Goal: Task Accomplishment & Management: Manage account settings

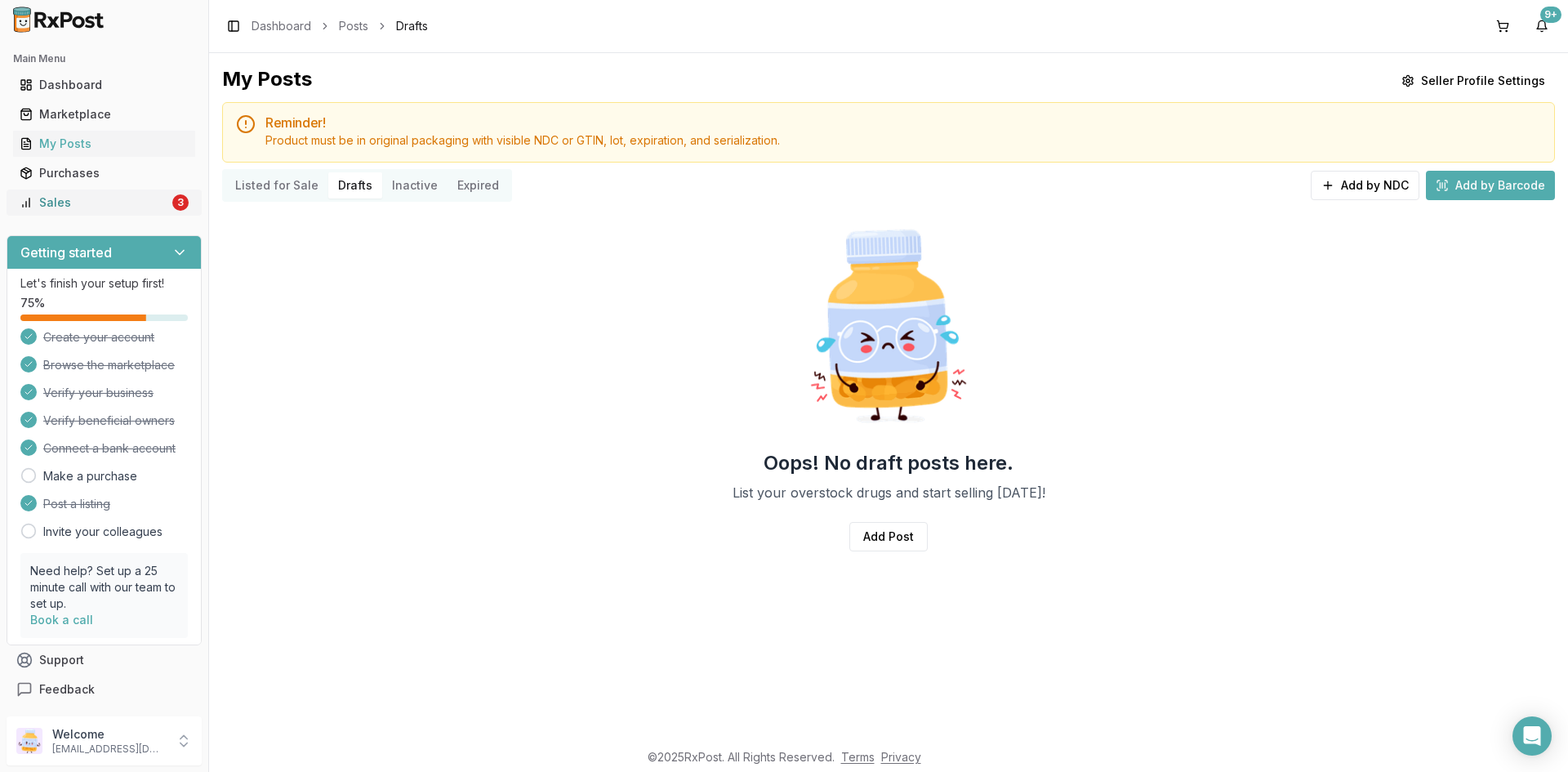
click at [154, 205] on div "Sales" at bounding box center [95, 203] width 149 height 17
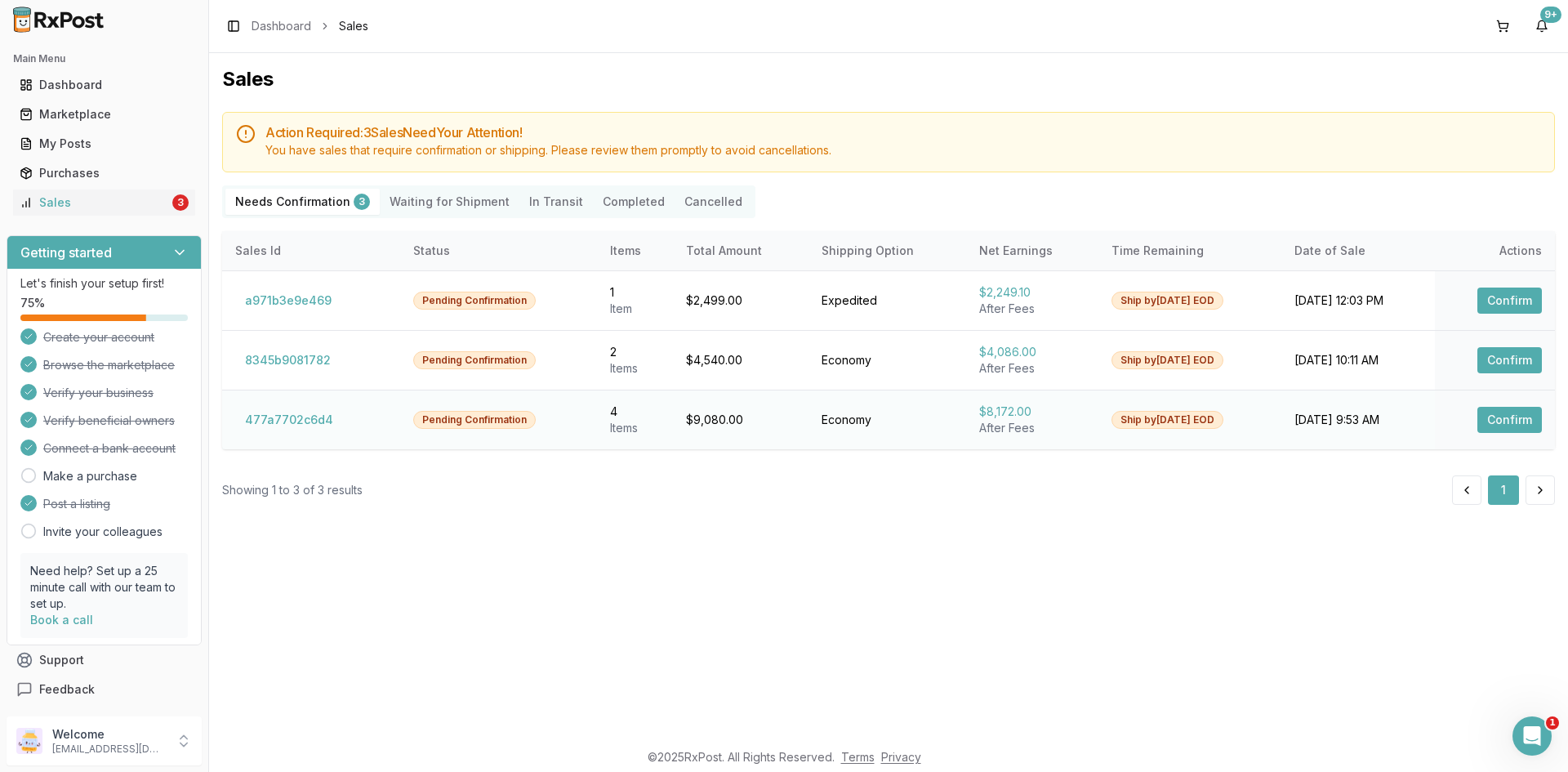
click at [1537, 415] on button "Confirm" at bounding box center [1510, 420] width 65 height 26
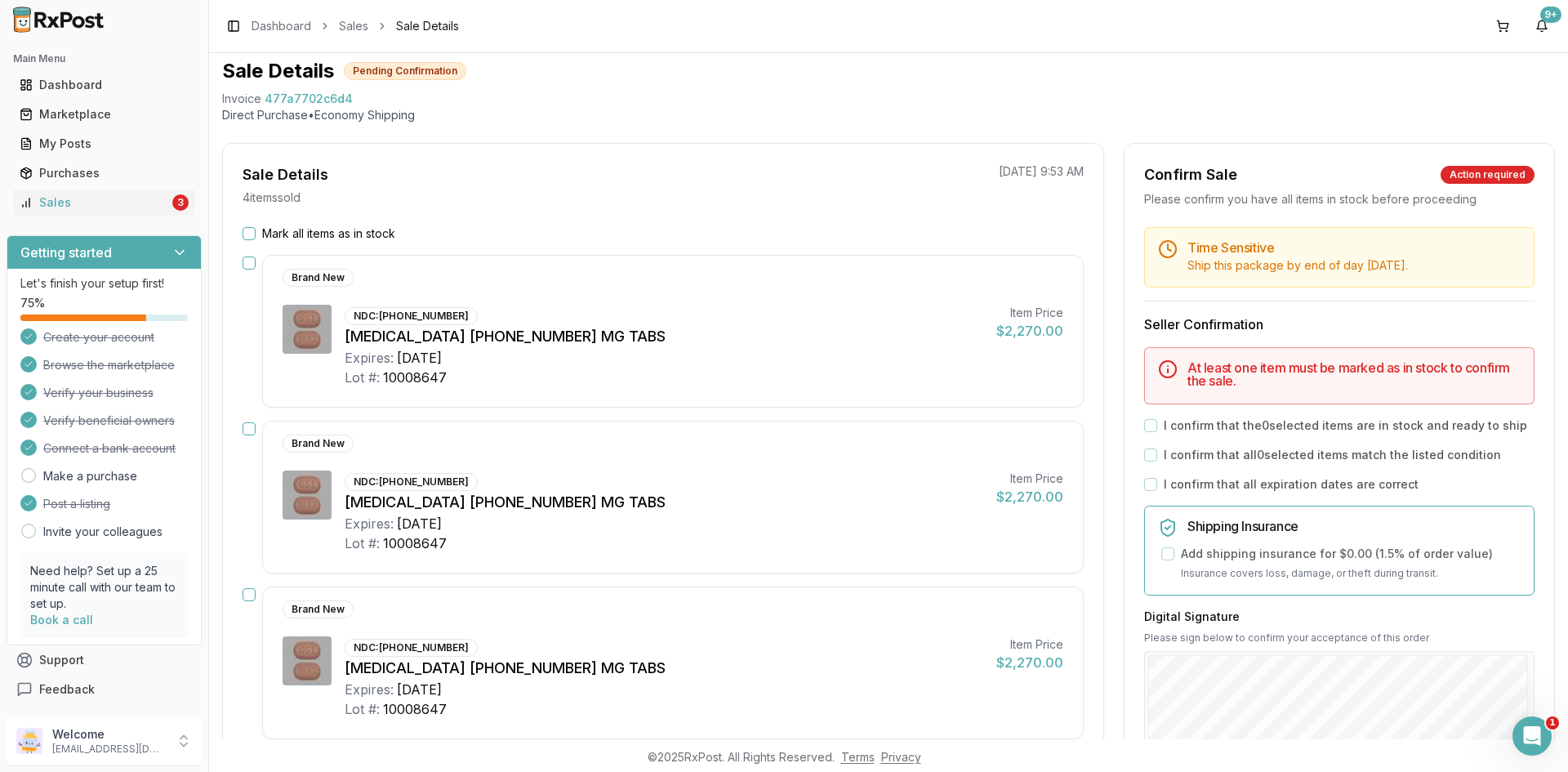
scroll to position [81, 0]
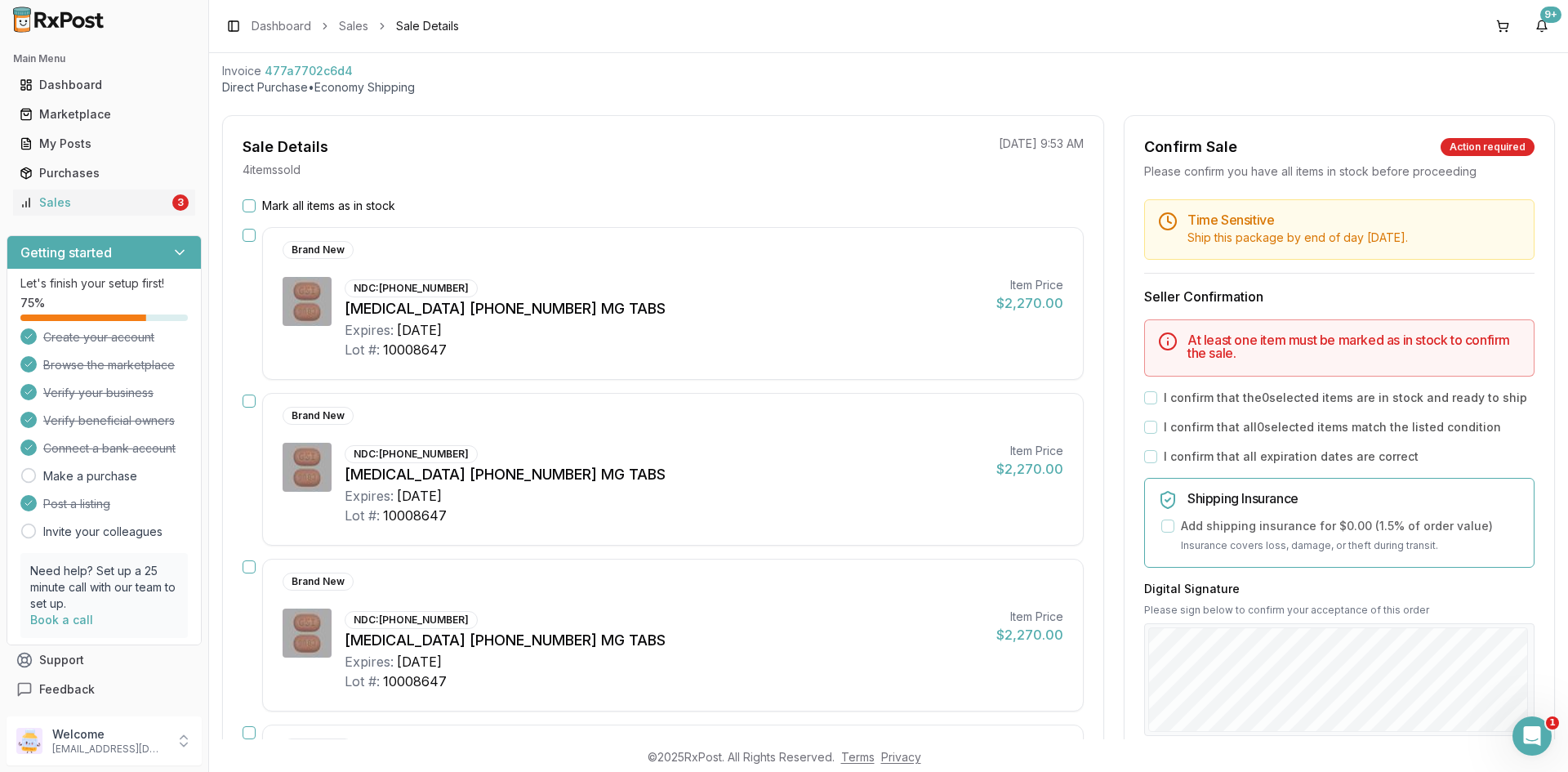
click at [292, 74] on span "477a7702c6d4" at bounding box center [309, 71] width 88 height 17
copy span "477a7702c6d4"
click at [1521, 726] on icon "Open Intercom Messenger" at bounding box center [1530, 734] width 27 height 27
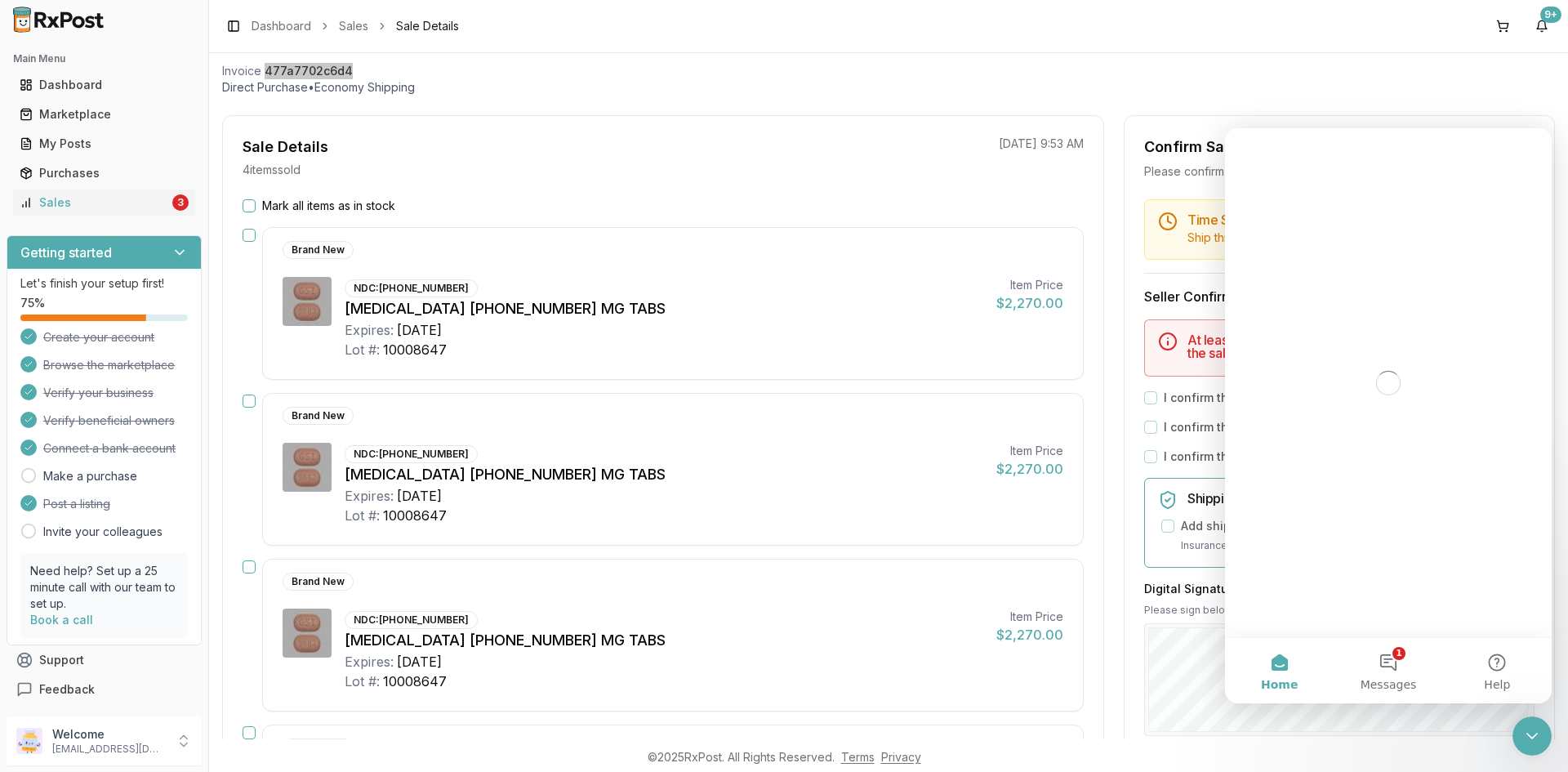
scroll to position [0, 0]
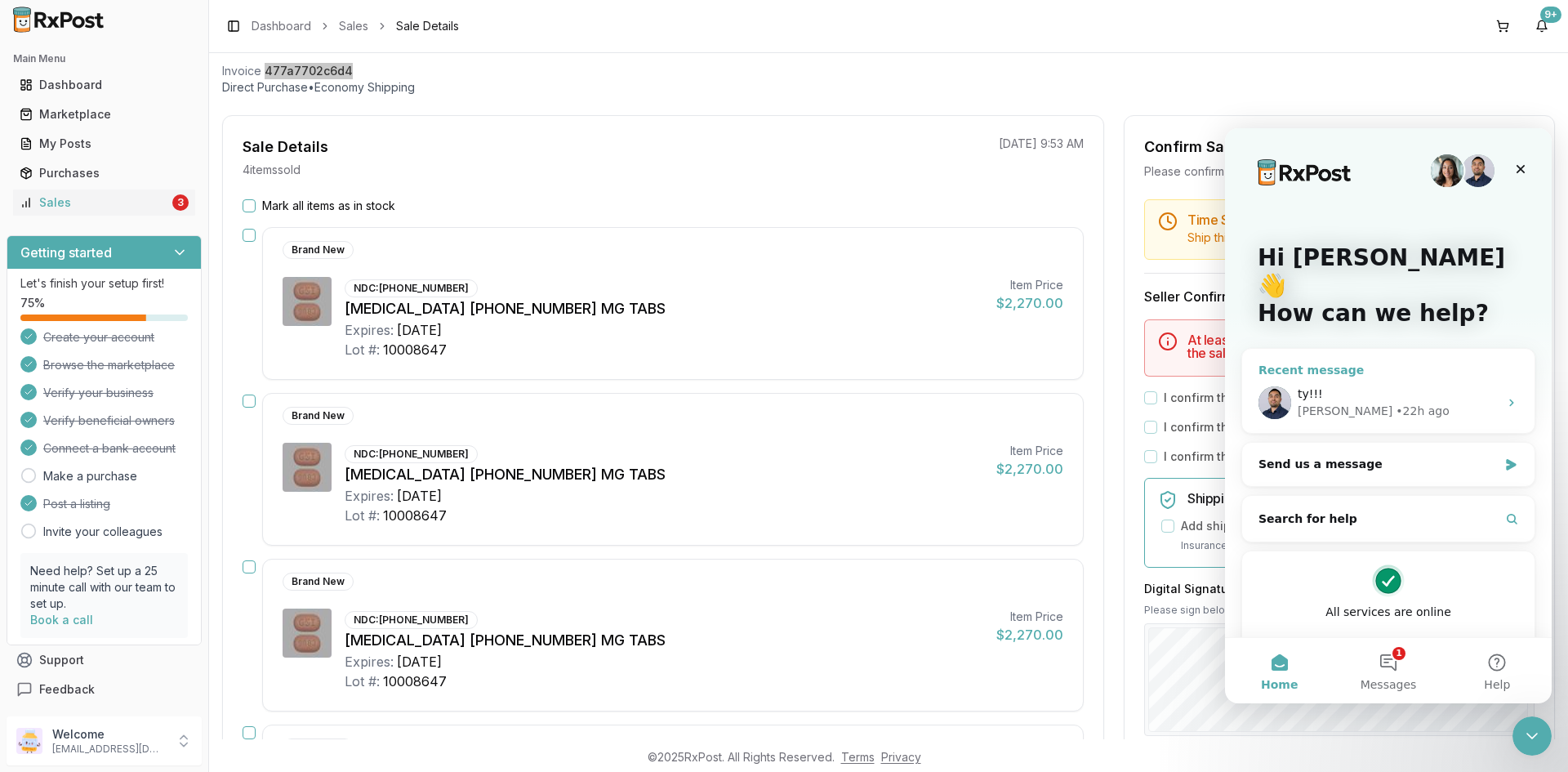
click at [1506, 396] on icon "Intercom messenger" at bounding box center [1512, 403] width 13 height 13
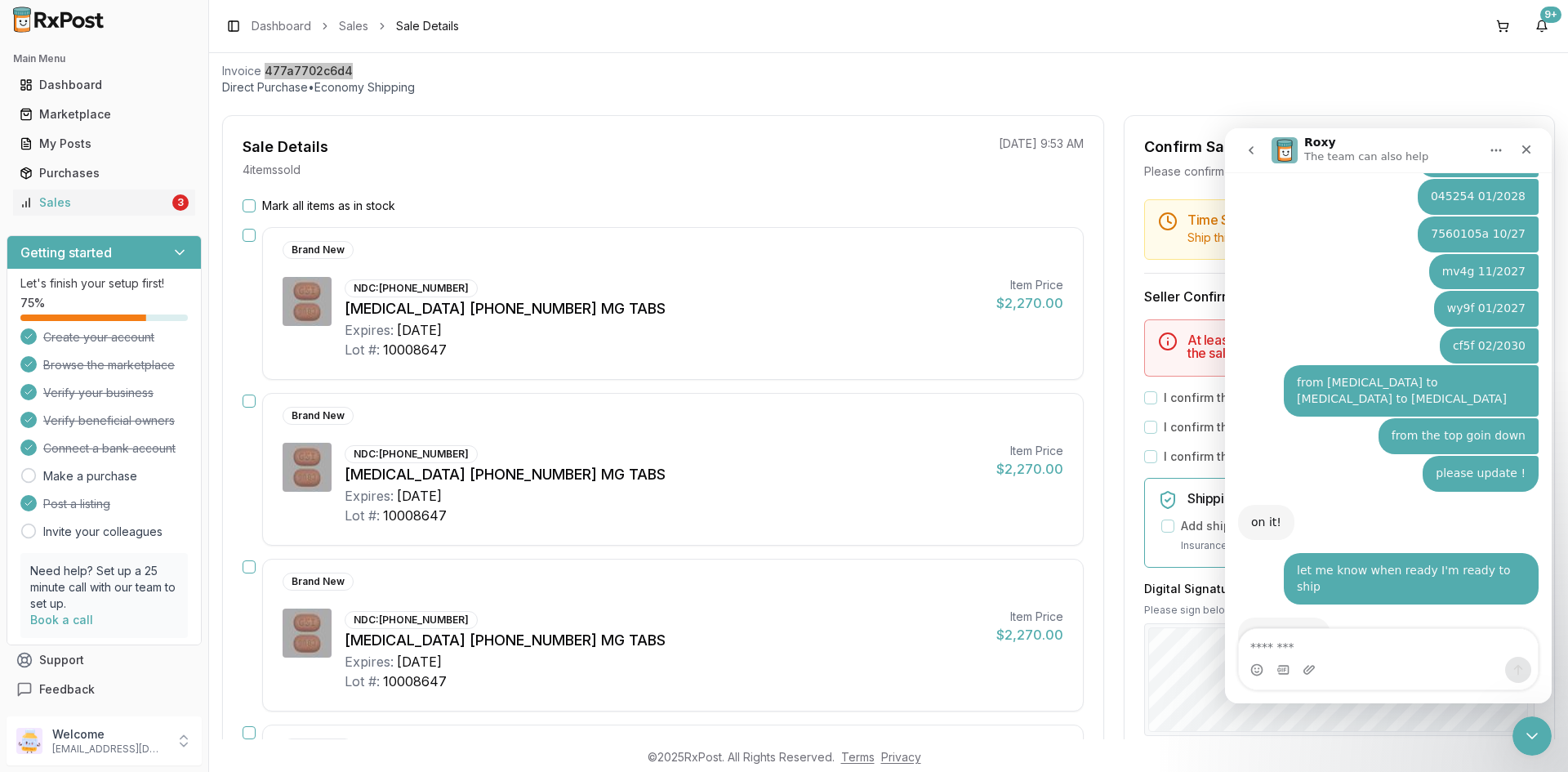
scroll to position [1719, 0]
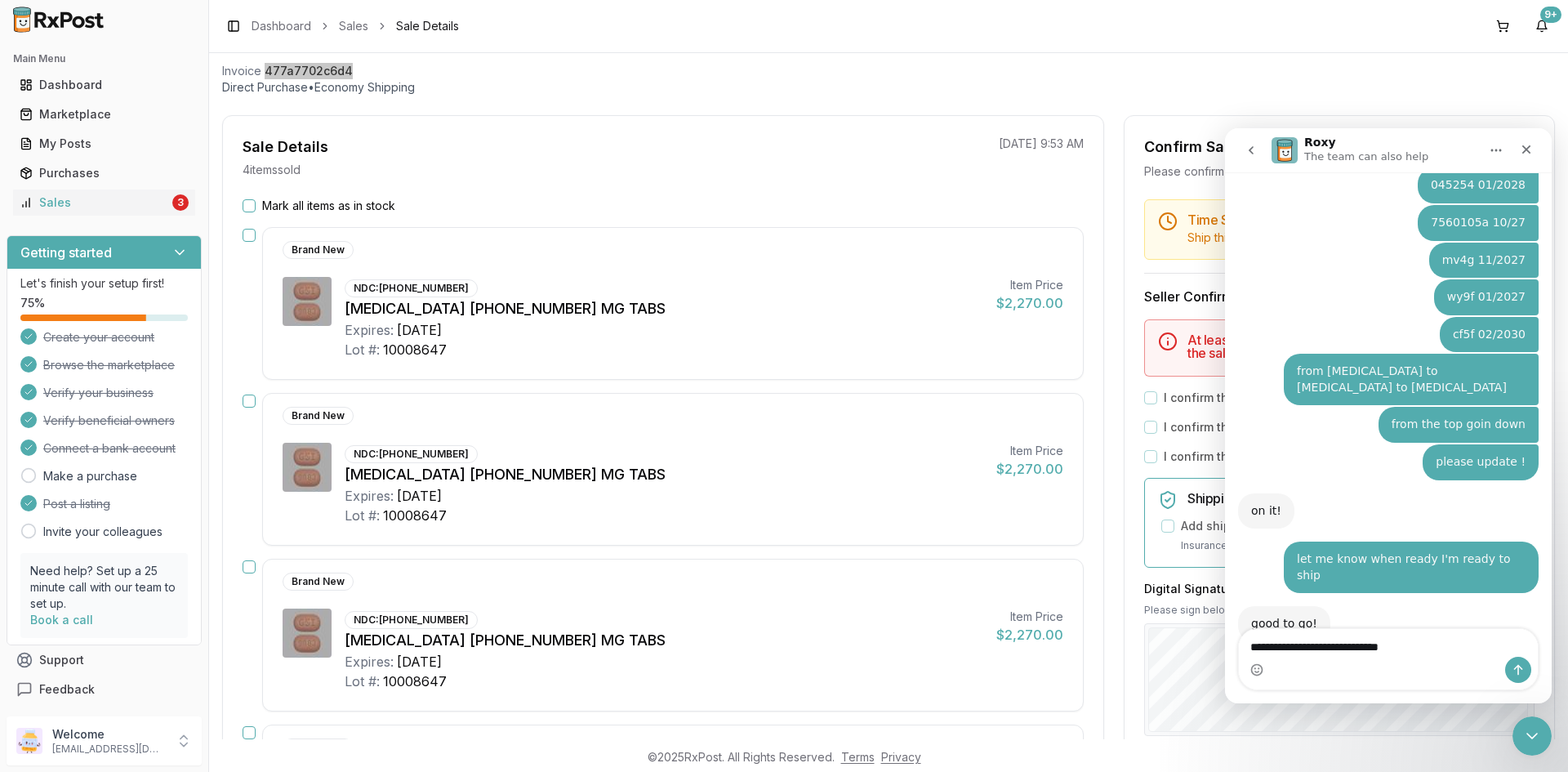
type textarea "**********"
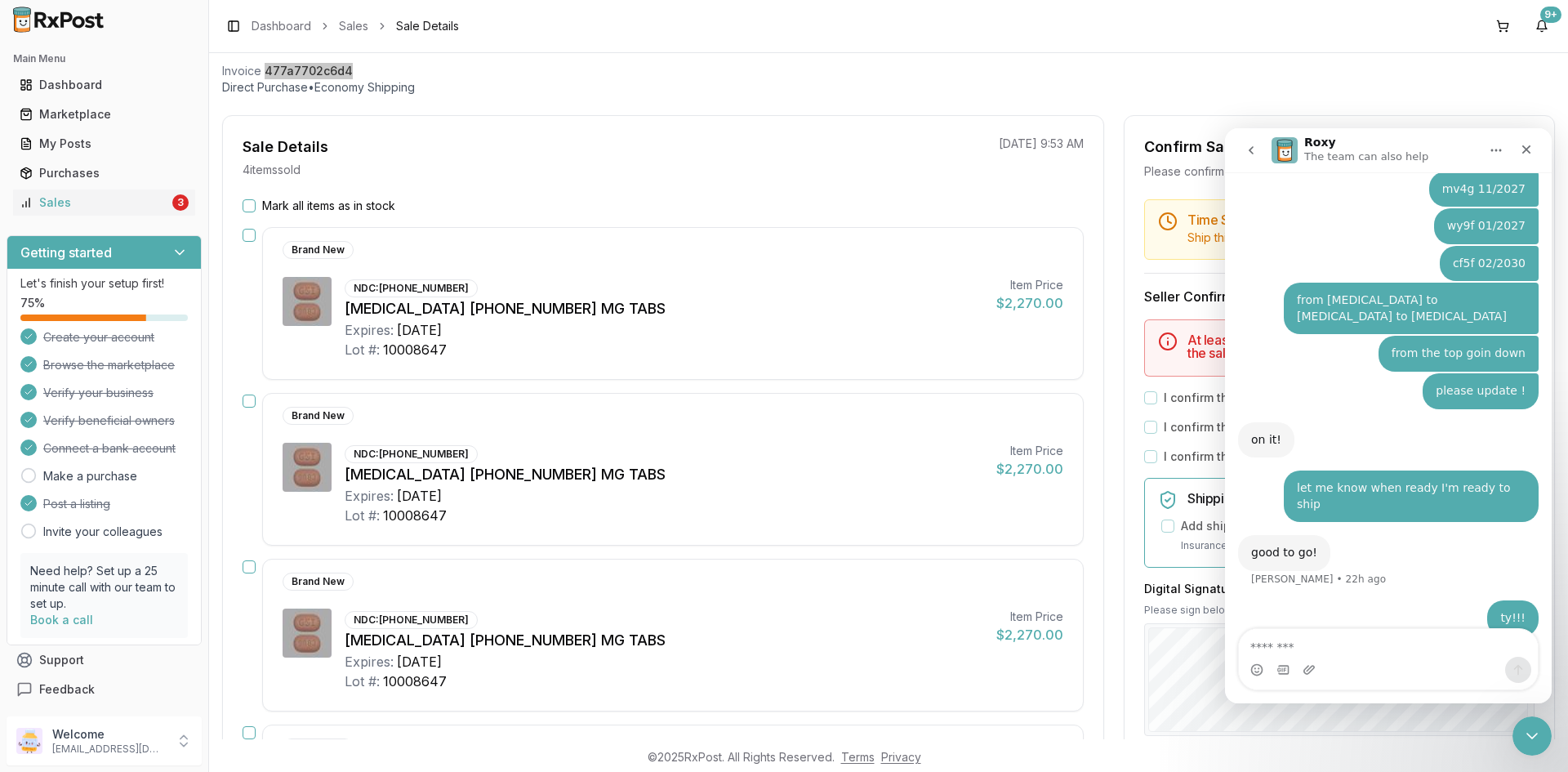
type textarea "**********"
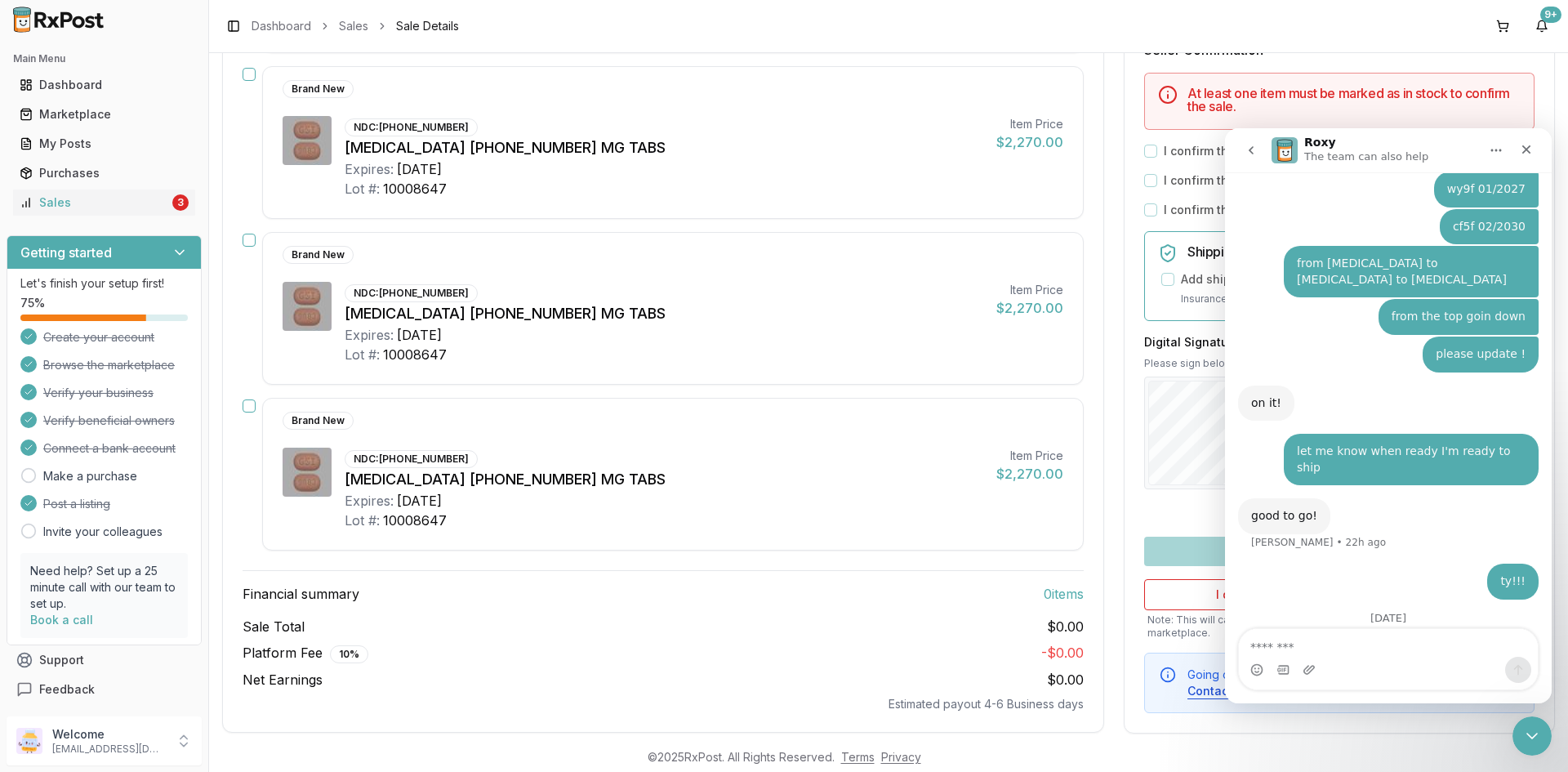
scroll to position [428, 0]
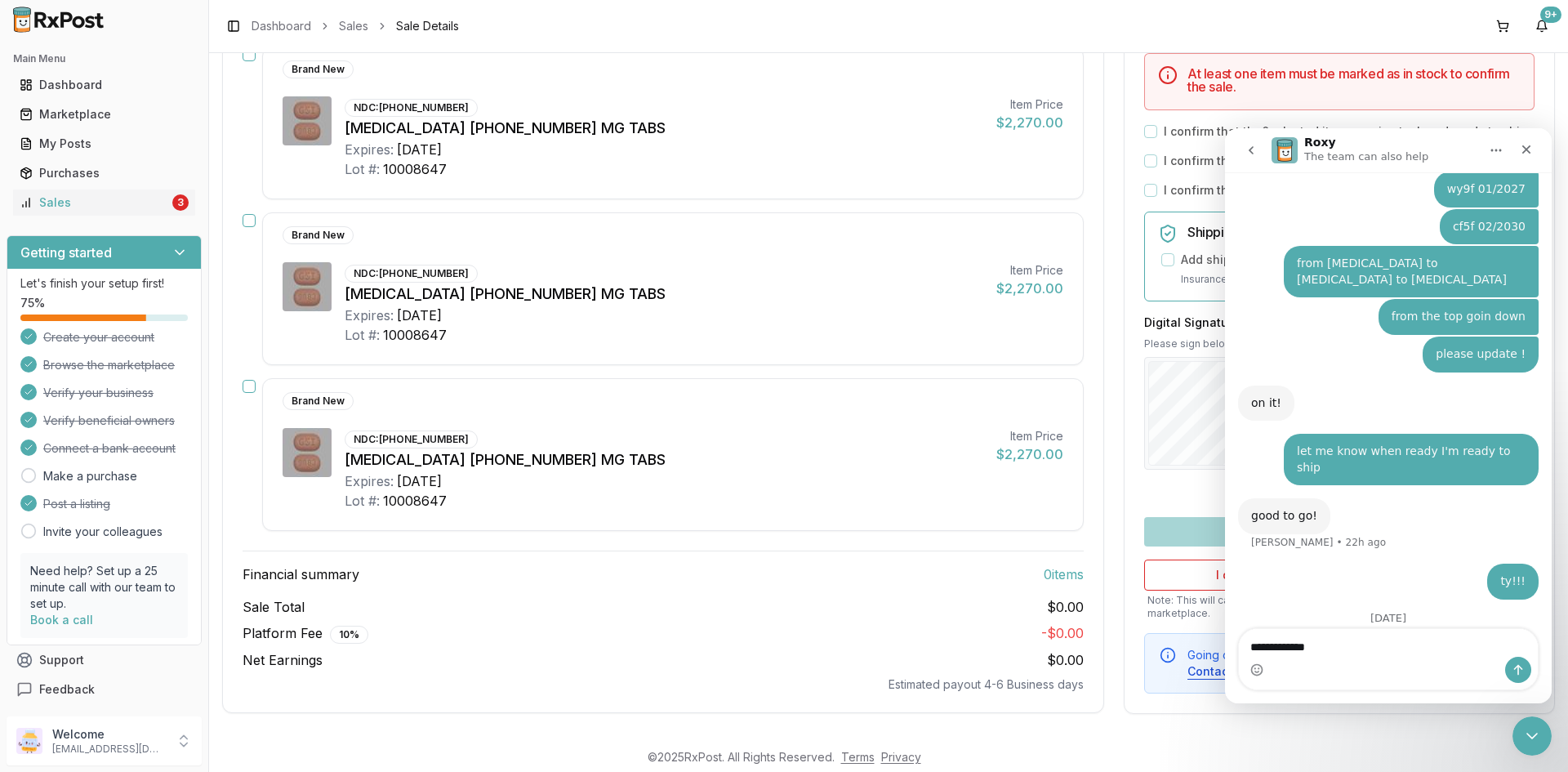
type textarea "**********"
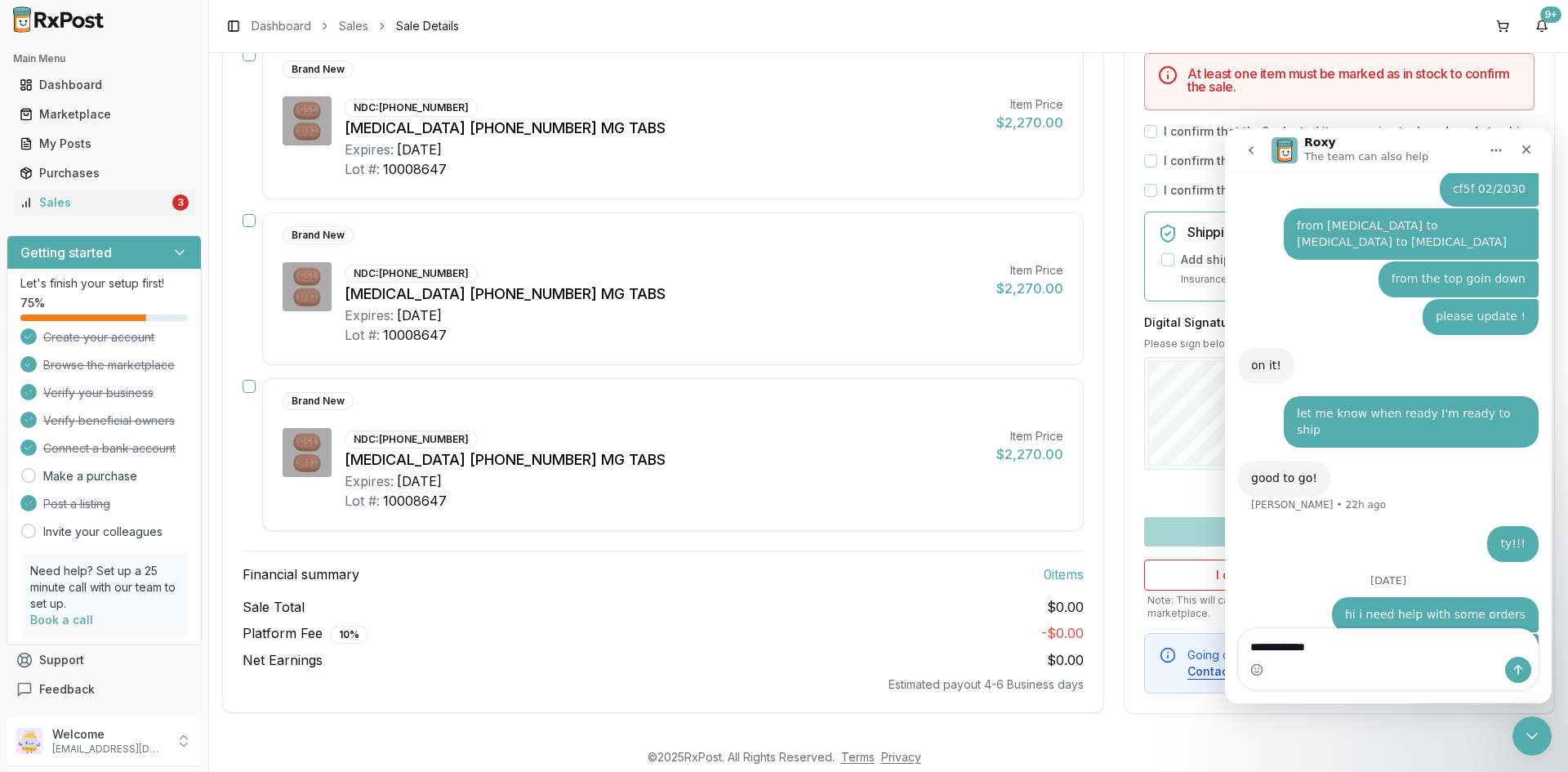
type textarea "**********"
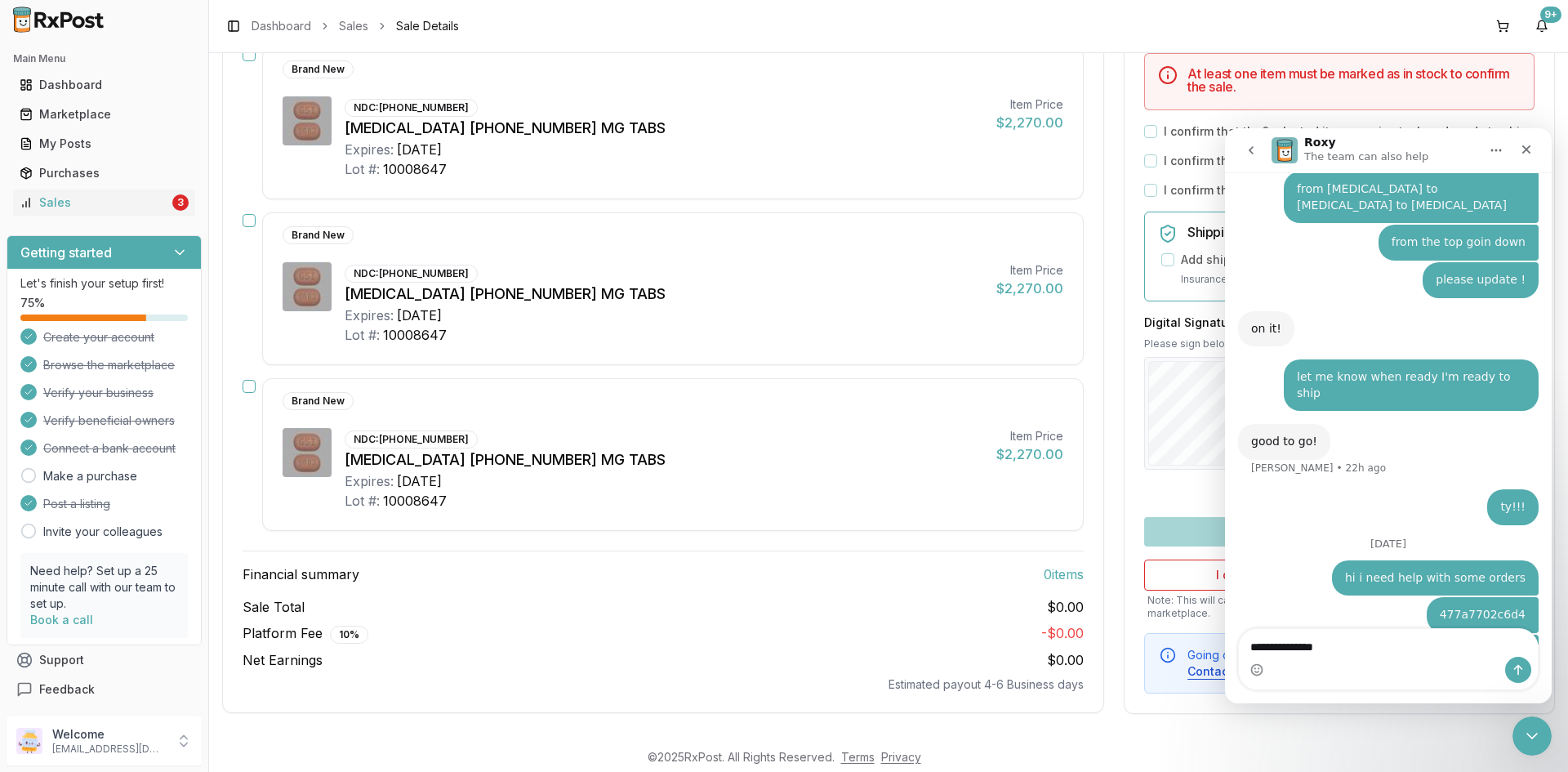
type textarea "**********"
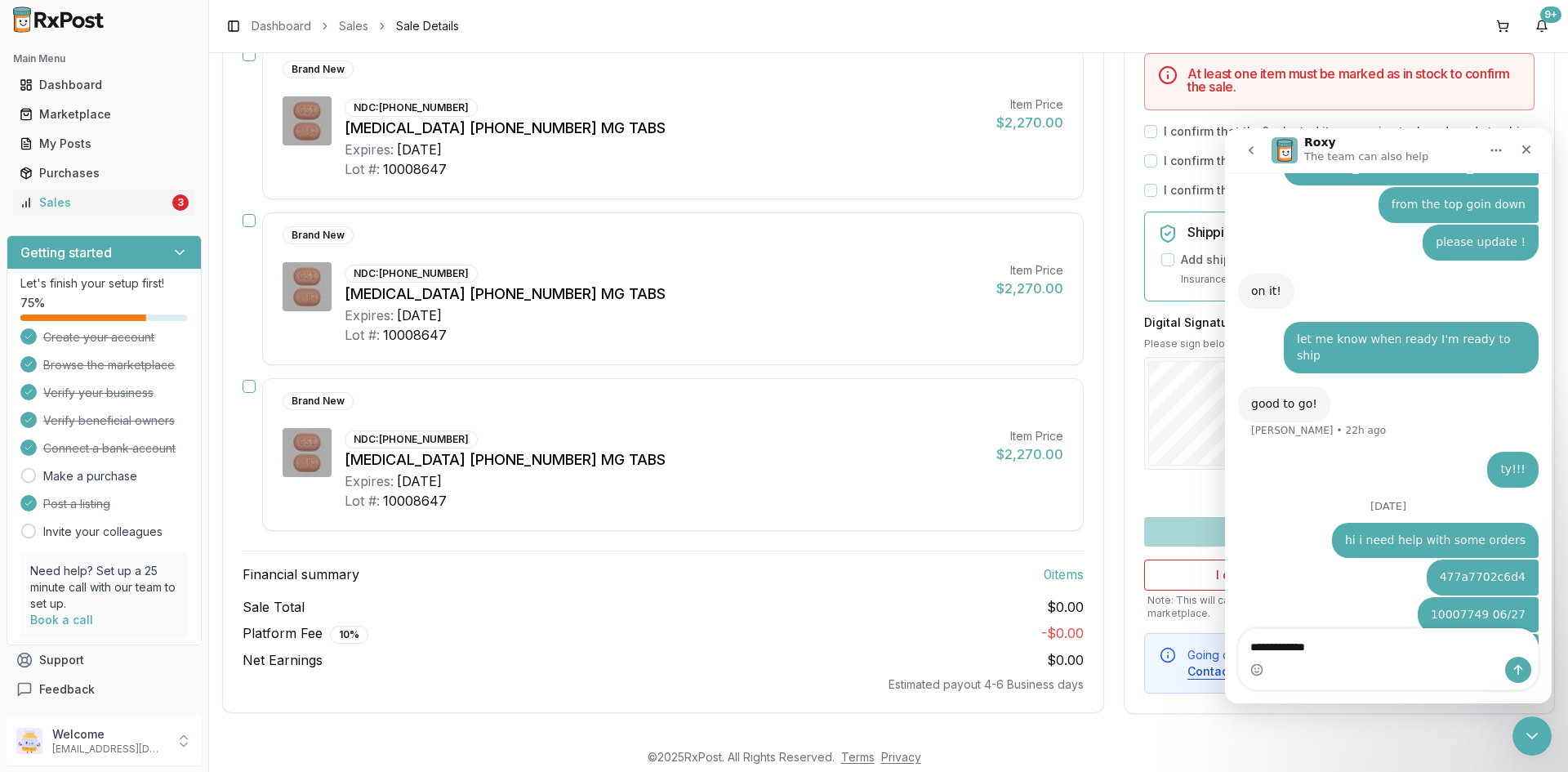
type textarea "**********"
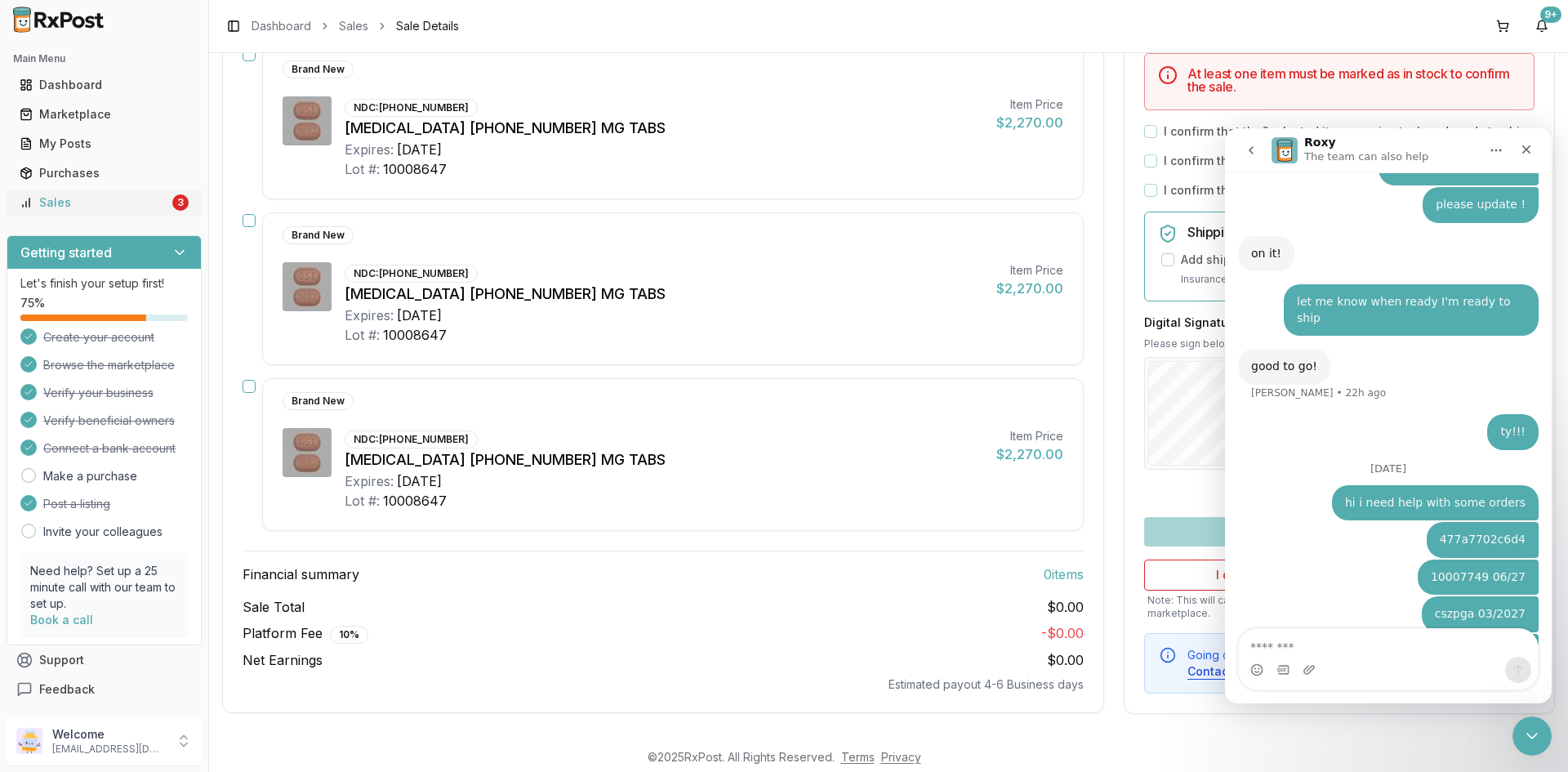
click at [129, 190] on link "Sales 3" at bounding box center [104, 202] width 182 height 29
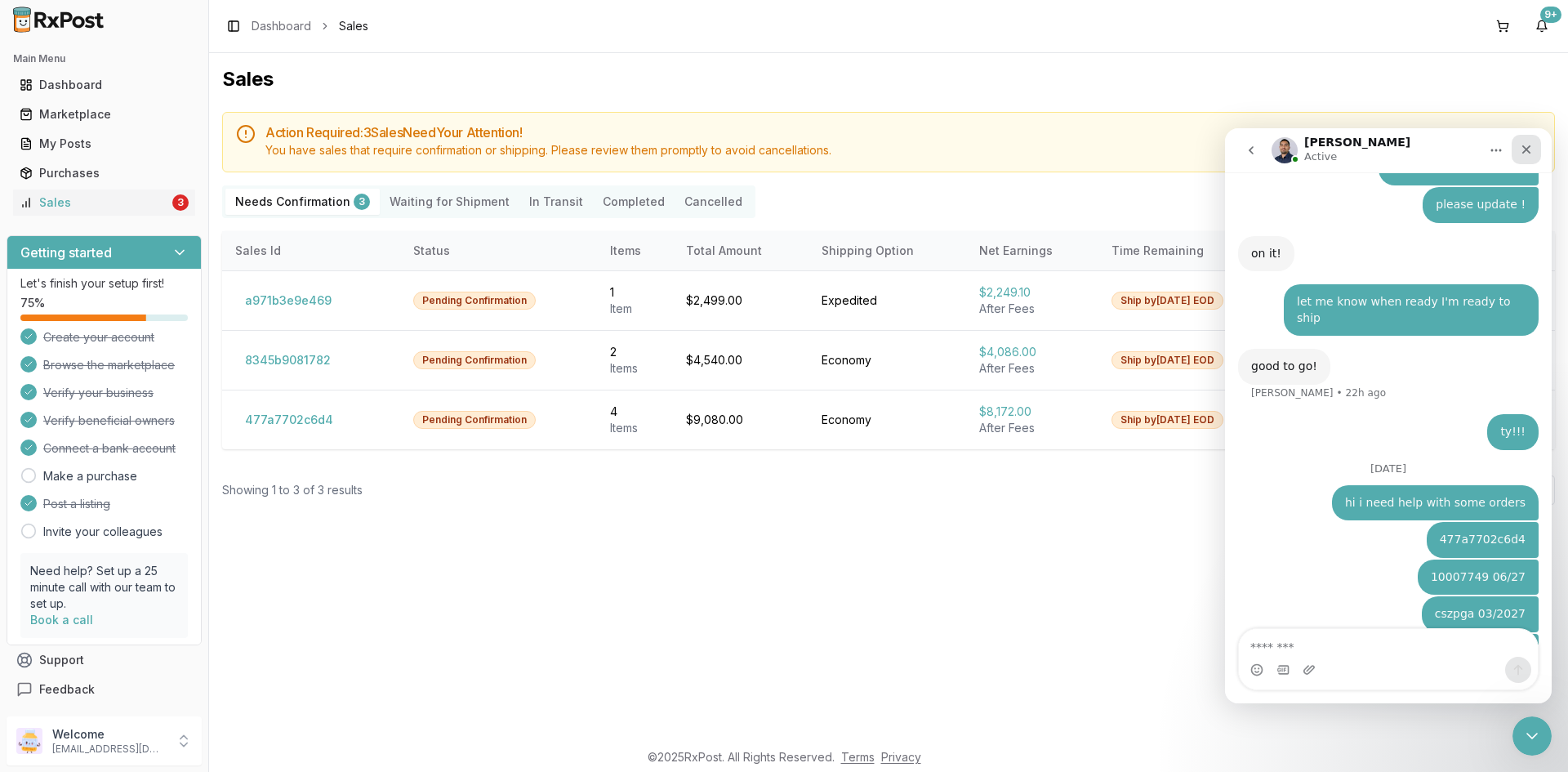
click at [1524, 147] on icon "Close" at bounding box center [1526, 150] width 9 height 9
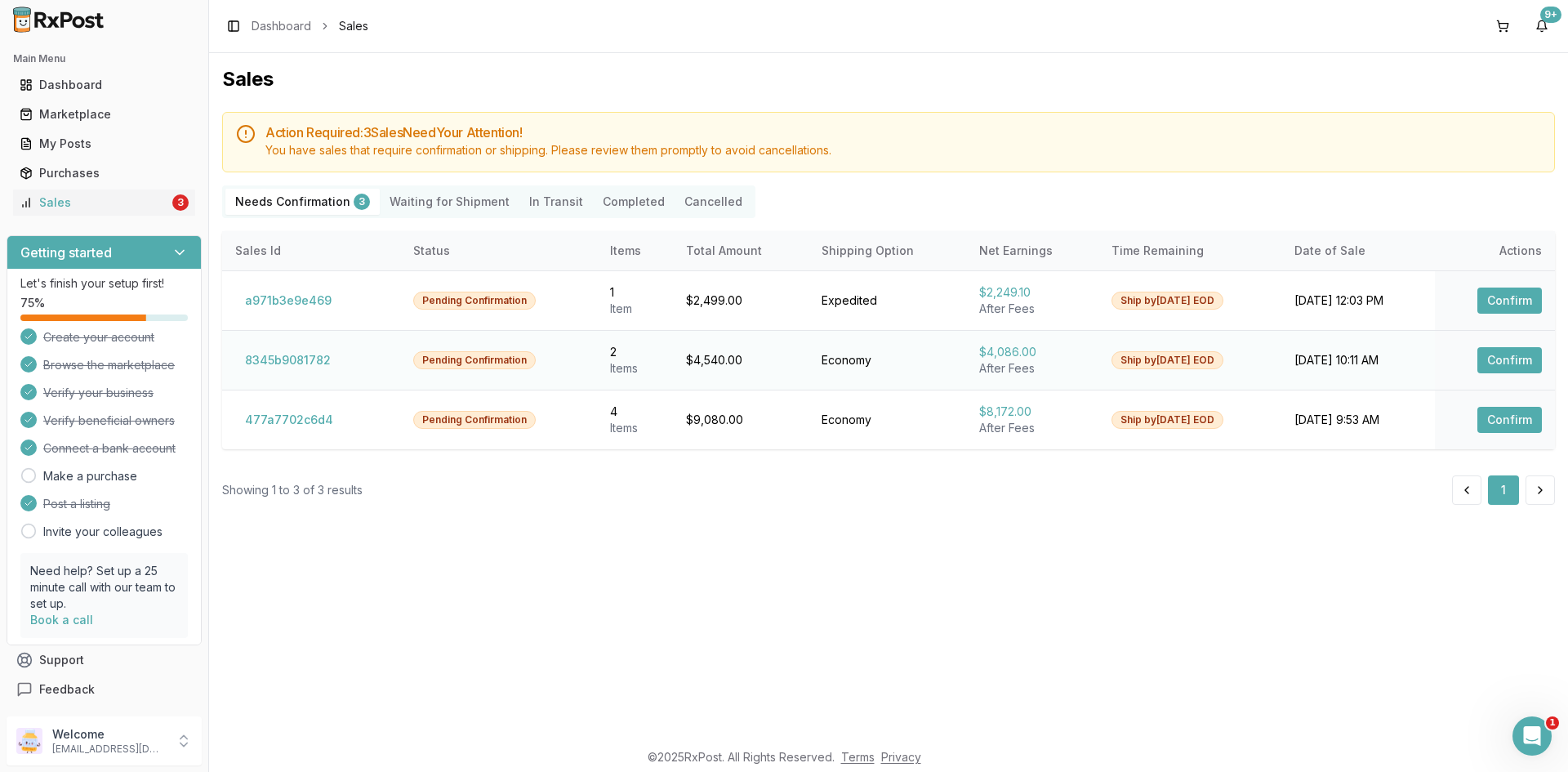
scroll to position [1976, 0]
click at [1502, 362] on button "Confirm" at bounding box center [1510, 360] width 65 height 26
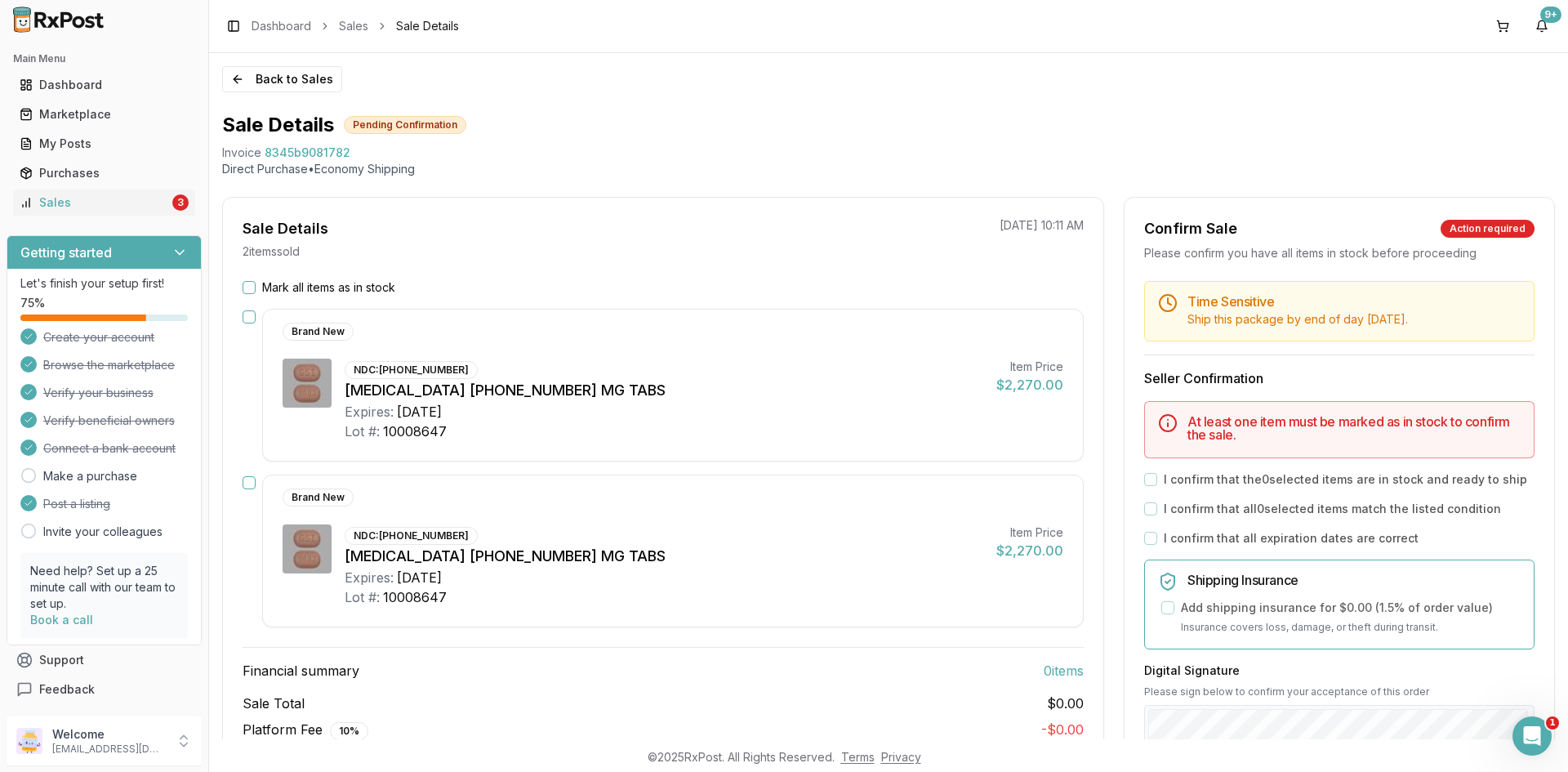
click at [273, 155] on span "8345b9081782" at bounding box center [307, 153] width 86 height 17
click at [274, 155] on span "8345b9081782" at bounding box center [307, 153] width 86 height 17
copy span "8345b9081782"
click at [1526, 748] on div "Open Intercom Messenger" at bounding box center [1530, 734] width 54 height 54
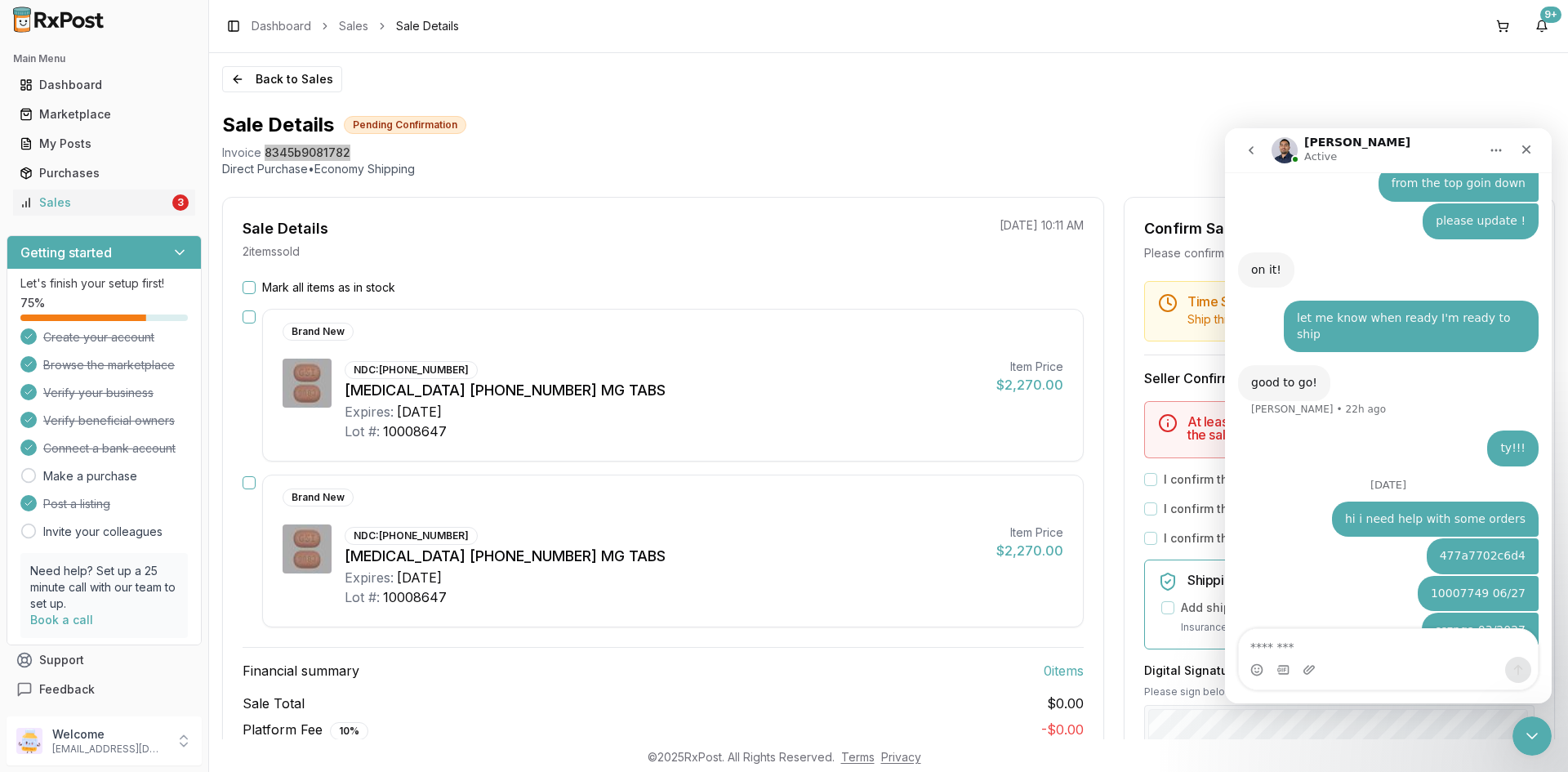
scroll to position [1976, 0]
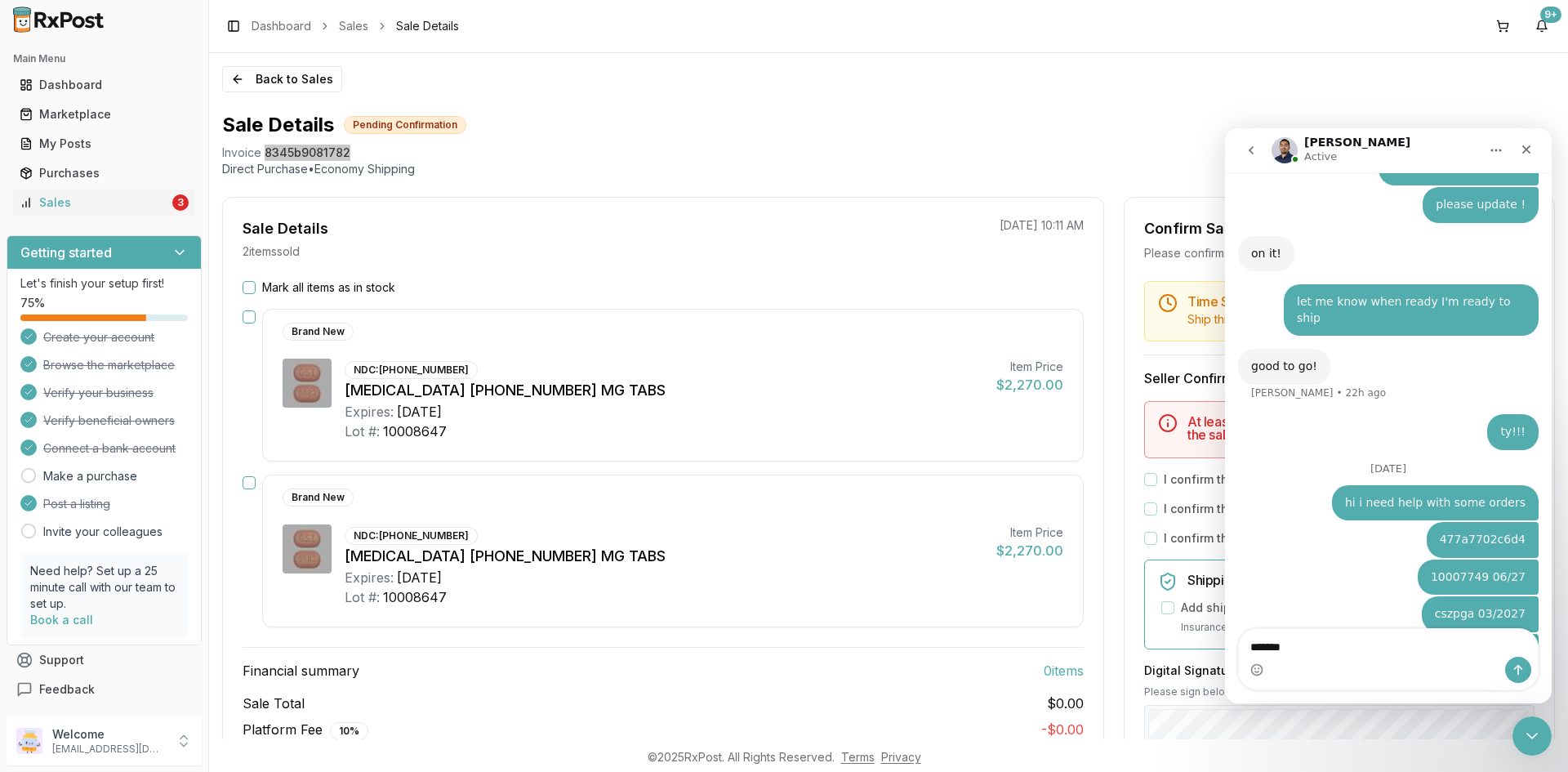
type textarea "**********"
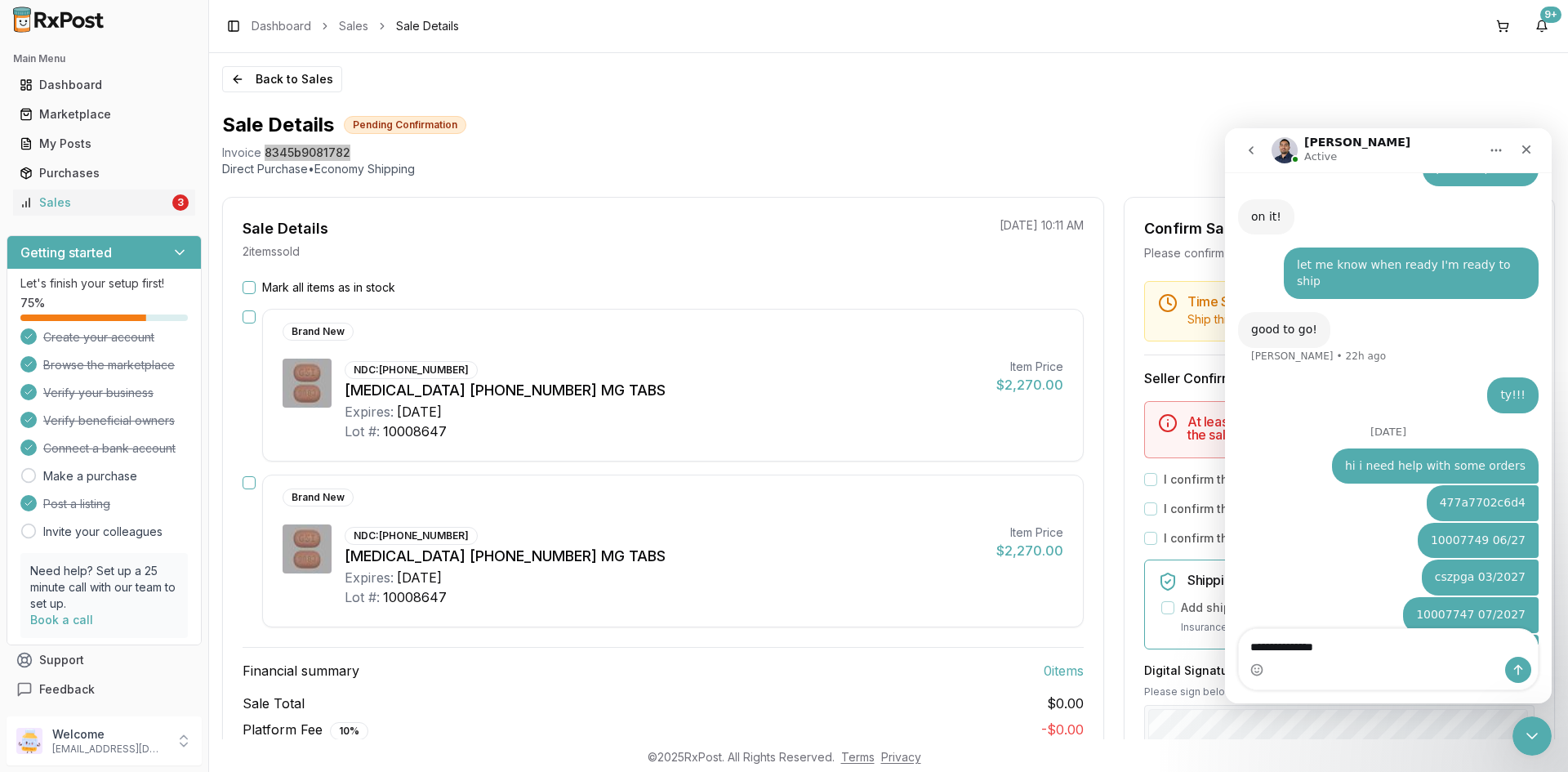
type textarea "**********"
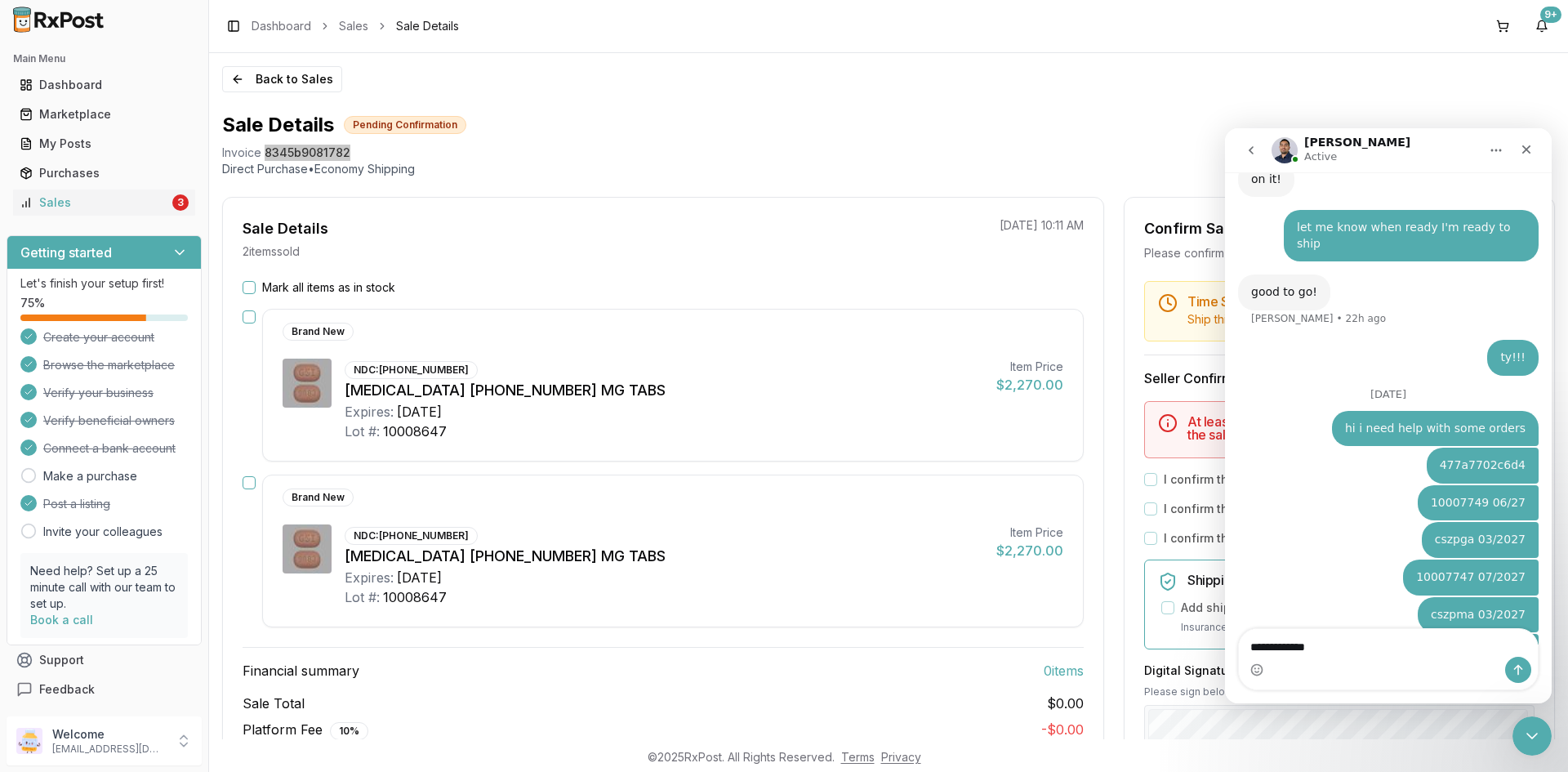
type textarea "**********"
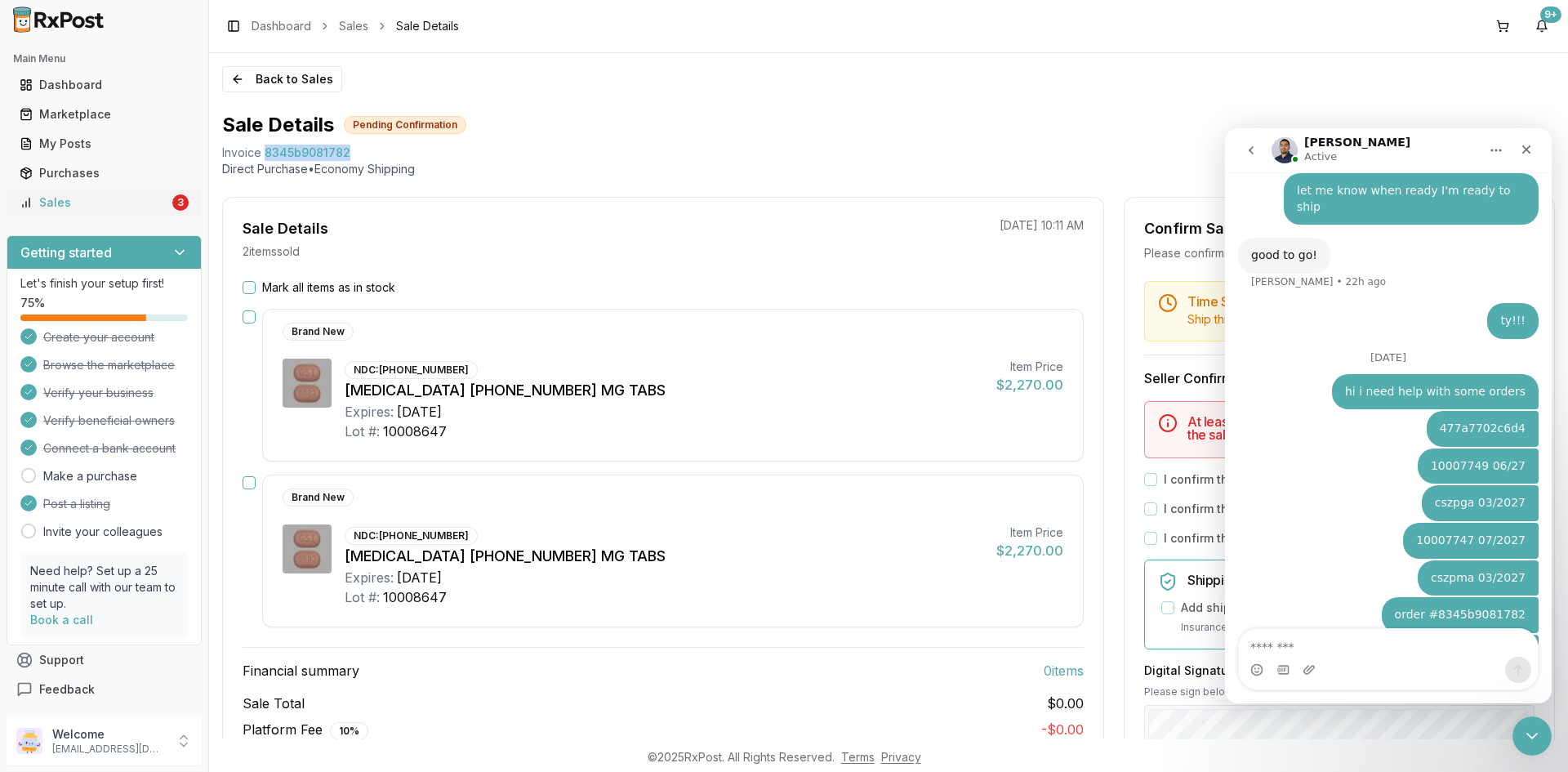
click at [156, 199] on div "Sales" at bounding box center [95, 203] width 149 height 17
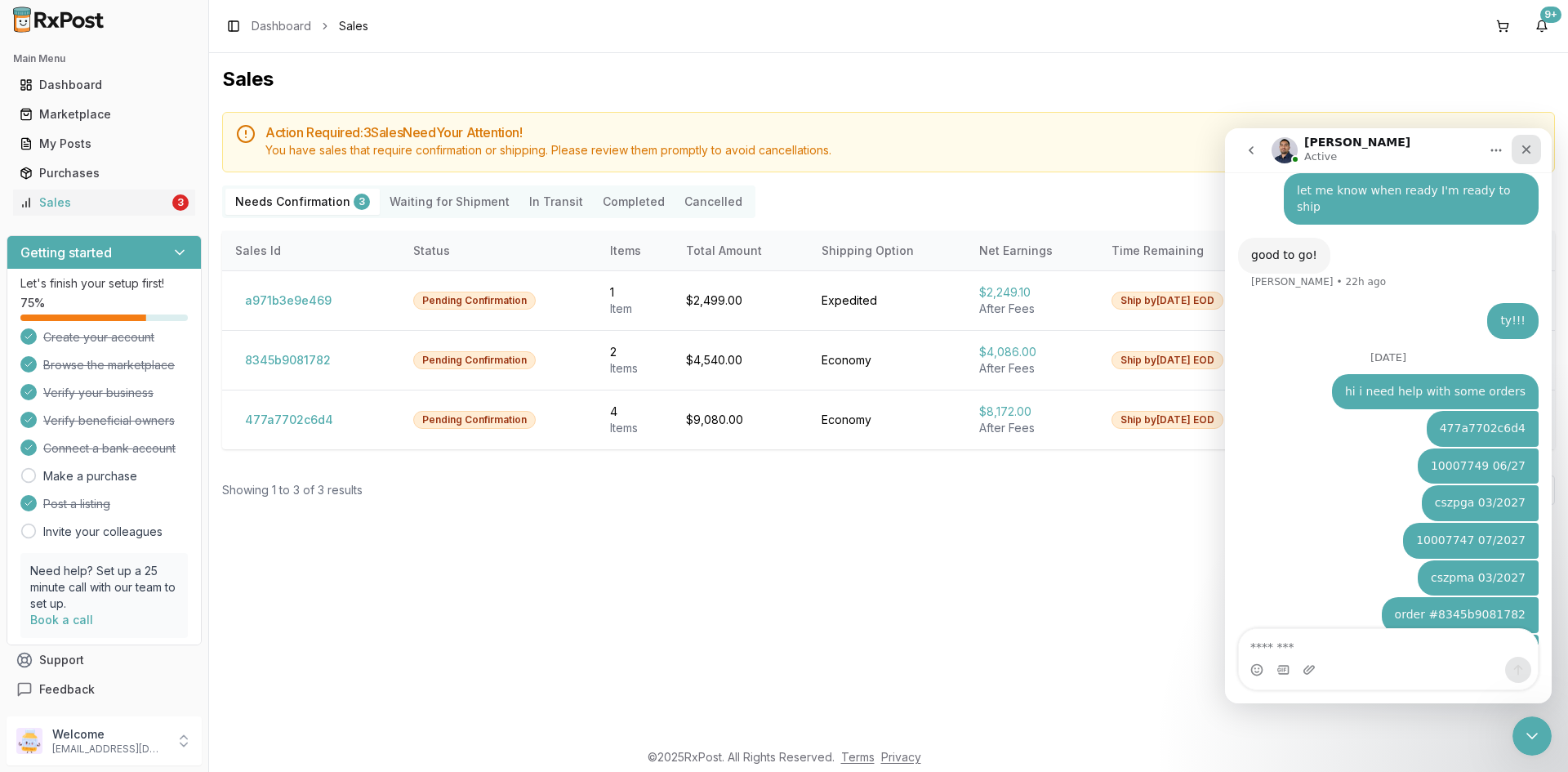
click at [1530, 155] on icon "Close" at bounding box center [1526, 150] width 13 height 13
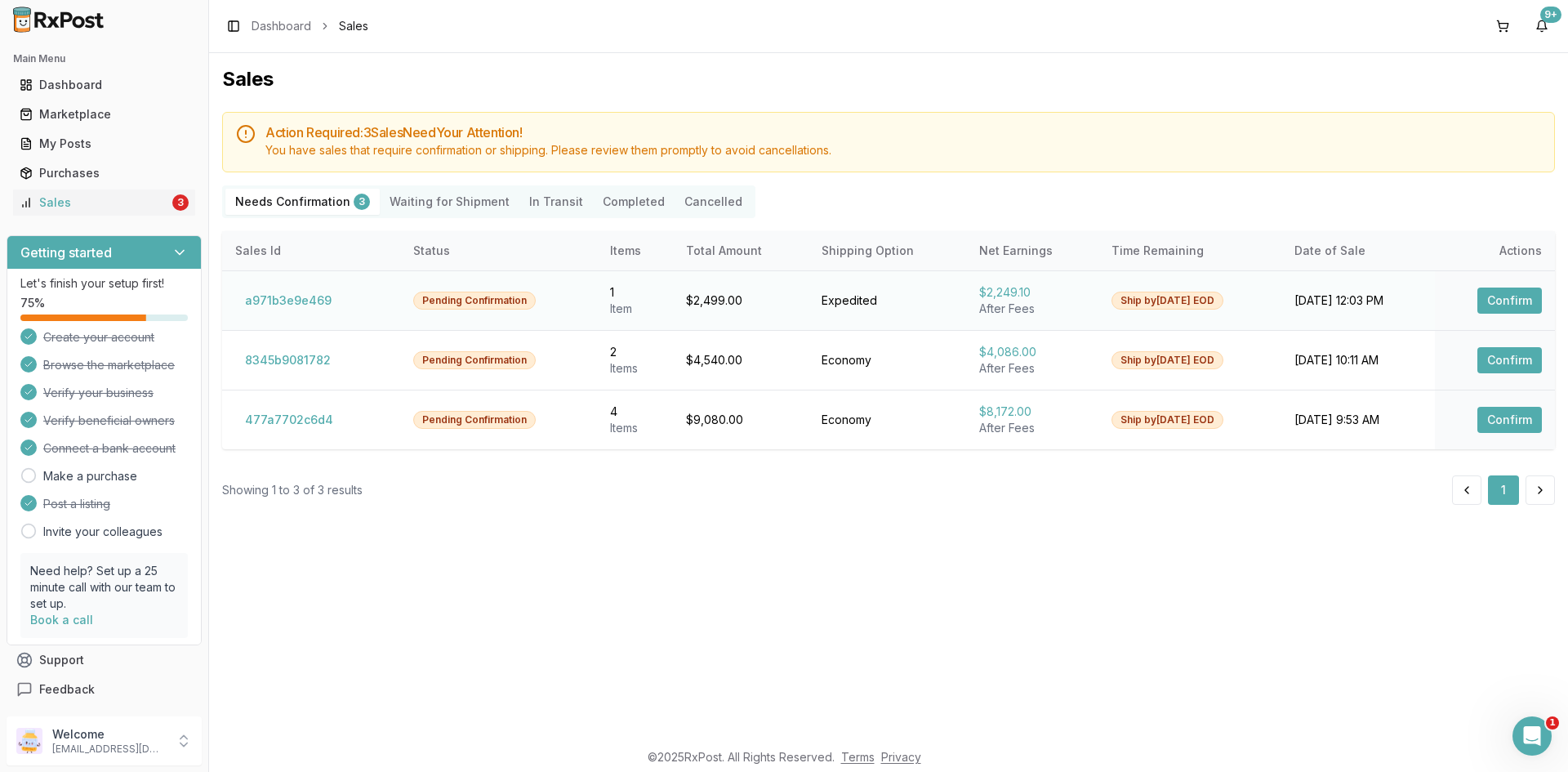
click at [1502, 297] on button "Confirm" at bounding box center [1510, 300] width 65 height 26
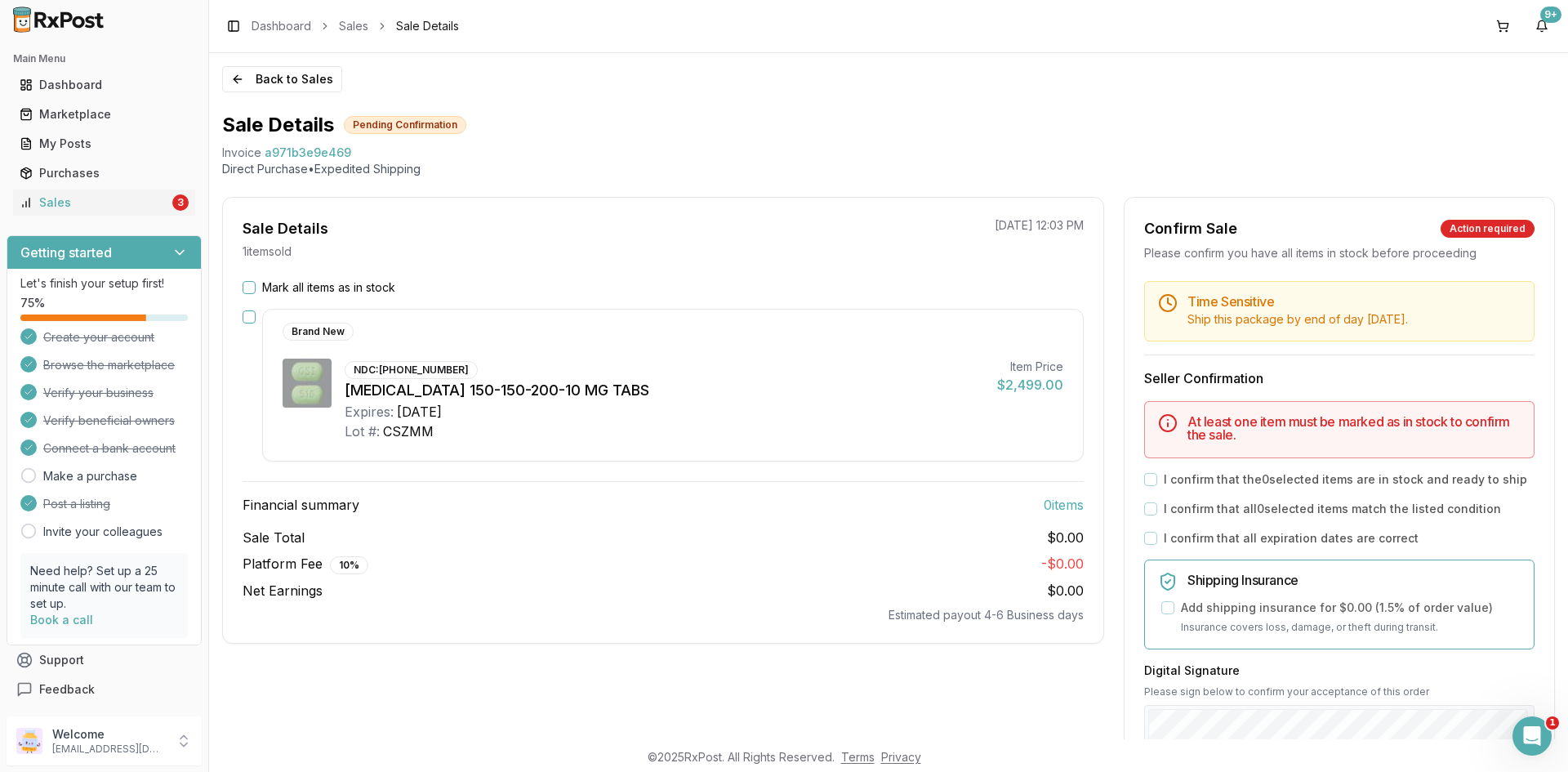
click at [298, 150] on span "a971b3e9e469" at bounding box center [308, 153] width 86 height 17
copy span "a971b3e9e469"
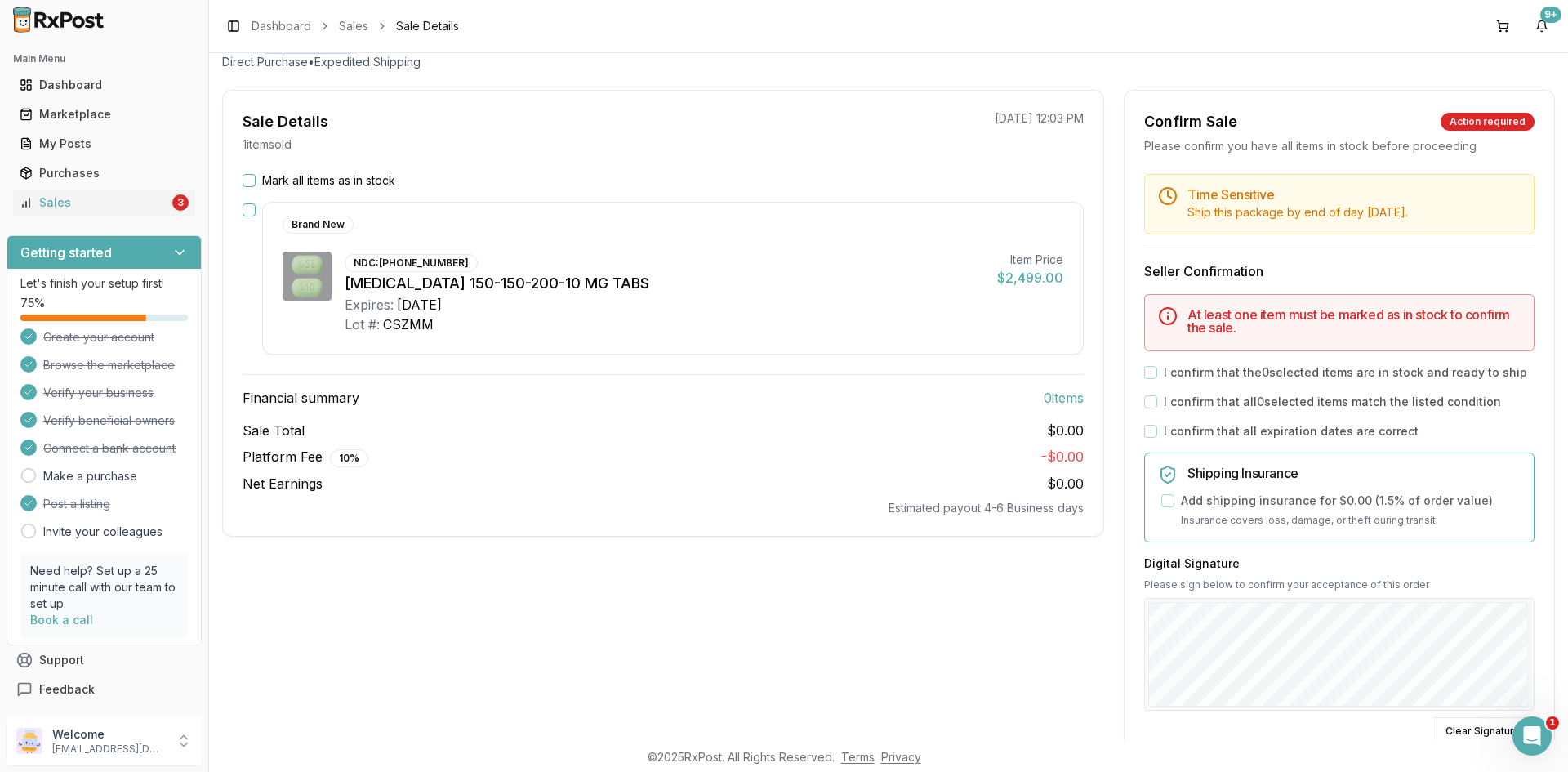
scroll to position [164, 0]
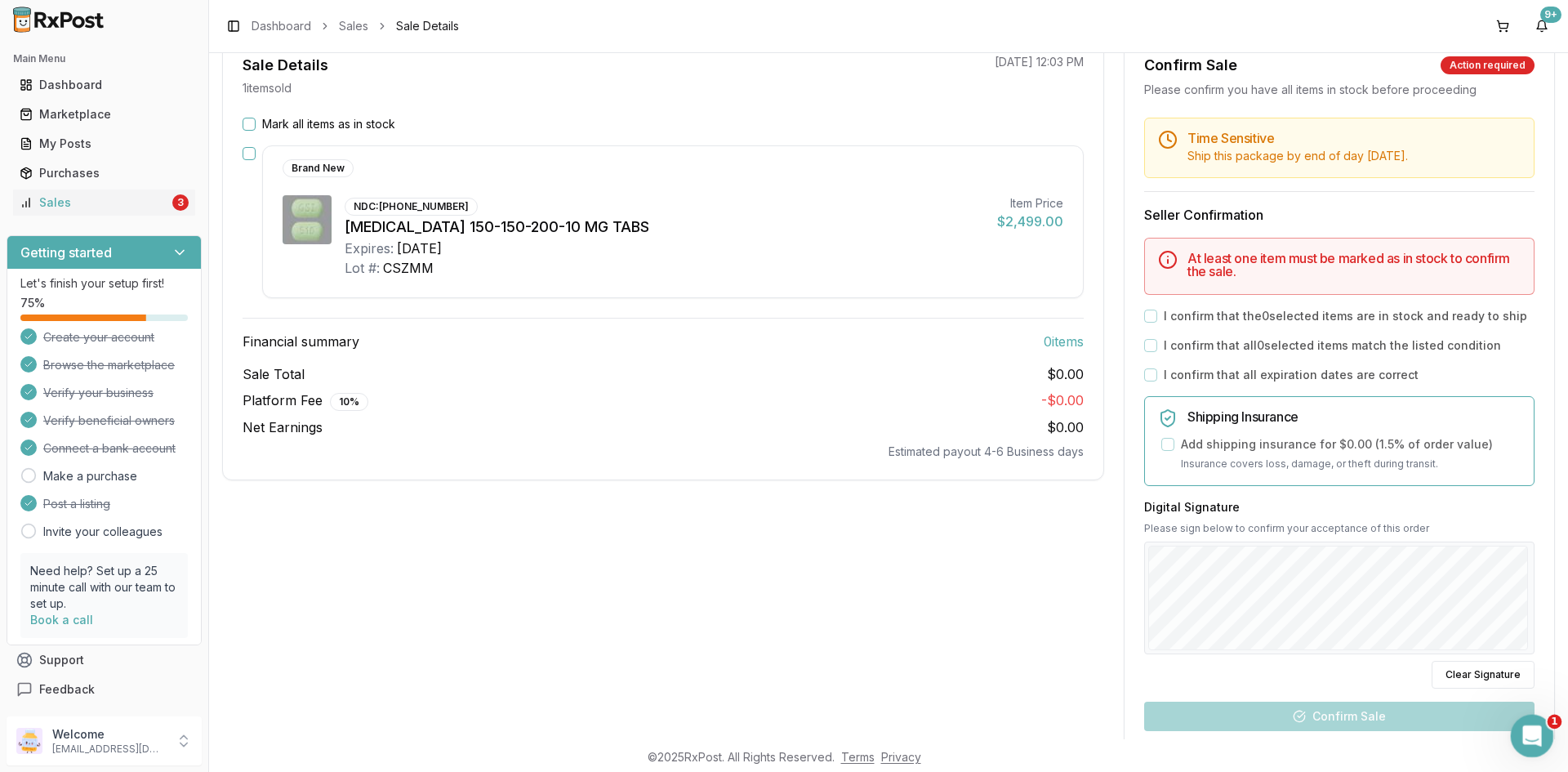
click at [1514, 718] on div "Open Intercom Messenger" at bounding box center [1529, 734] width 39 height 39
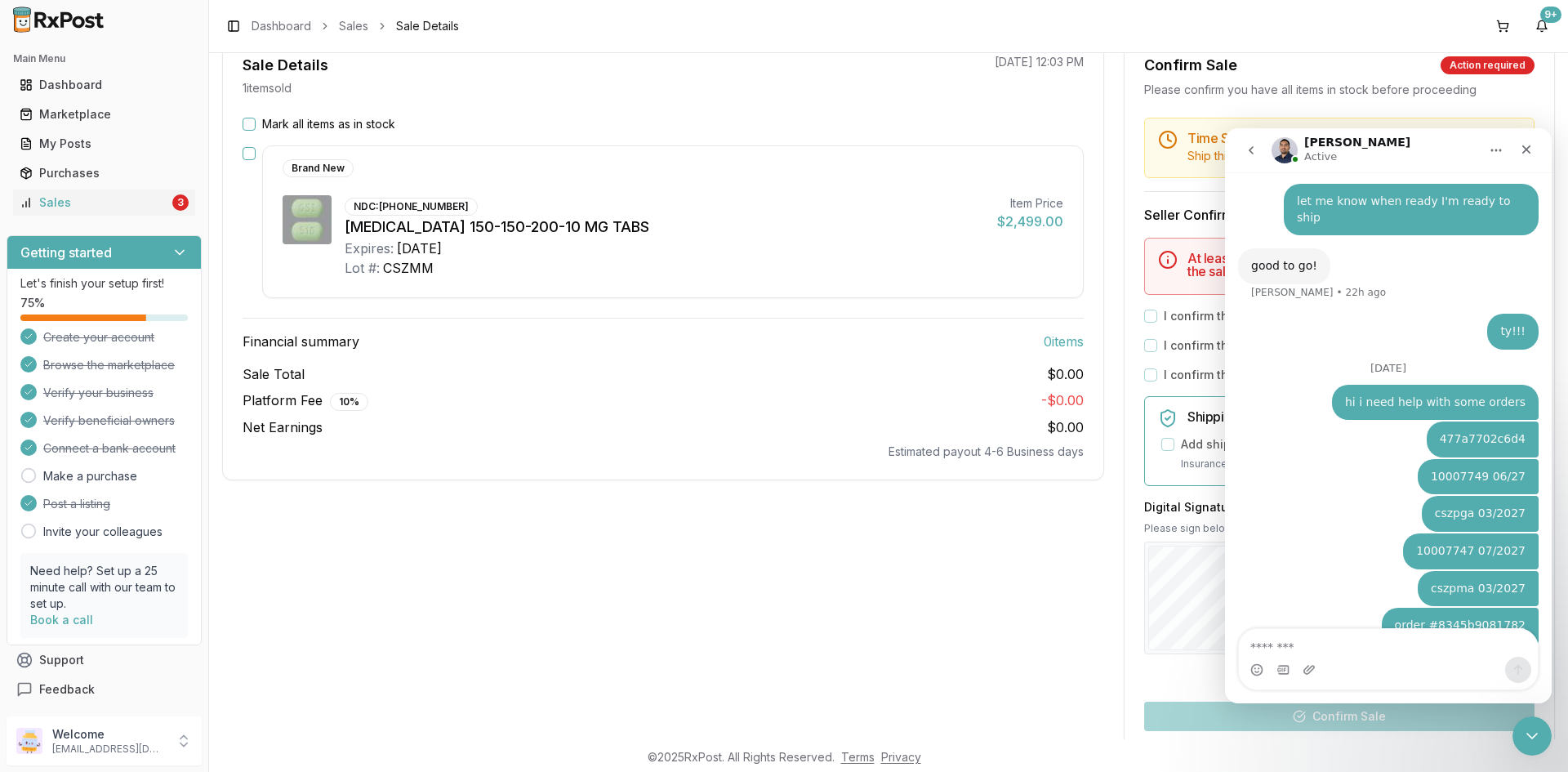
scroll to position [2087, 0]
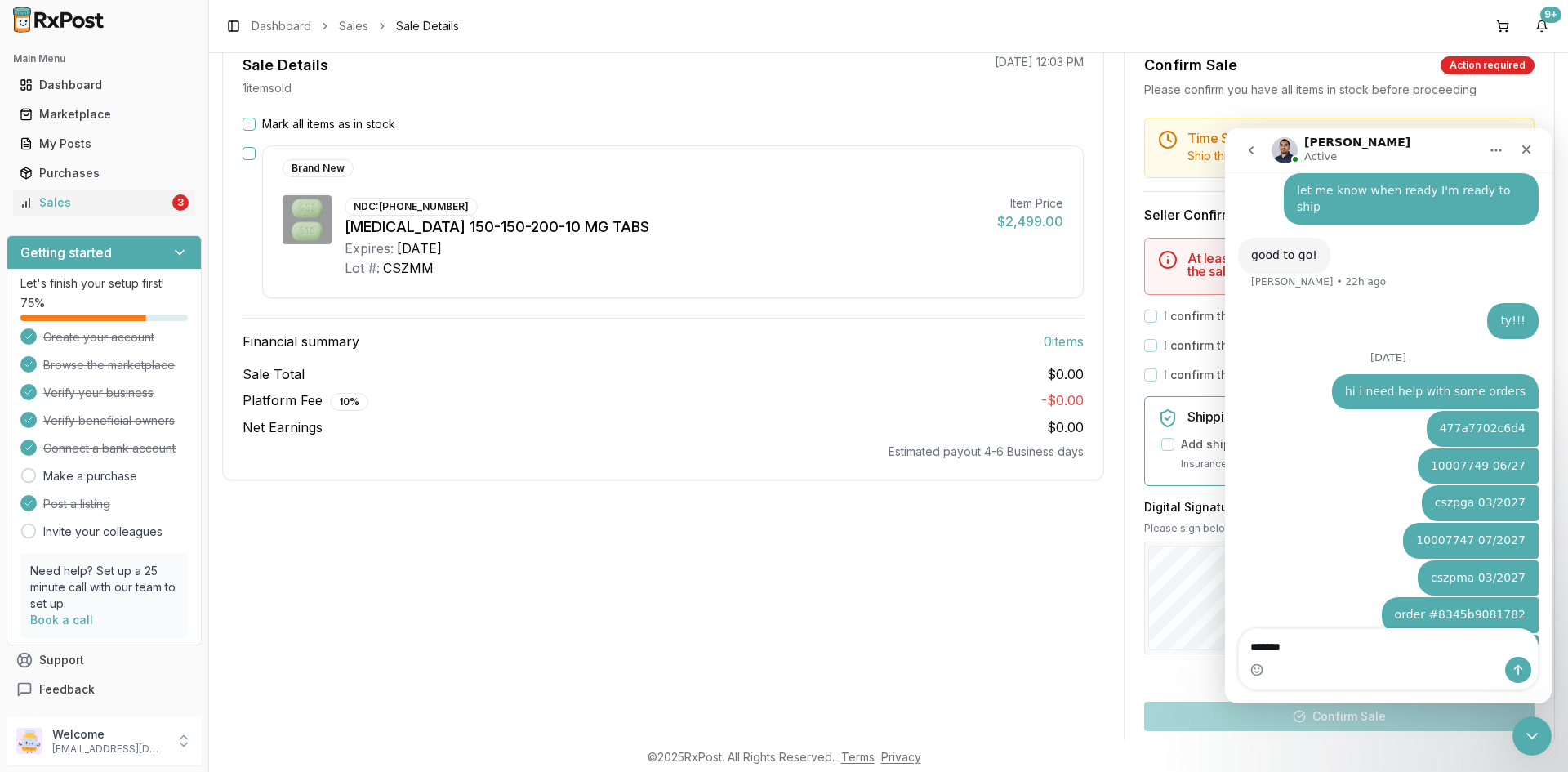
type textarea "**********"
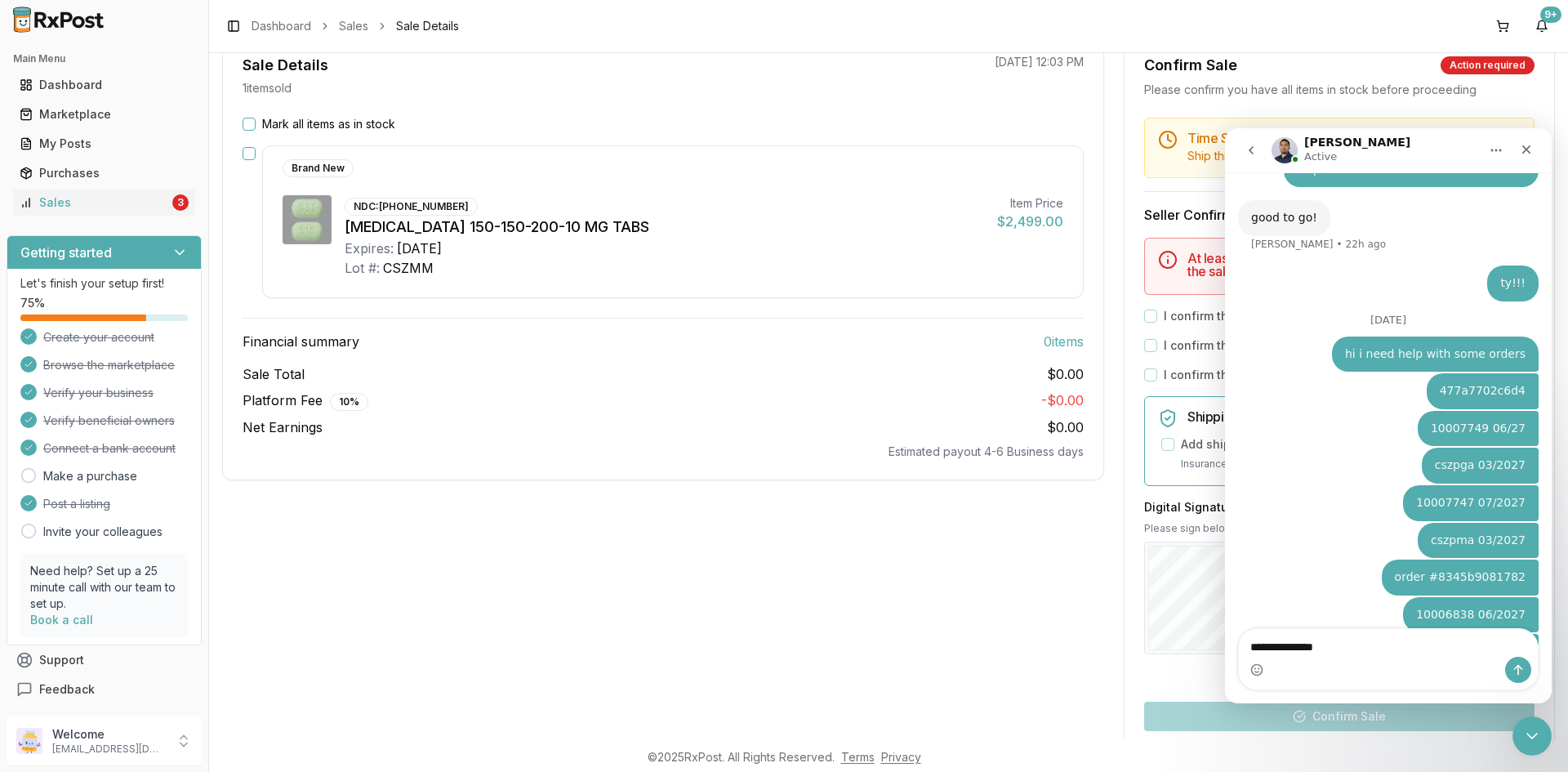
type textarea "**********"
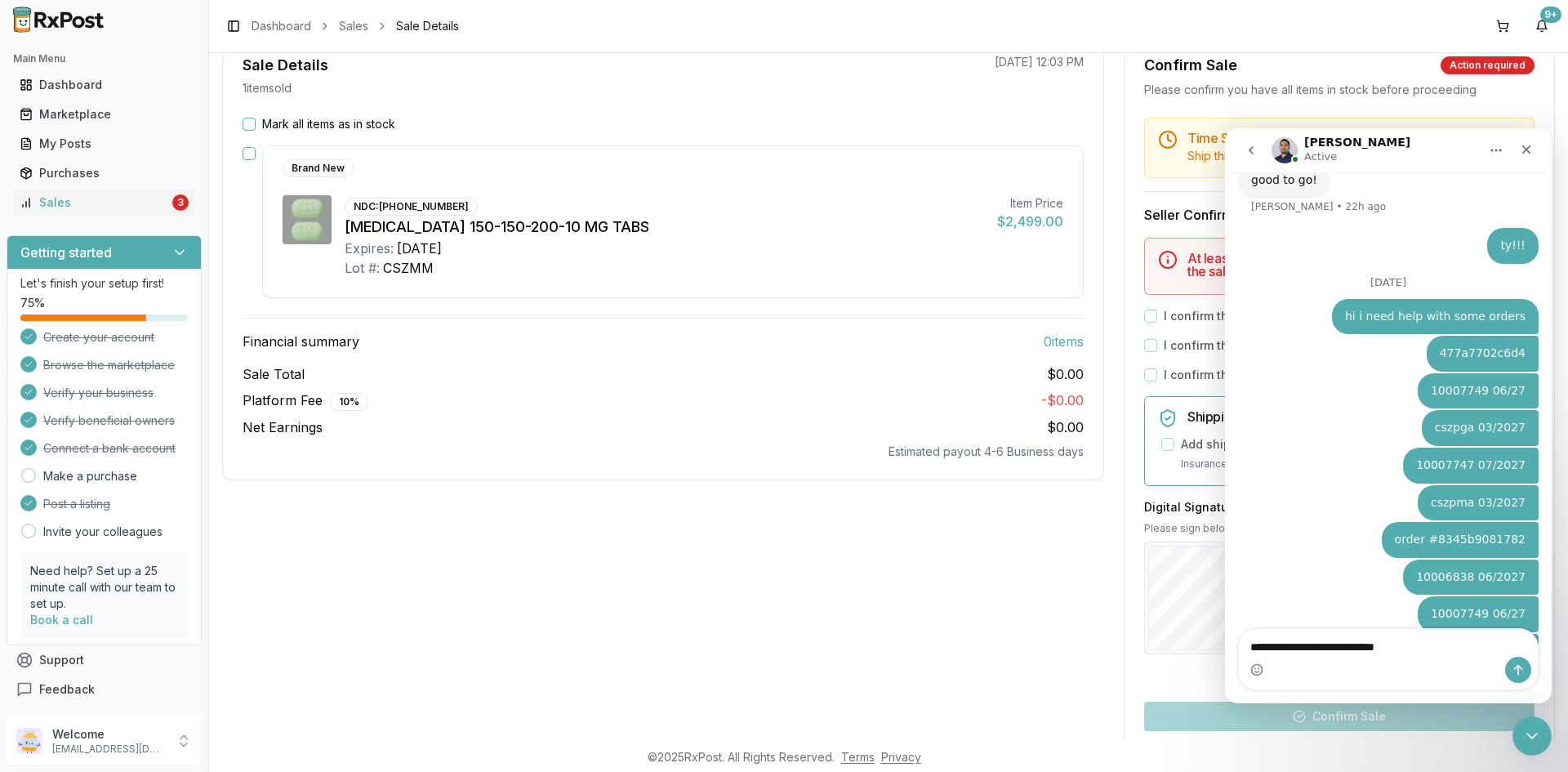
type textarea "**********"
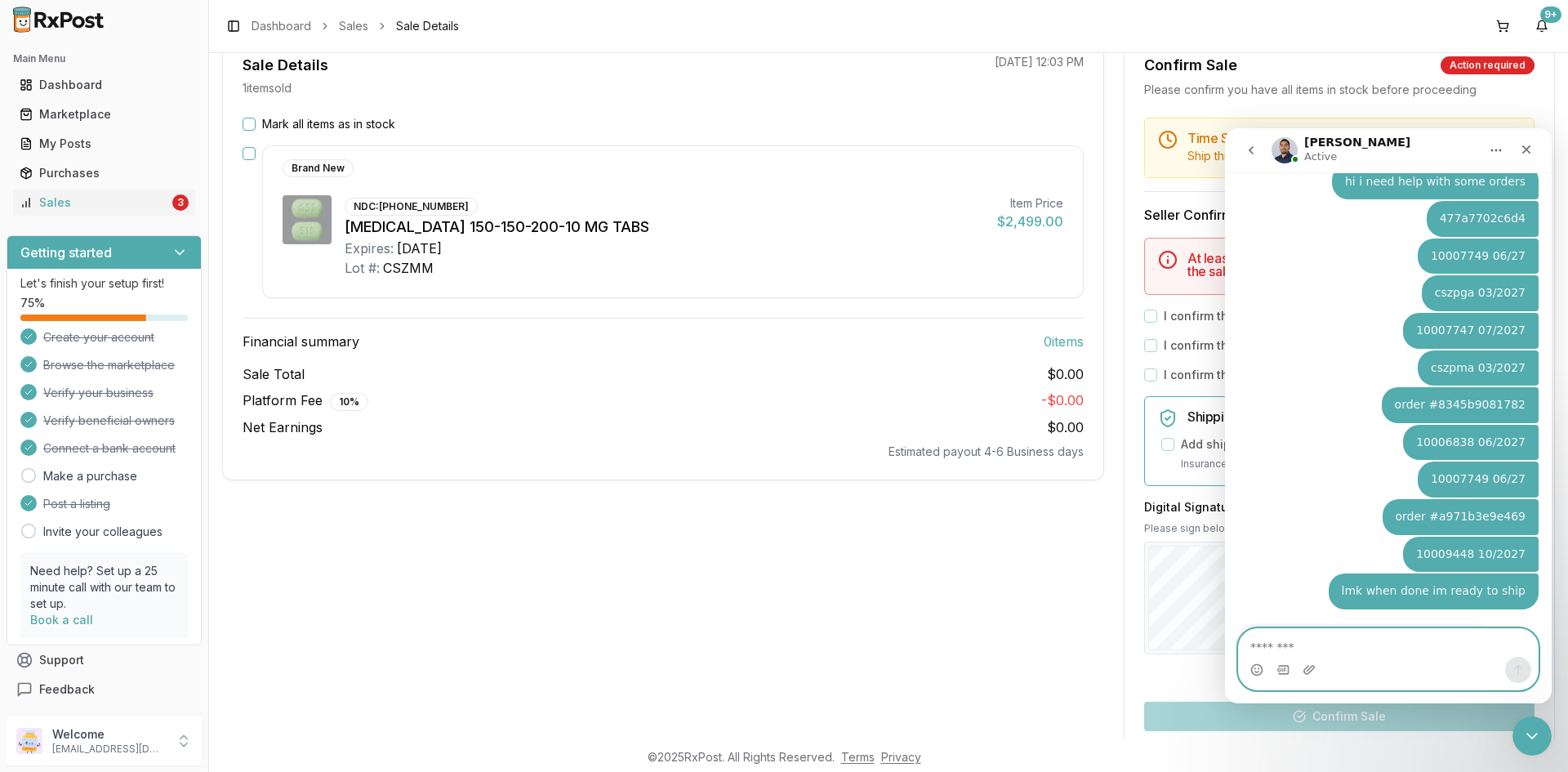
scroll to position [2280, 0]
click at [77, 194] on div "Sales" at bounding box center [95, 203] width 149 height 17
click at [78, 194] on div "Sales" at bounding box center [95, 203] width 149 height 17
click at [81, 193] on link "Sales 3" at bounding box center [104, 202] width 182 height 29
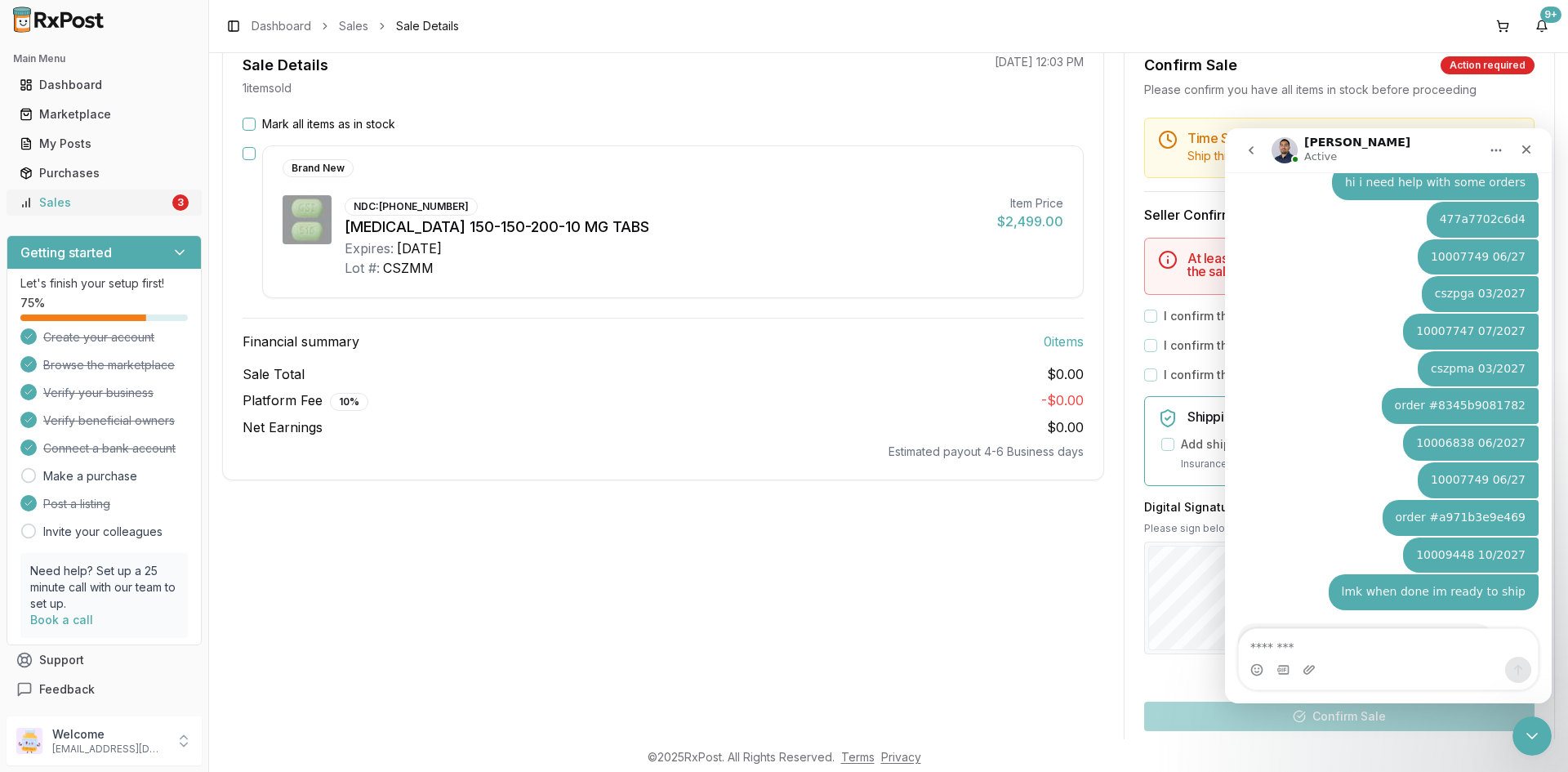
click at [164, 202] on link "Sales 3" at bounding box center [104, 202] width 182 height 29
click at [164, 201] on link "Sales 3" at bounding box center [104, 202] width 182 height 29
click at [1534, 151] on div "Close" at bounding box center [1526, 149] width 29 height 29
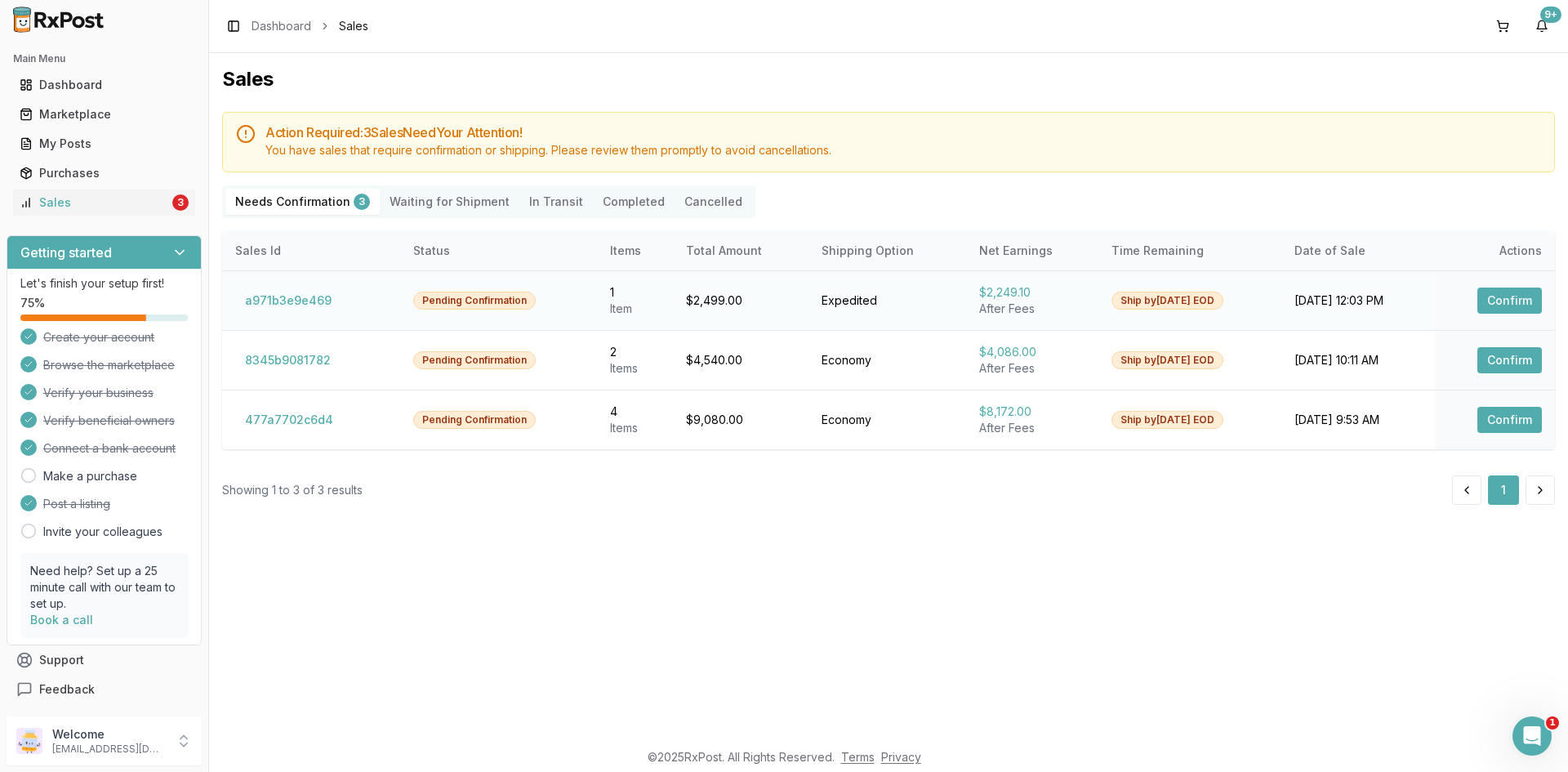
click at [1510, 302] on button "Confirm" at bounding box center [1510, 300] width 65 height 26
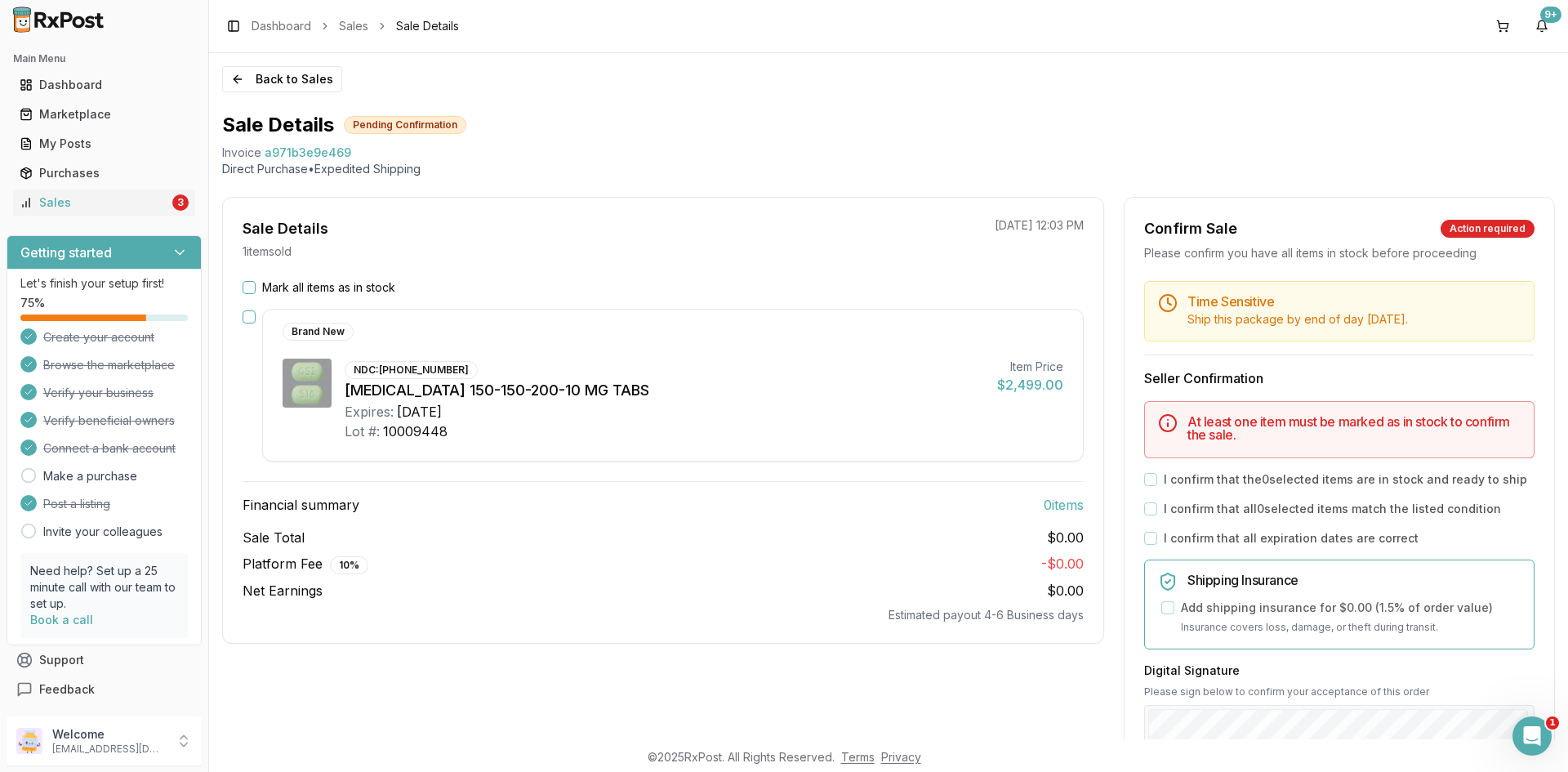
click at [251, 281] on button "Mark all items as in stock" at bounding box center [249, 288] width 13 height 13
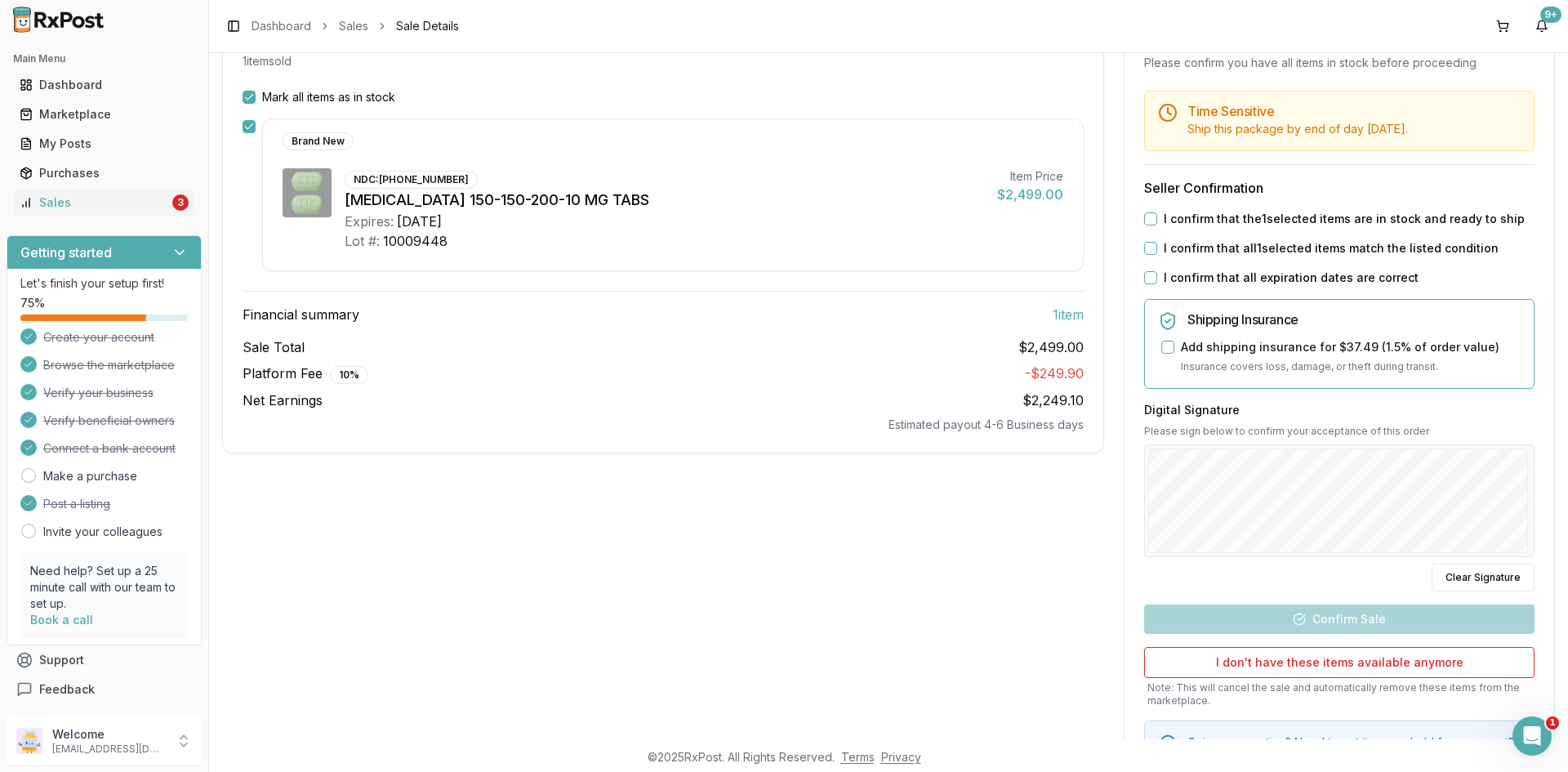
scroll to position [81, 0]
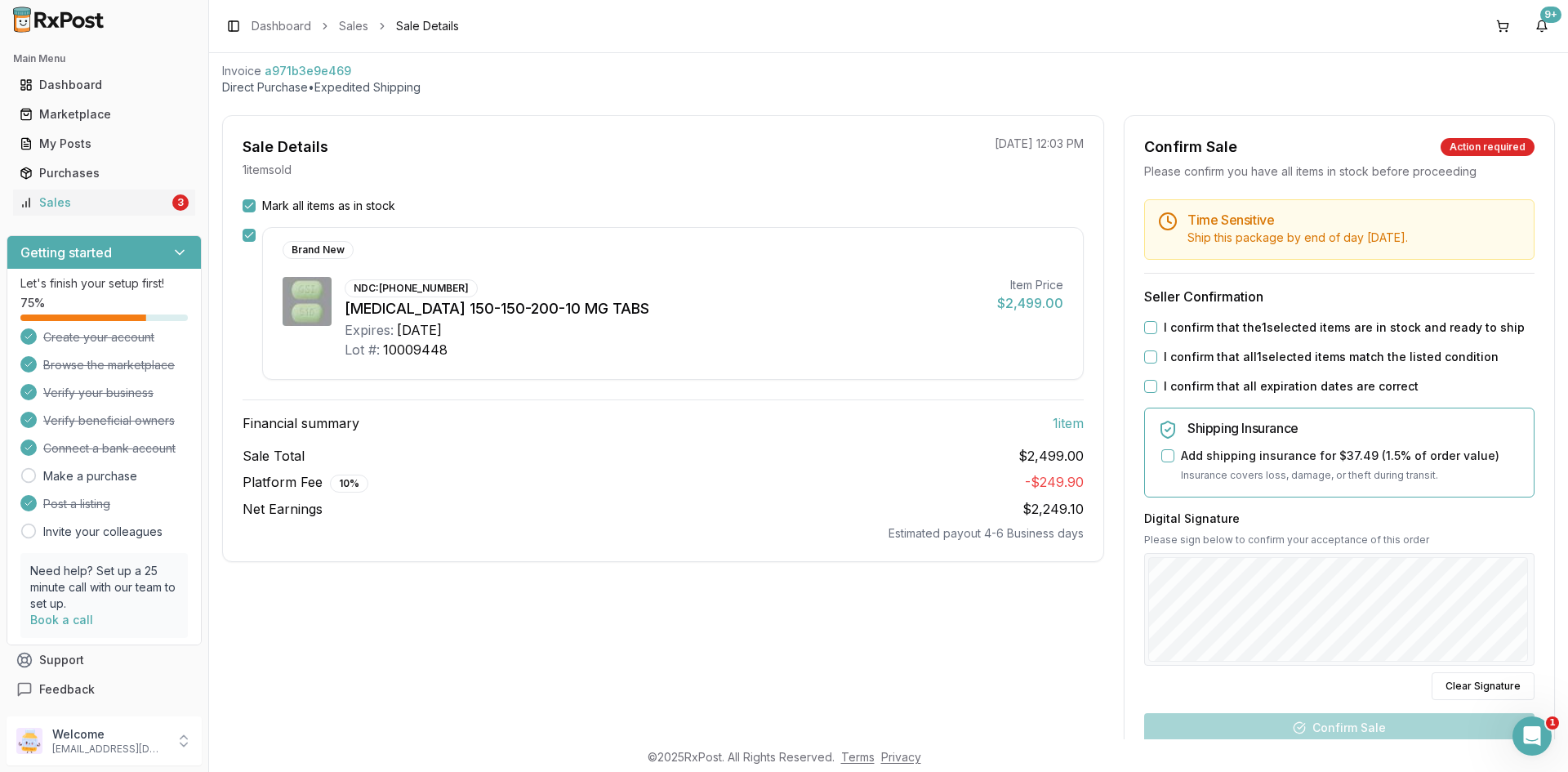
click at [1151, 327] on button "I confirm that the 1 selected items are in stock and ready to ship" at bounding box center [1151, 328] width 13 height 13
click at [1155, 356] on div "I confirm that all 1 selected items match the listed condition" at bounding box center [1340, 357] width 390 height 17
click at [1149, 357] on button "I confirm that all 1 selected items match the listed condition" at bounding box center [1151, 357] width 13 height 13
click at [1144, 381] on button "I confirm that all expiration dates are correct" at bounding box center [1151, 386] width 13 height 13
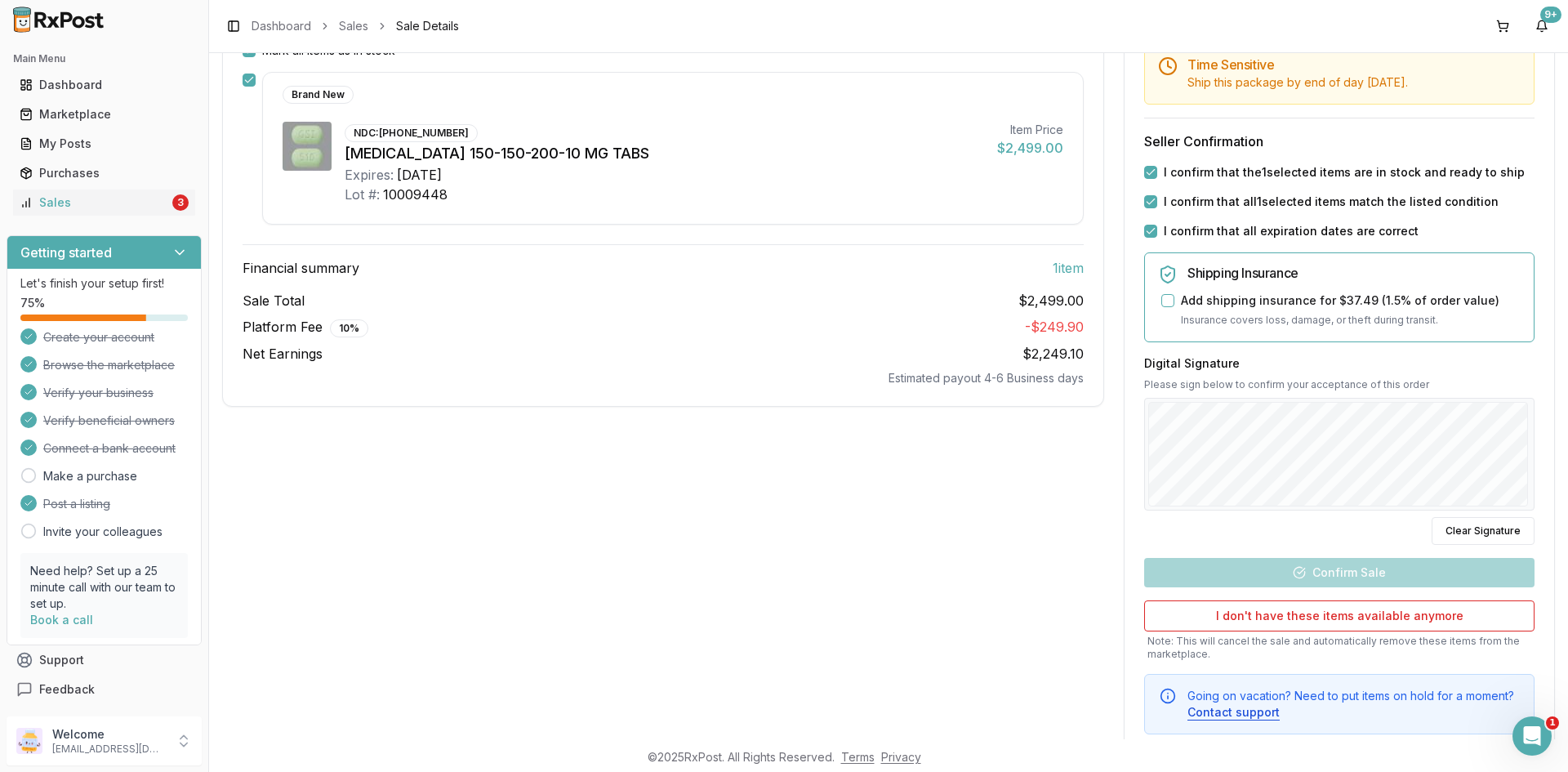
scroll to position [245, 0]
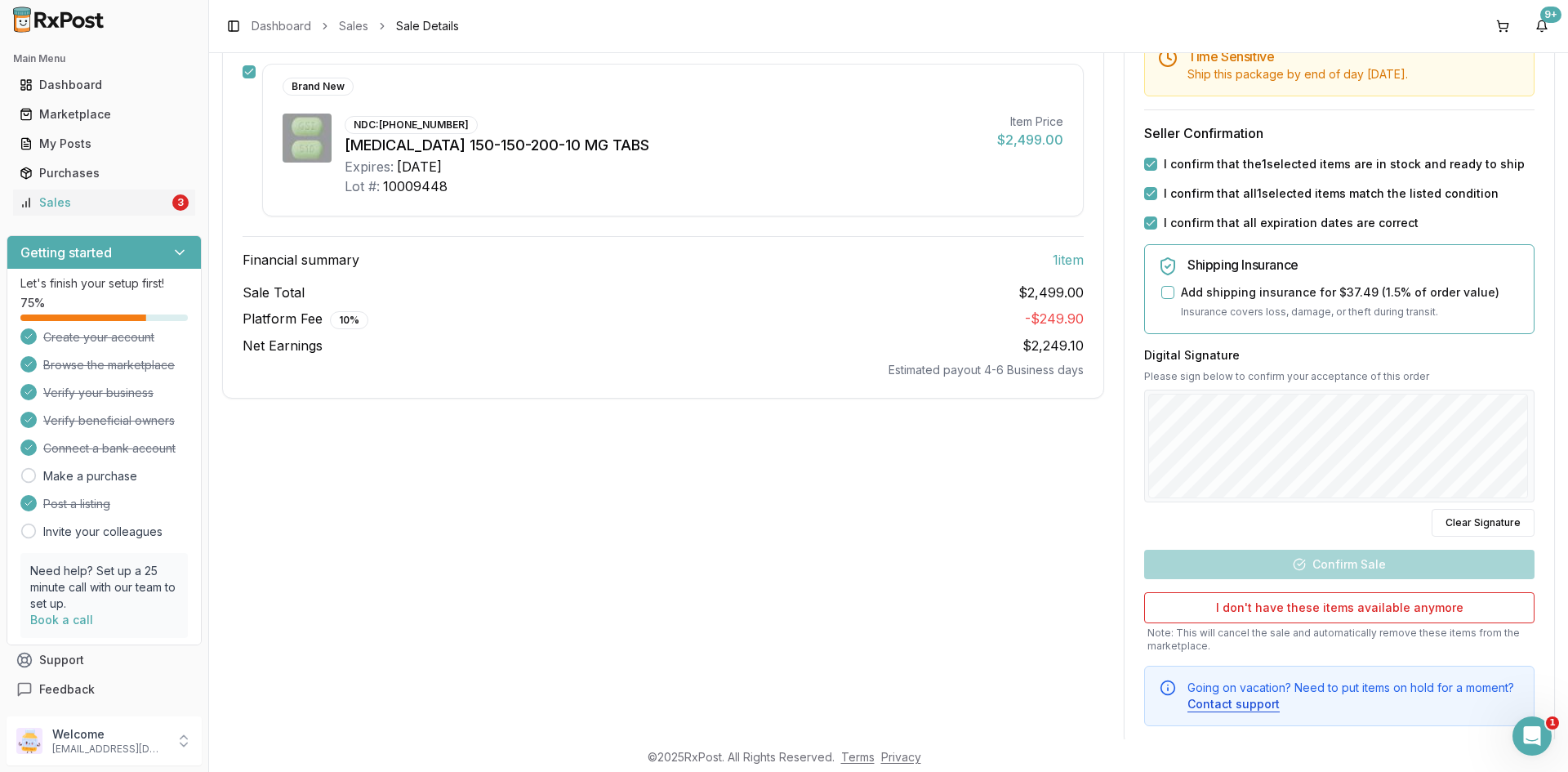
click at [1370, 506] on div "Digital Signature Please sign below to confirm your acceptance of this order Cl…" at bounding box center [1340, 442] width 390 height 189
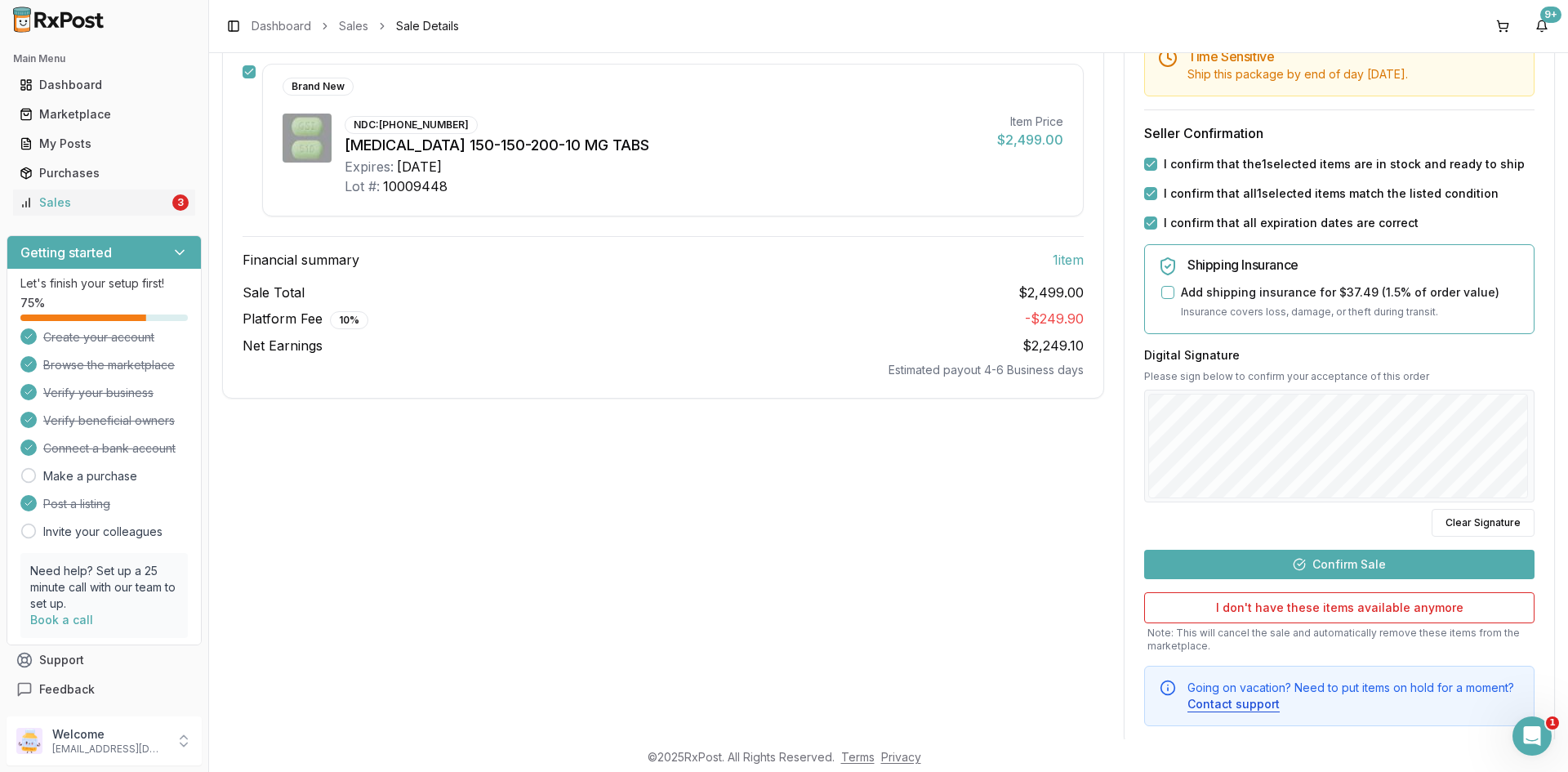
click at [1353, 558] on button "Confirm Sale" at bounding box center [1340, 564] width 390 height 29
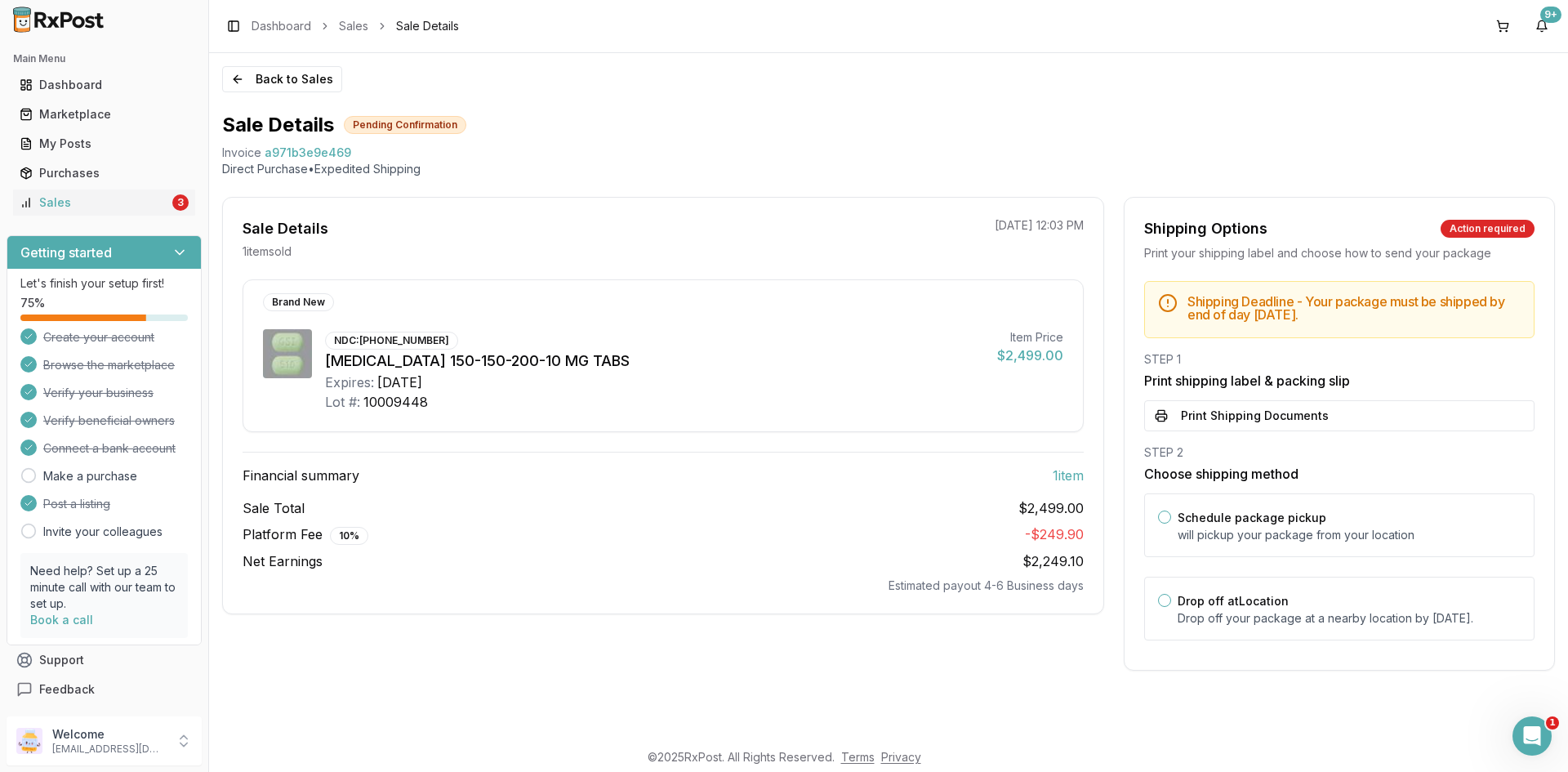
scroll to position [0, 0]
click at [1259, 417] on button "Print Shipping Documents" at bounding box center [1340, 416] width 390 height 31
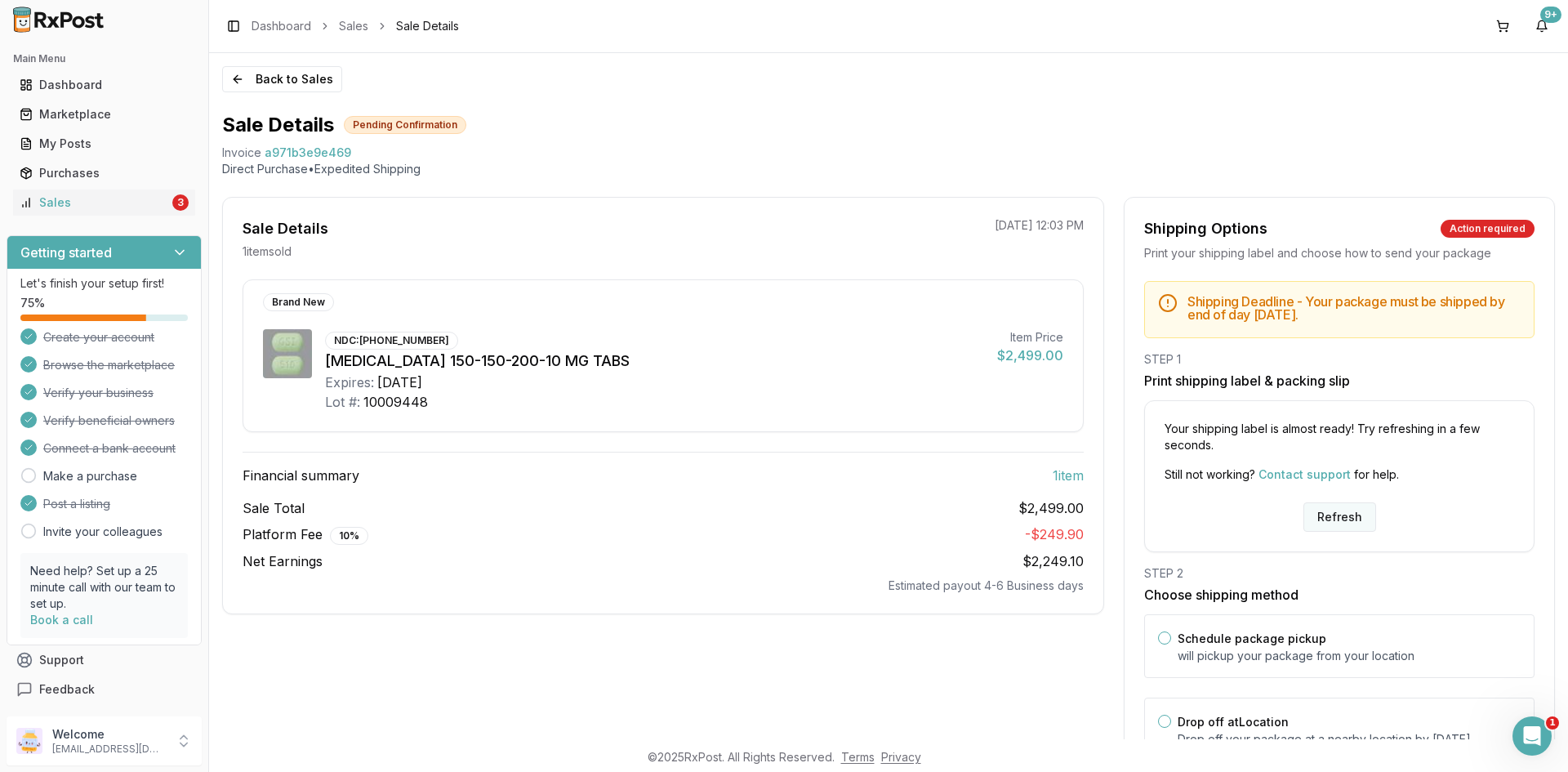
click at [1342, 523] on button "Refresh" at bounding box center [1340, 517] width 73 height 29
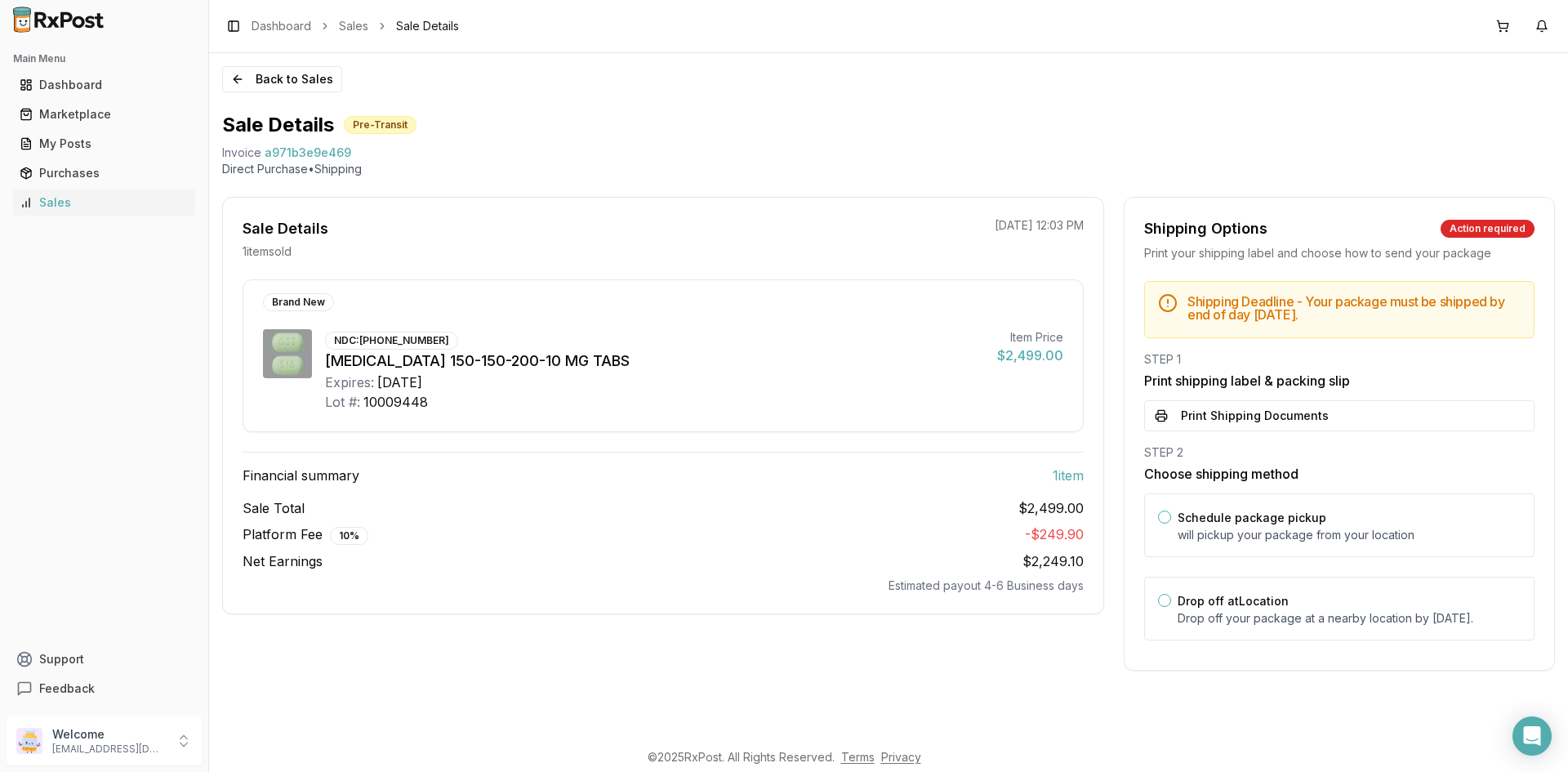
click at [1251, 420] on button "Print Shipping Documents" at bounding box center [1340, 416] width 390 height 31
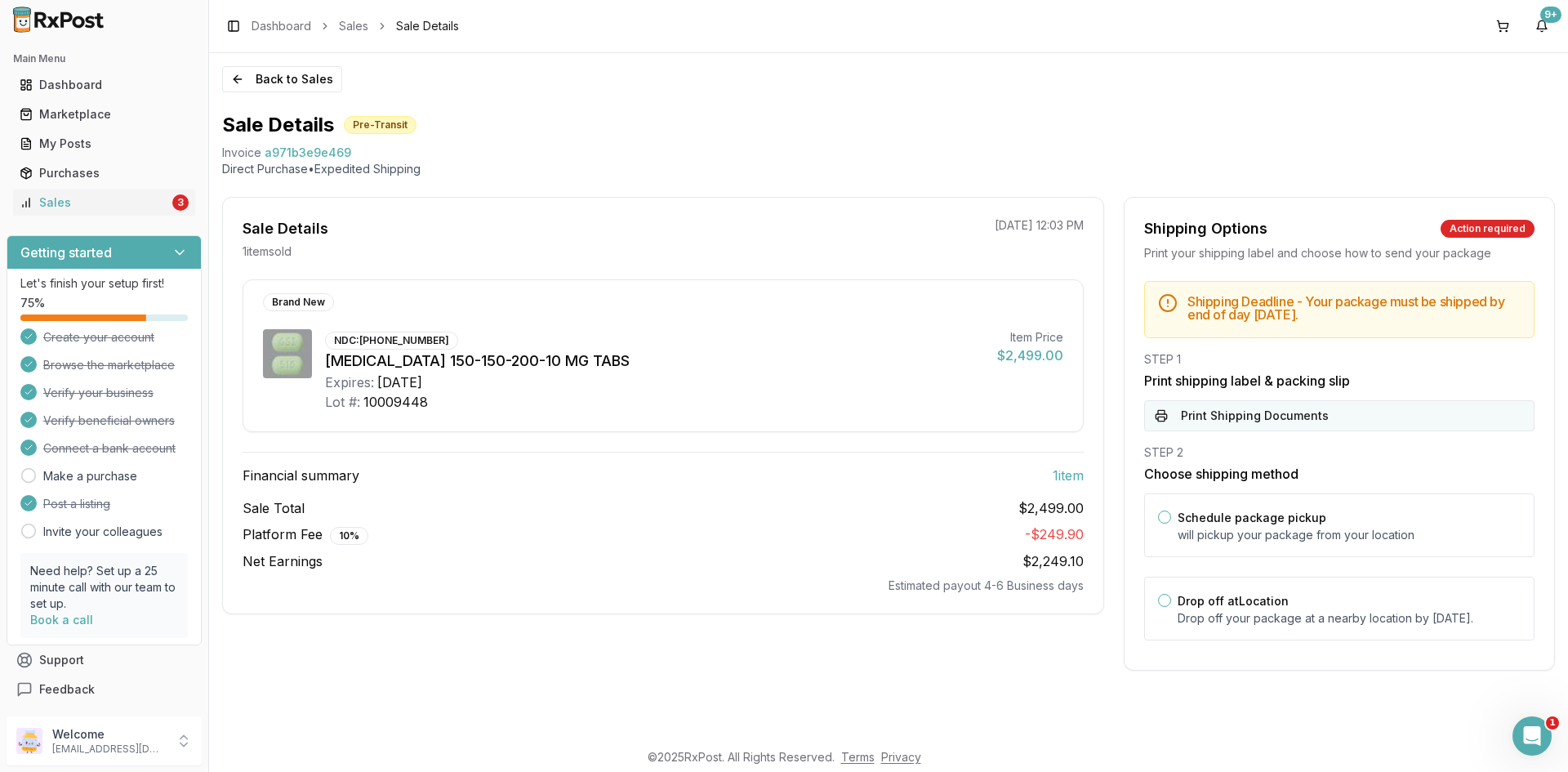
click at [1263, 411] on button "Print Shipping Documents" at bounding box center [1340, 416] width 390 height 31
click at [127, 188] on ul "Dashboard Marketplace My Posts Purchases Sales 4" at bounding box center [104, 144] width 195 height 144
click at [128, 199] on div "Sales" at bounding box center [95, 203] width 149 height 17
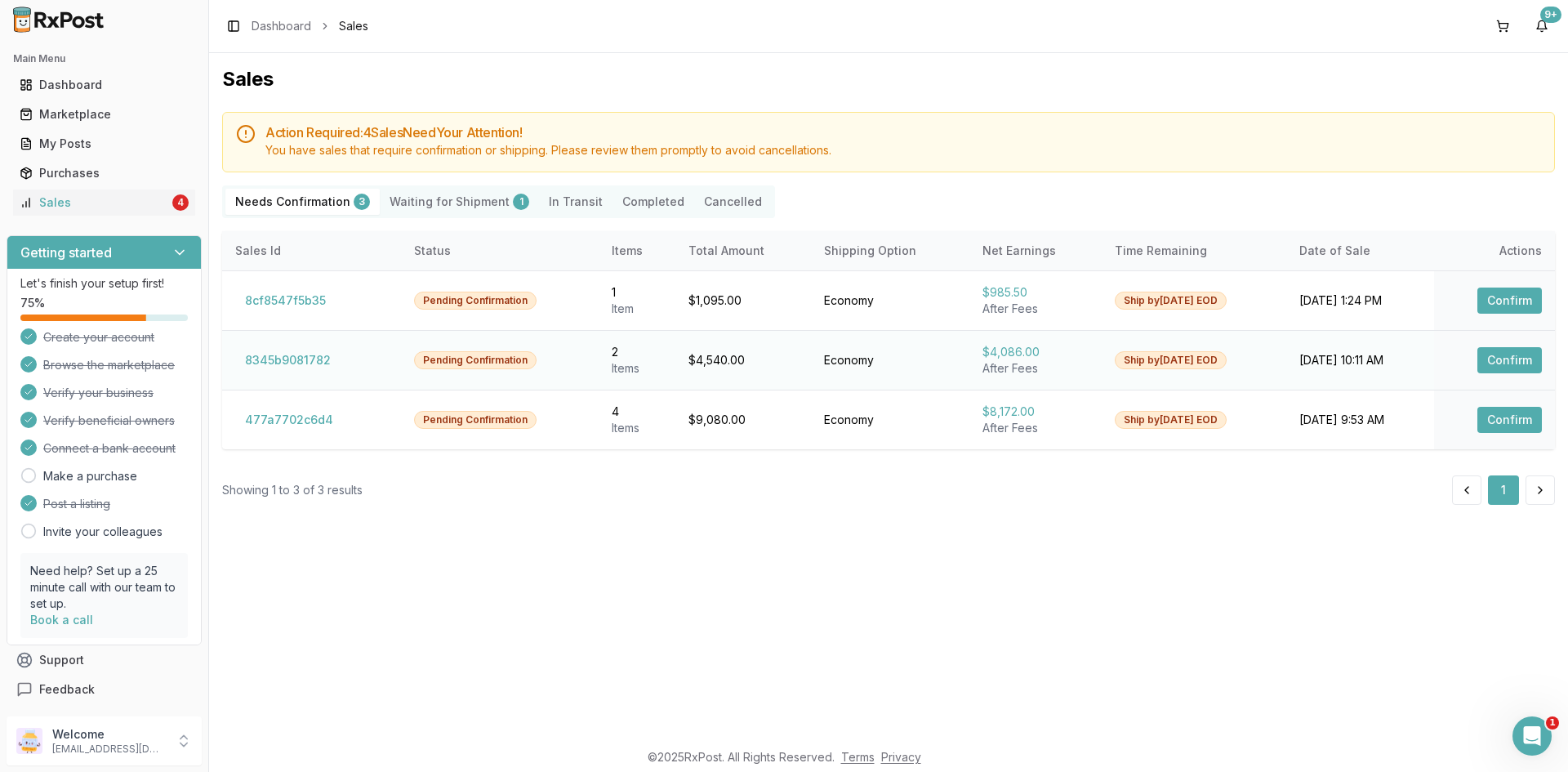
click at [1512, 366] on button "Confirm" at bounding box center [1510, 360] width 65 height 26
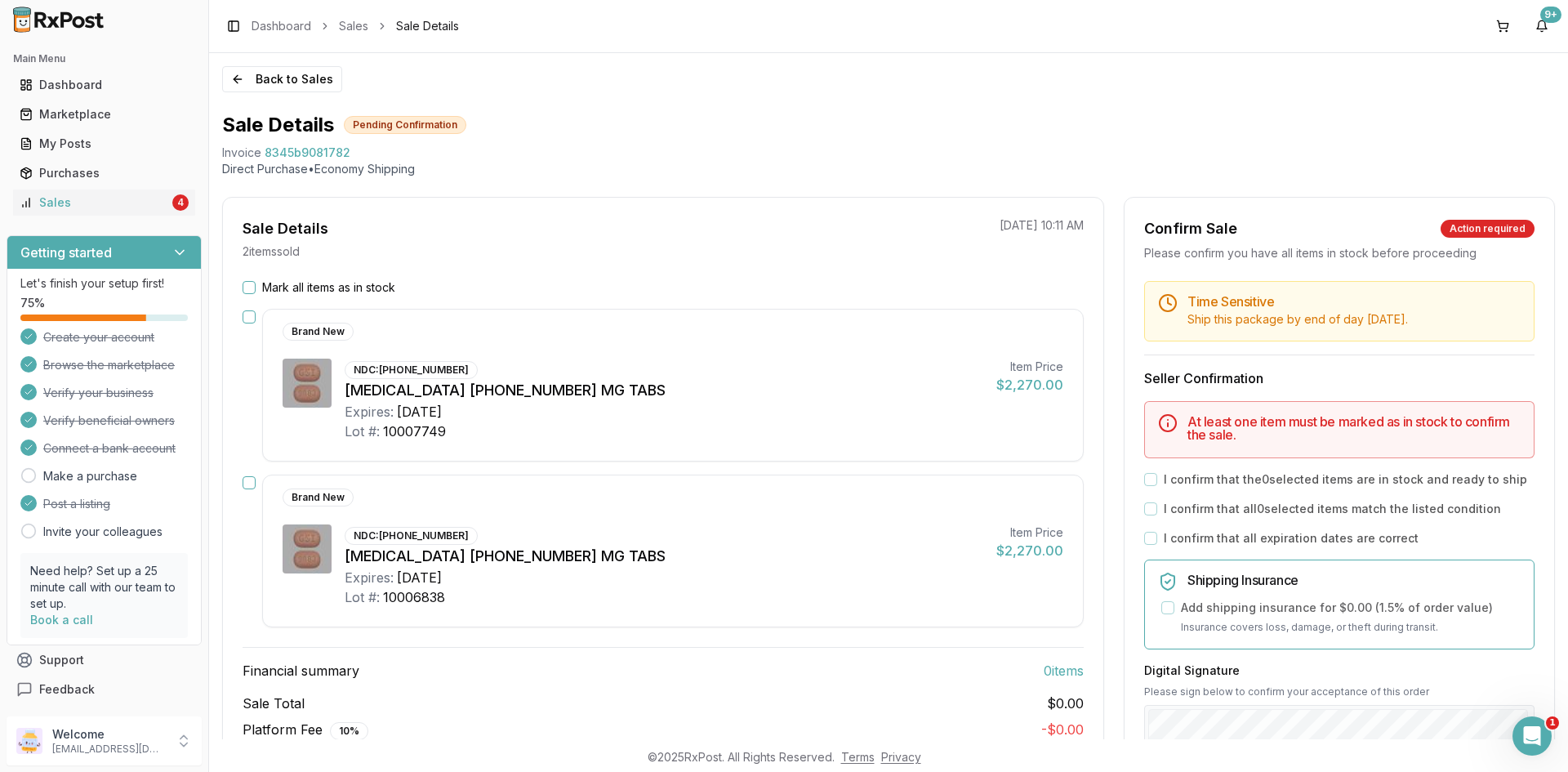
click at [252, 281] on button "Mark all items as in stock" at bounding box center [249, 288] width 13 height 13
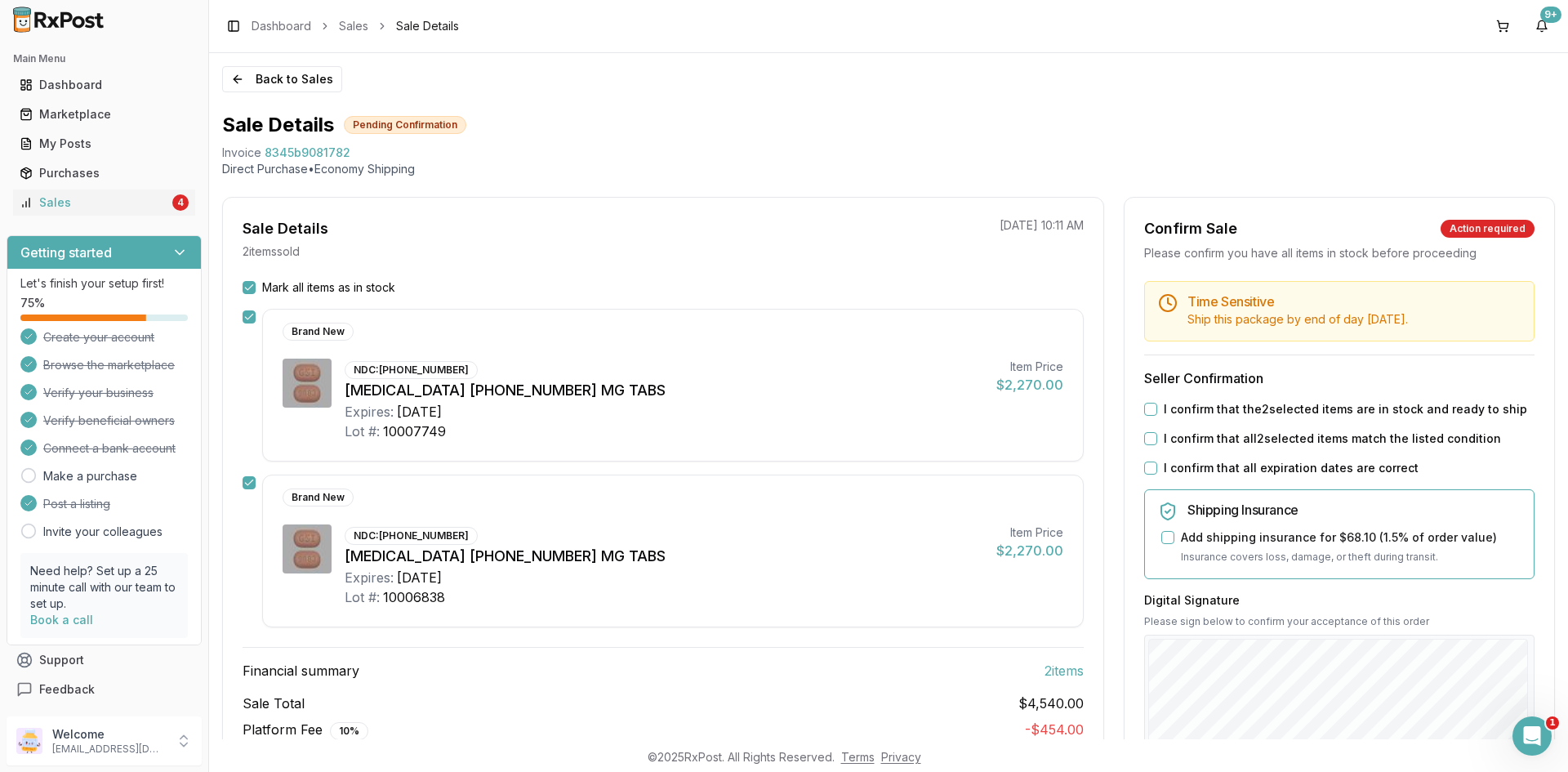
click at [1145, 416] on button "I confirm that the 2 selected items are in stock and ready to ship" at bounding box center [1151, 410] width 13 height 13
click at [1145, 445] on button "I confirm that all 2 selected items match the listed condition" at bounding box center [1151, 439] width 13 height 13
click at [1145, 475] on button "I confirm that all expiration dates are correct" at bounding box center [1151, 469] width 13 height 13
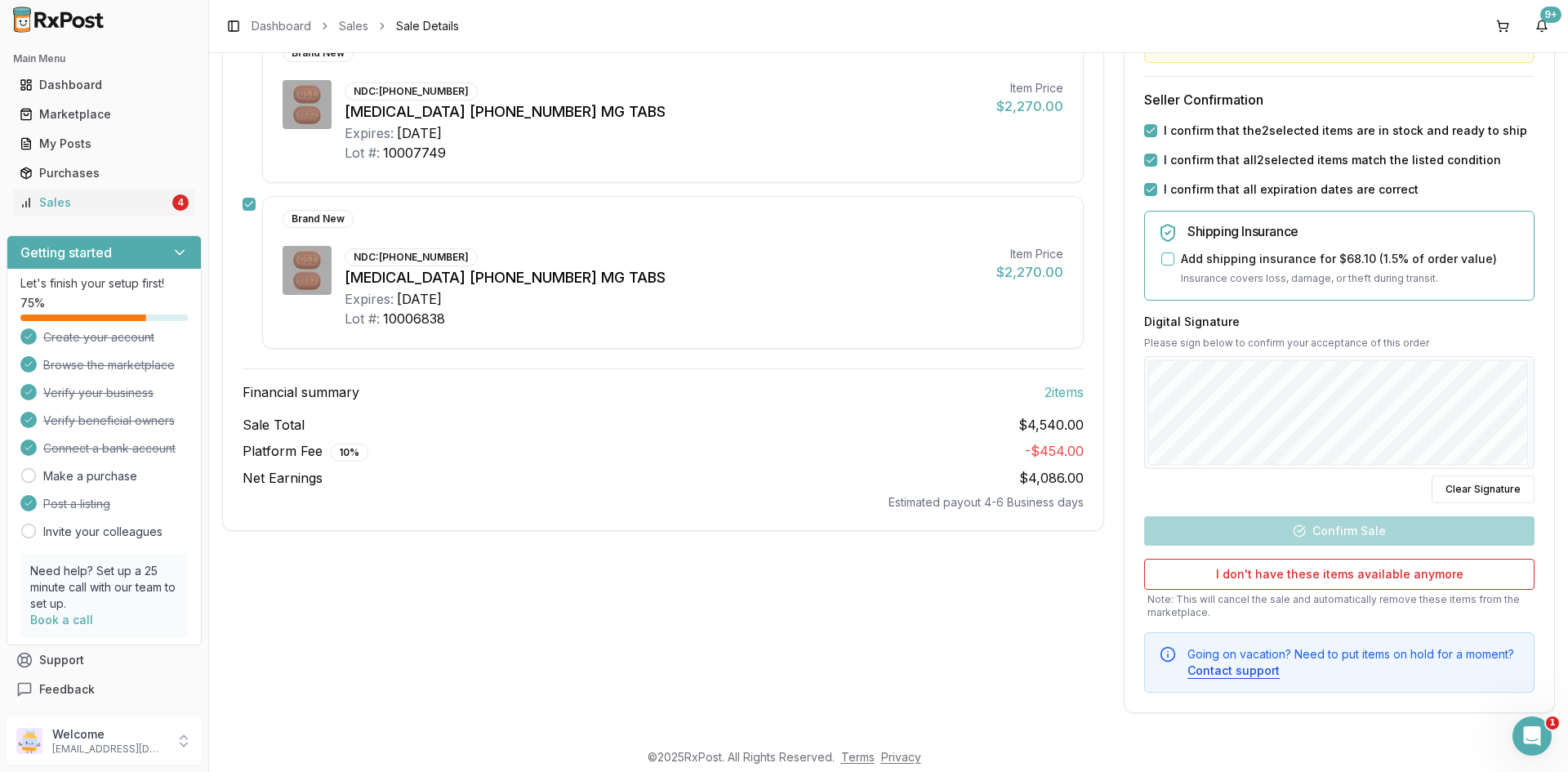
scroll to position [295, 0]
click at [1272, 469] on div at bounding box center [1340, 413] width 390 height 113
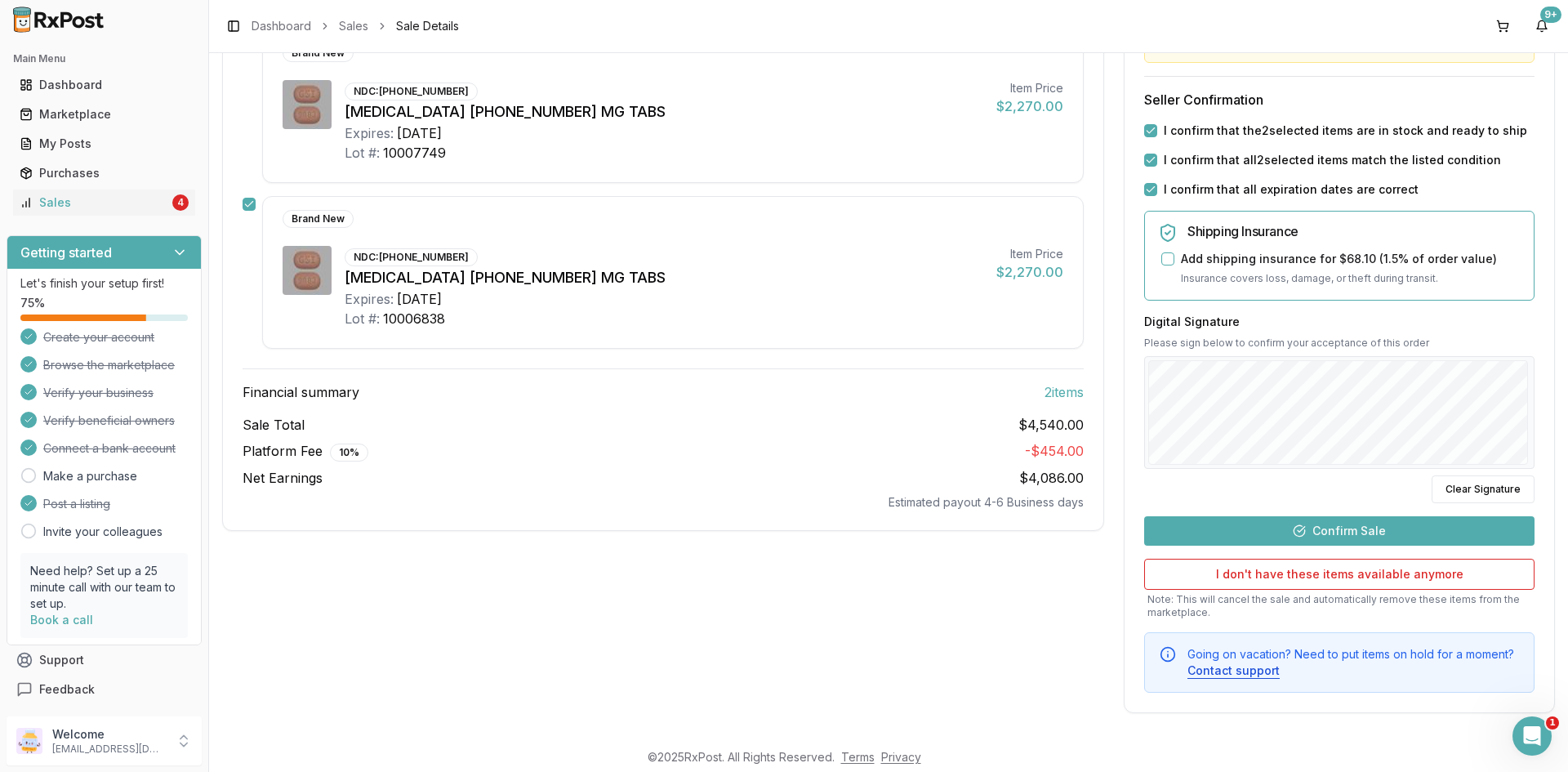
click at [1281, 522] on button "Confirm Sale" at bounding box center [1340, 531] width 390 height 29
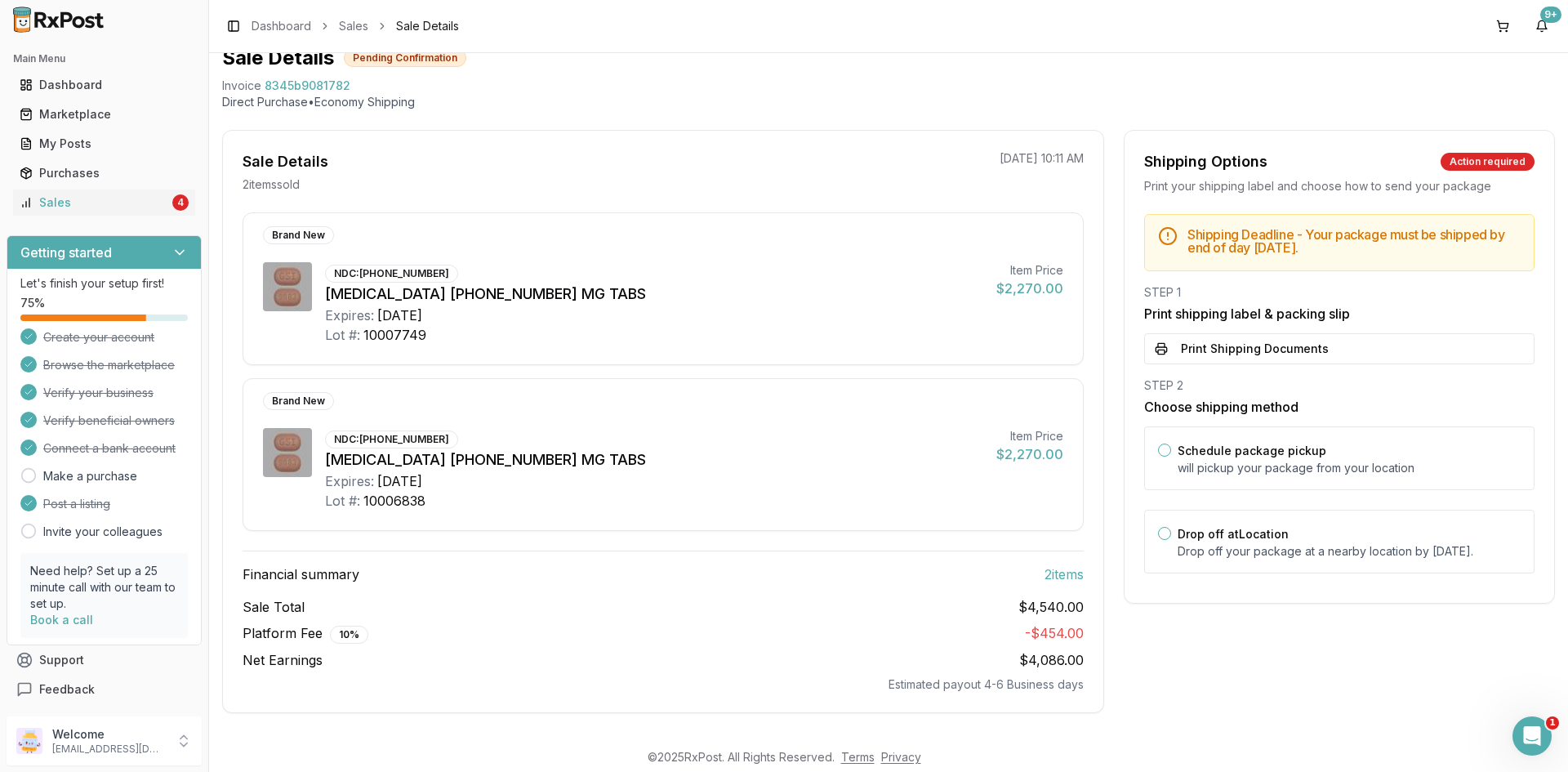
scroll to position [67, 0]
click at [1204, 351] on button "Print Shipping Documents" at bounding box center [1340, 348] width 390 height 31
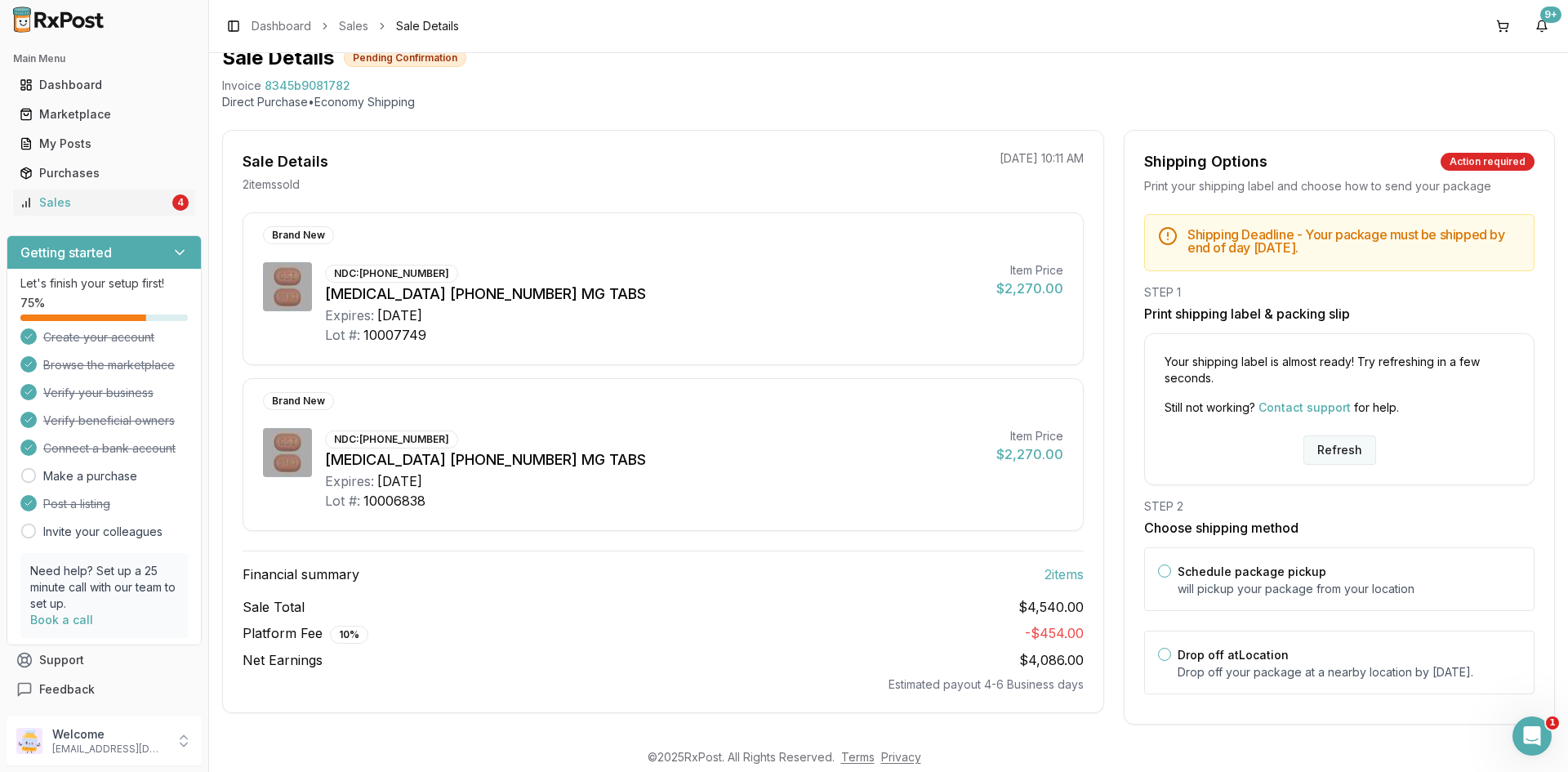
click at [1320, 453] on button "Refresh" at bounding box center [1340, 450] width 73 height 29
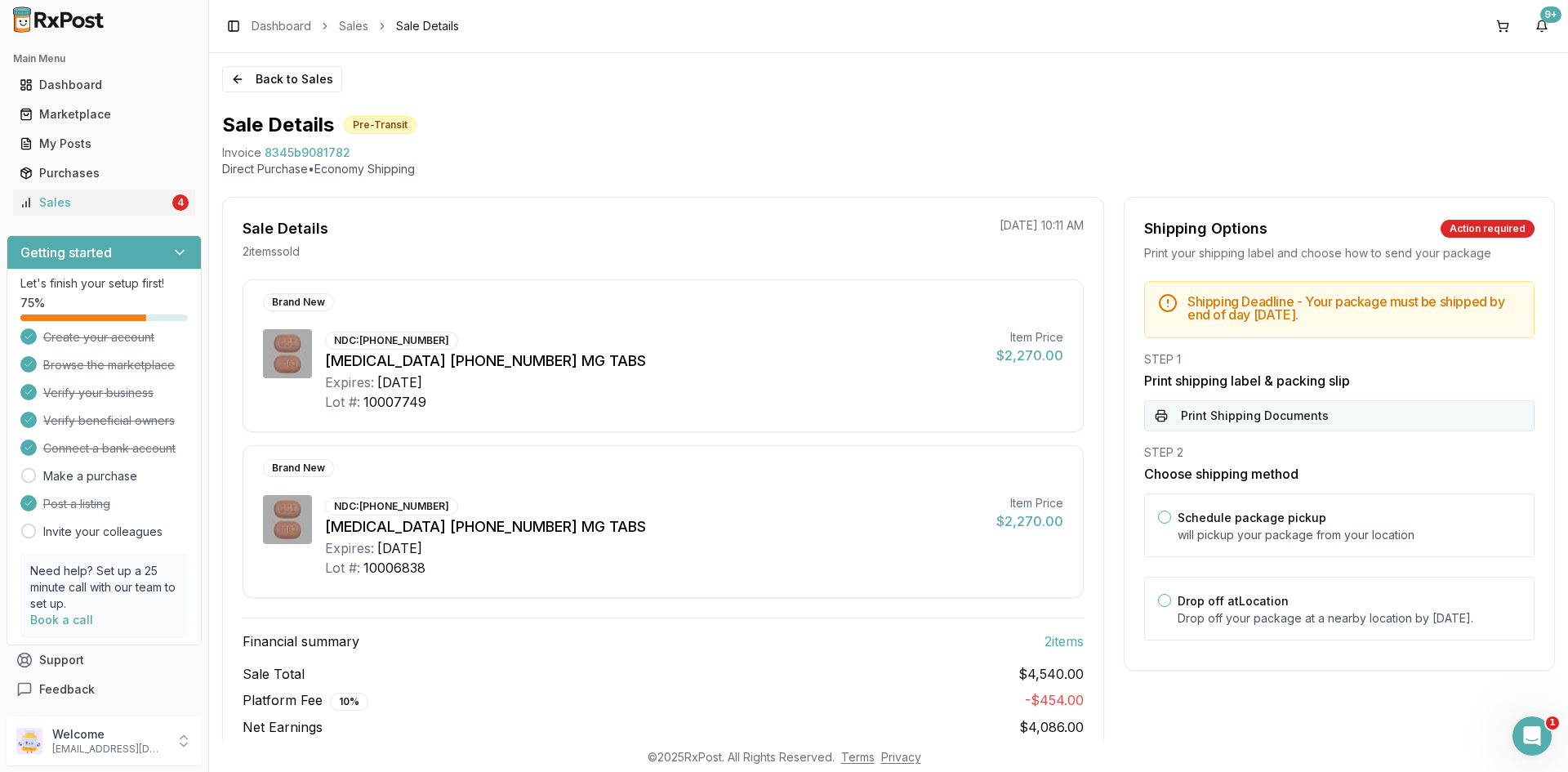
click at [1259, 413] on button "Print Shipping Documents" at bounding box center [1340, 416] width 390 height 31
click at [159, 204] on div "Sales" at bounding box center [95, 203] width 149 height 17
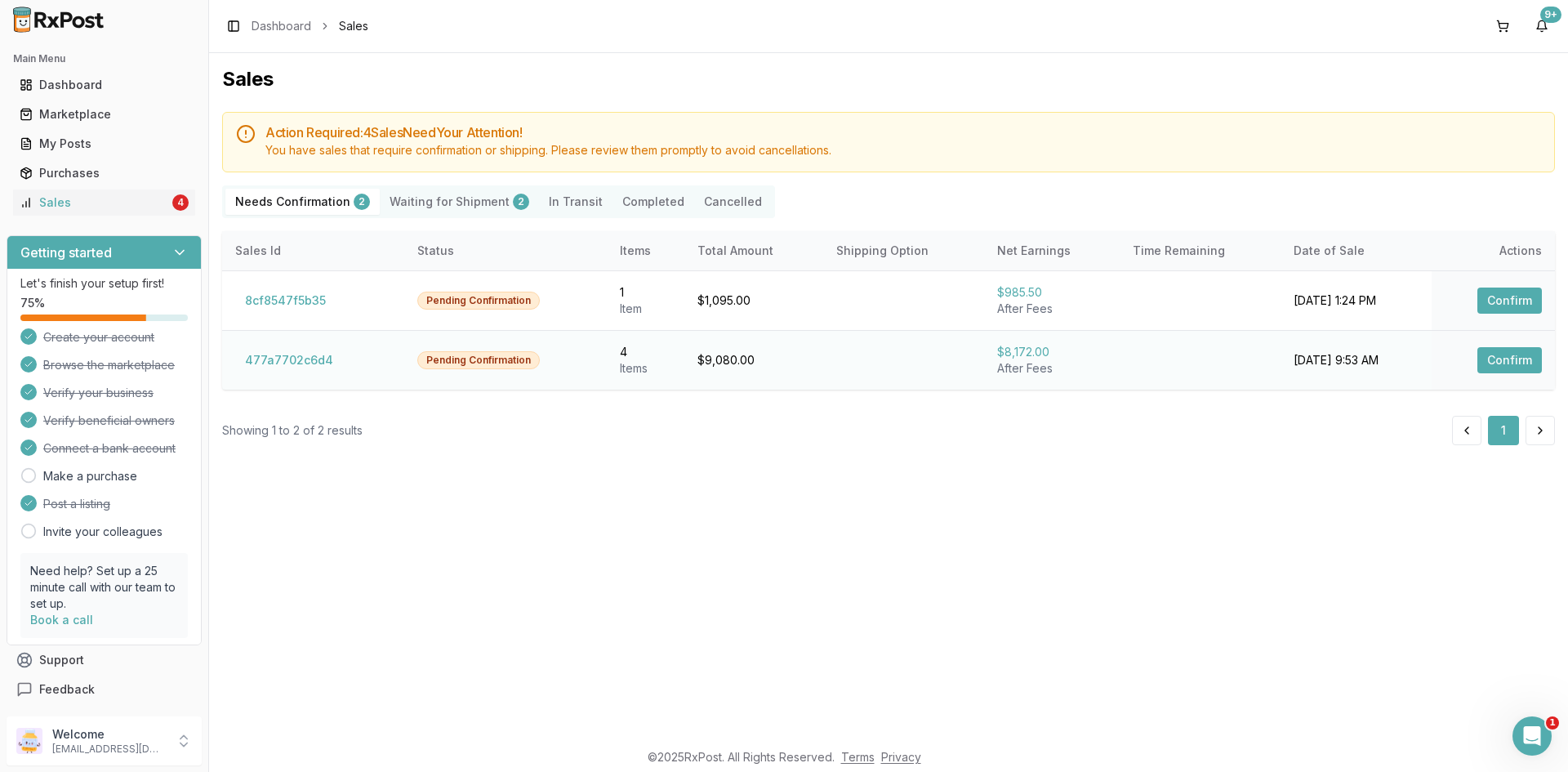
click at [1531, 362] on button "Confirm" at bounding box center [1510, 360] width 65 height 26
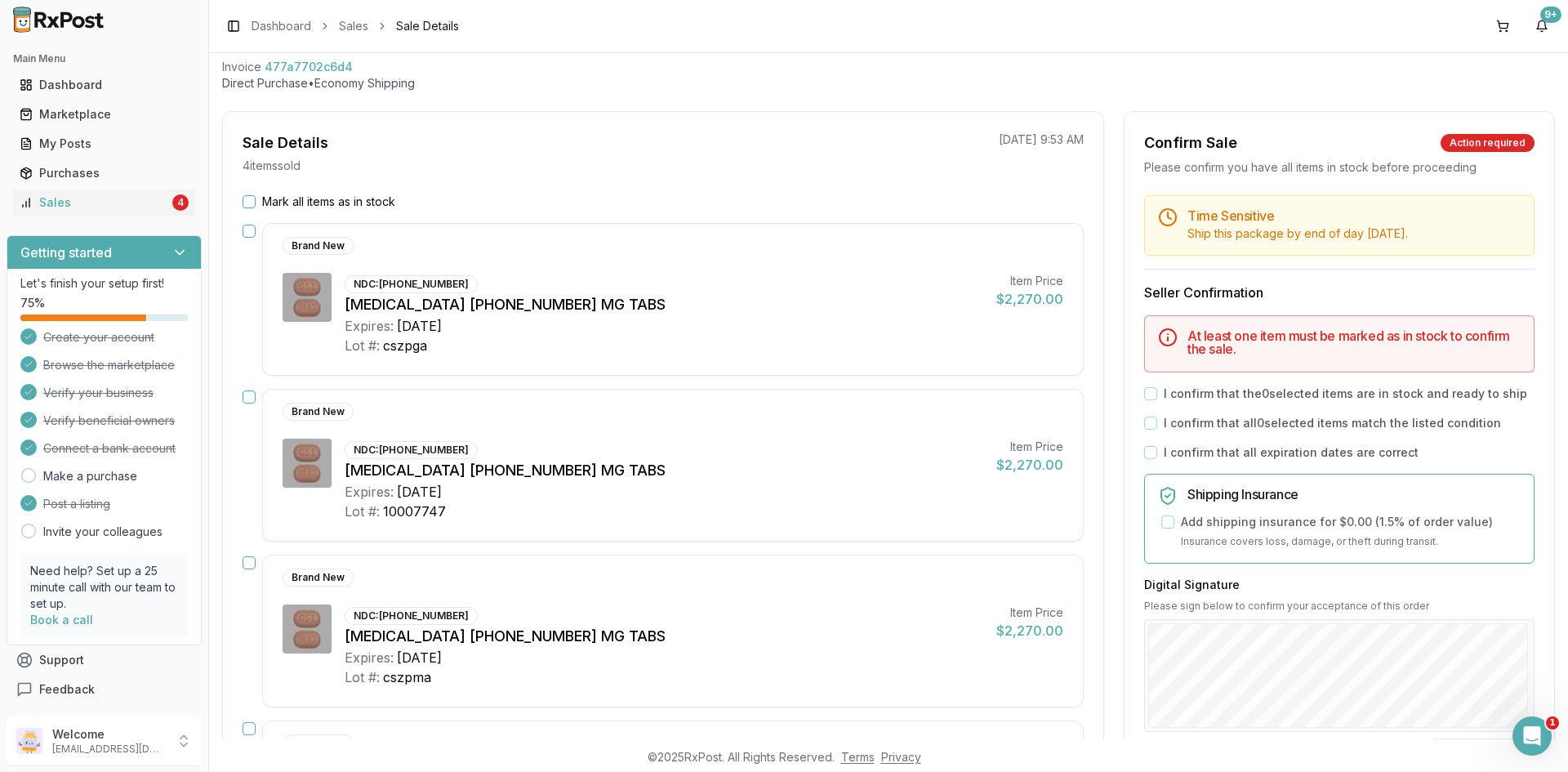
scroll to position [245, 0]
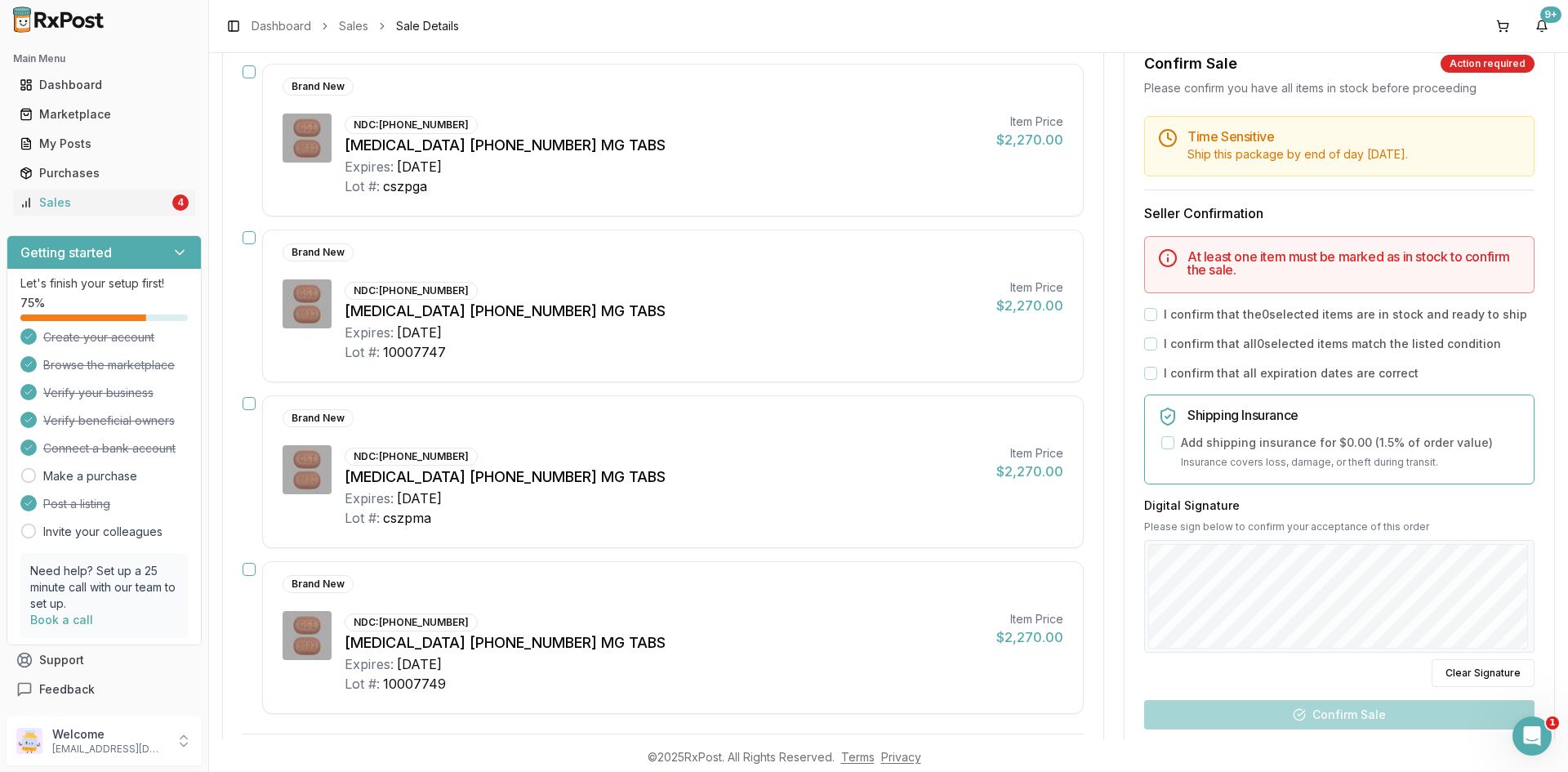
click at [244, 68] on button "button" at bounding box center [249, 72] width 13 height 13
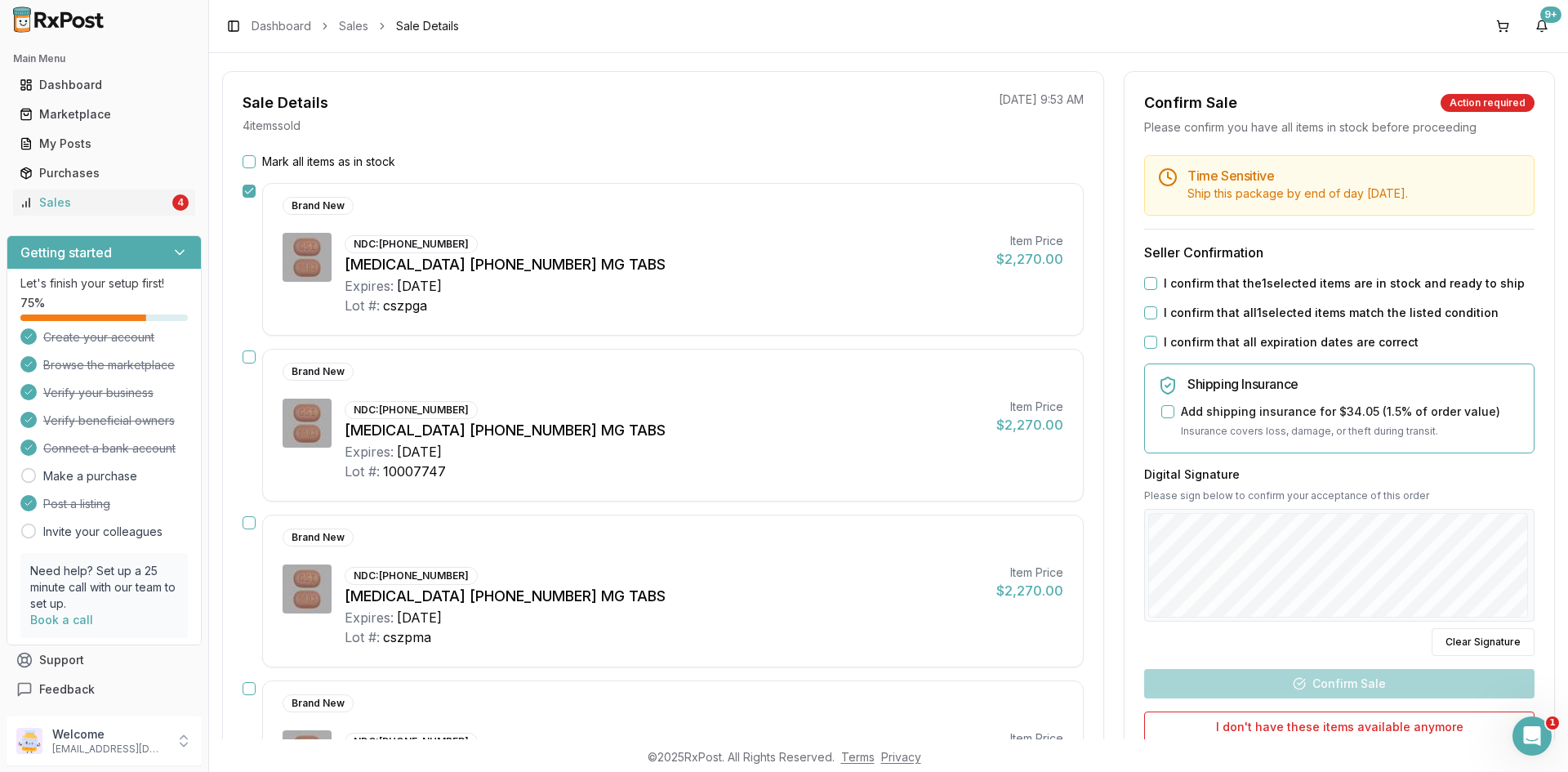
scroll to position [0, 0]
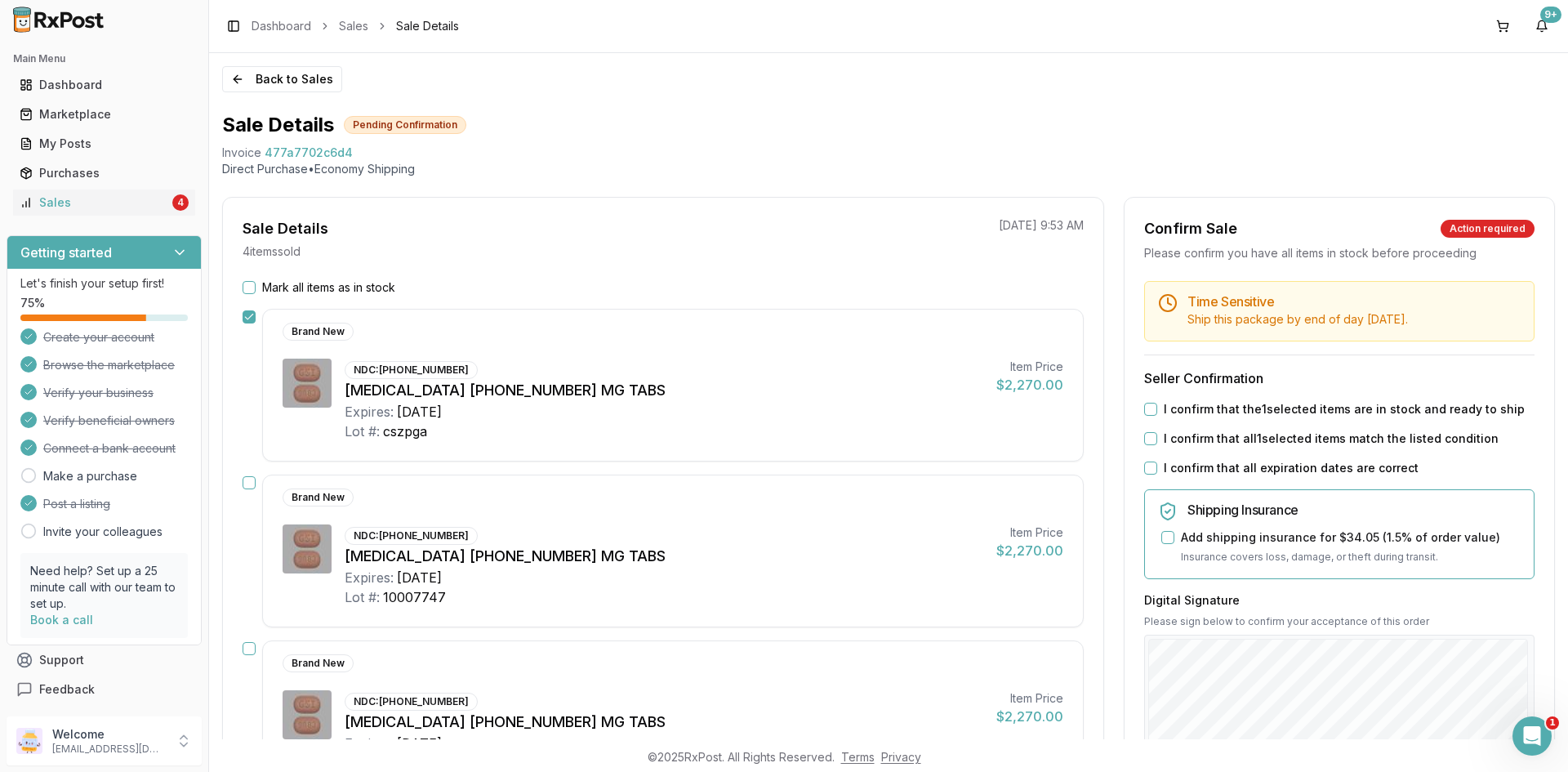
click at [251, 282] on button "Mark all items as in stock" at bounding box center [249, 288] width 13 height 13
click at [1150, 416] on button "I confirm that the 4 selected items are in stock and ready to ship" at bounding box center [1151, 410] width 13 height 13
click at [1164, 447] on label "I confirm that all 4 selected items match the listed condition" at bounding box center [1332, 439] width 338 height 17
click at [1158, 445] on button "I confirm that all 4 selected items match the listed condition" at bounding box center [1151, 439] width 13 height 13
drag, startPoint x: 1164, startPoint y: 476, endPoint x: 1166, endPoint y: 484, distance: 8.2
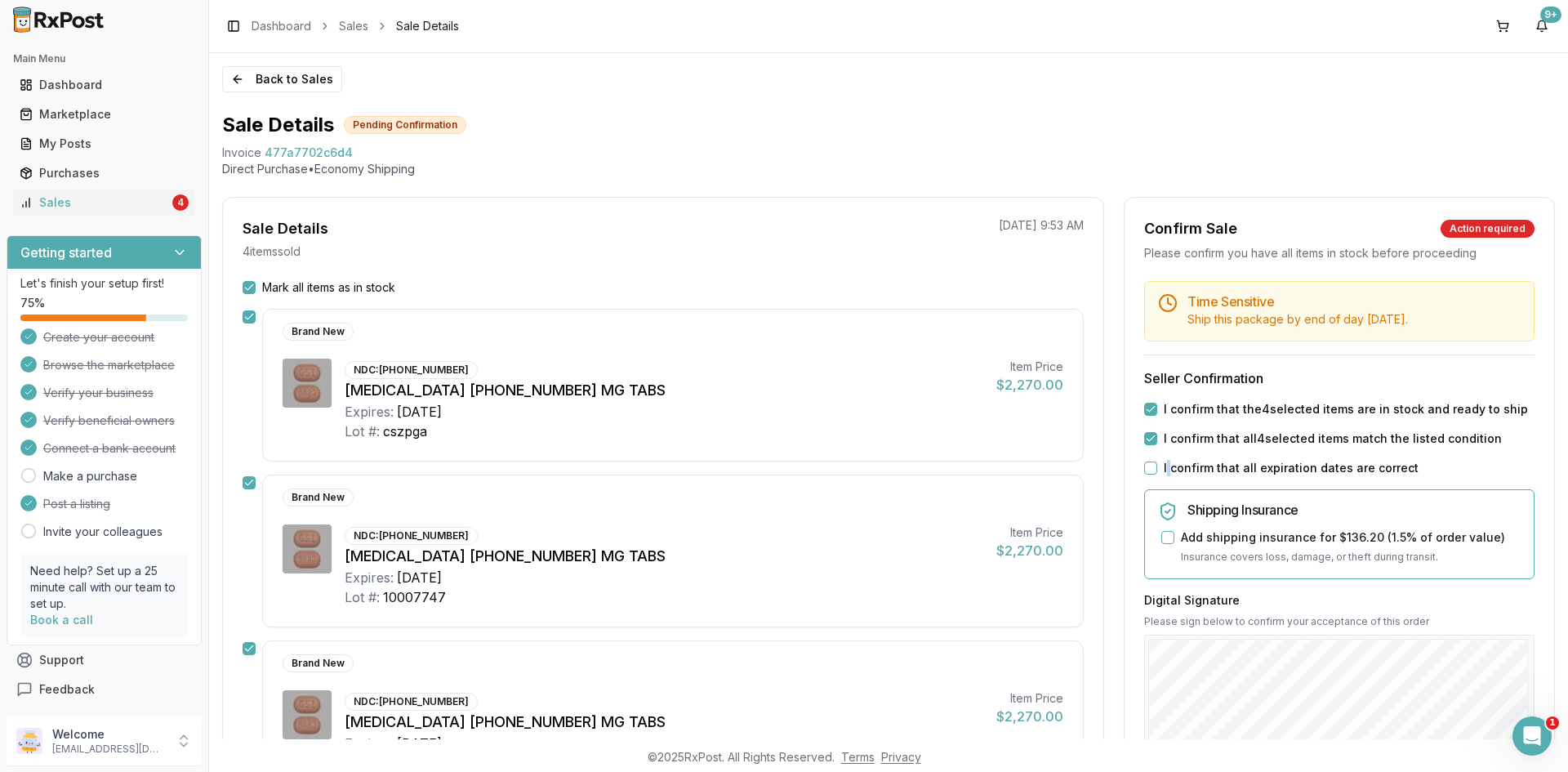
click at [1165, 476] on label "I confirm that all expiration dates are correct" at bounding box center [1291, 469] width 255 height 17
click at [1177, 476] on label "I confirm that all expiration dates are correct" at bounding box center [1291, 469] width 255 height 17
click at [1158, 475] on button "I confirm that all expiration dates are correct" at bounding box center [1151, 469] width 13 height 13
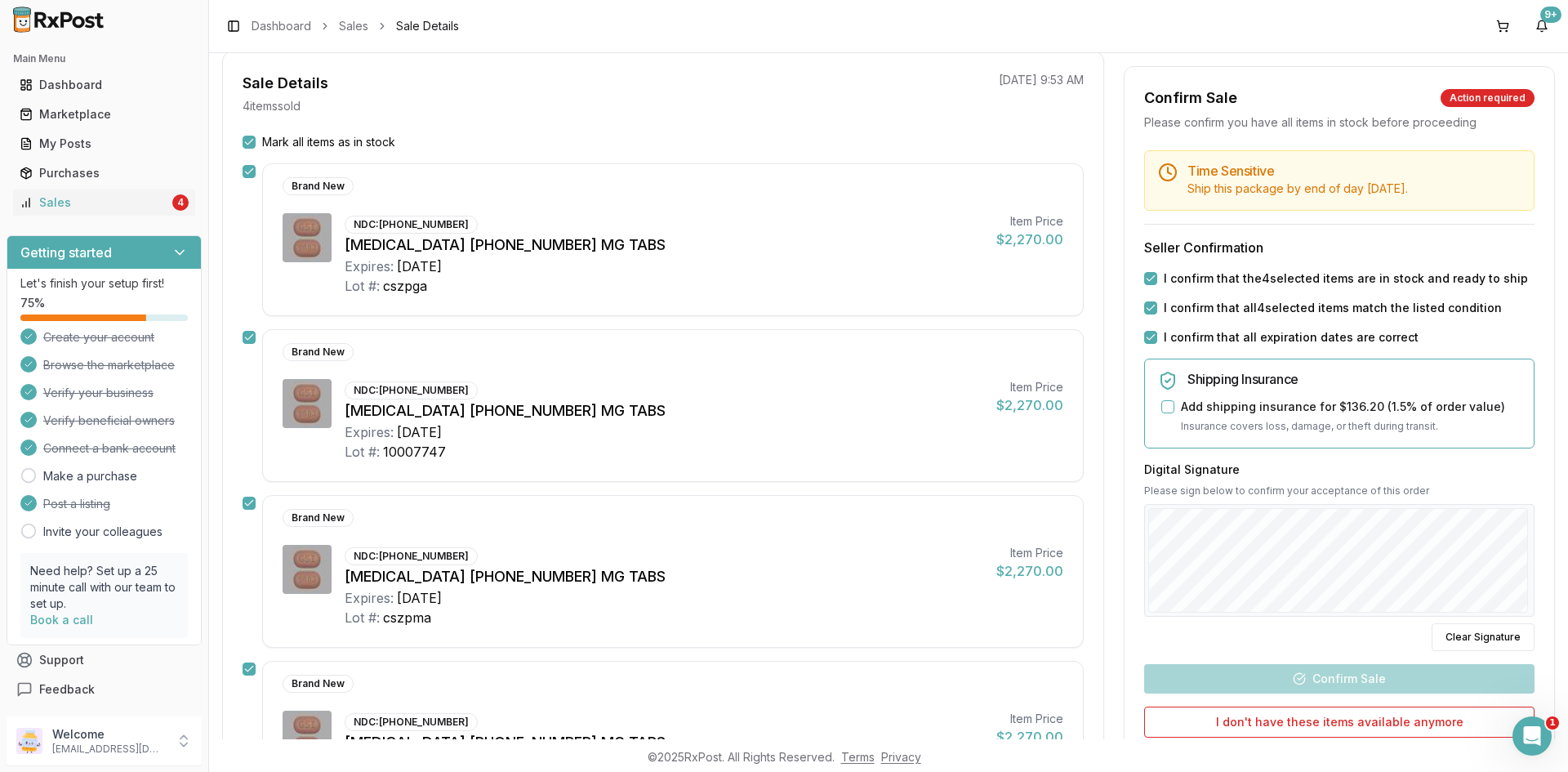
scroll to position [327, 0]
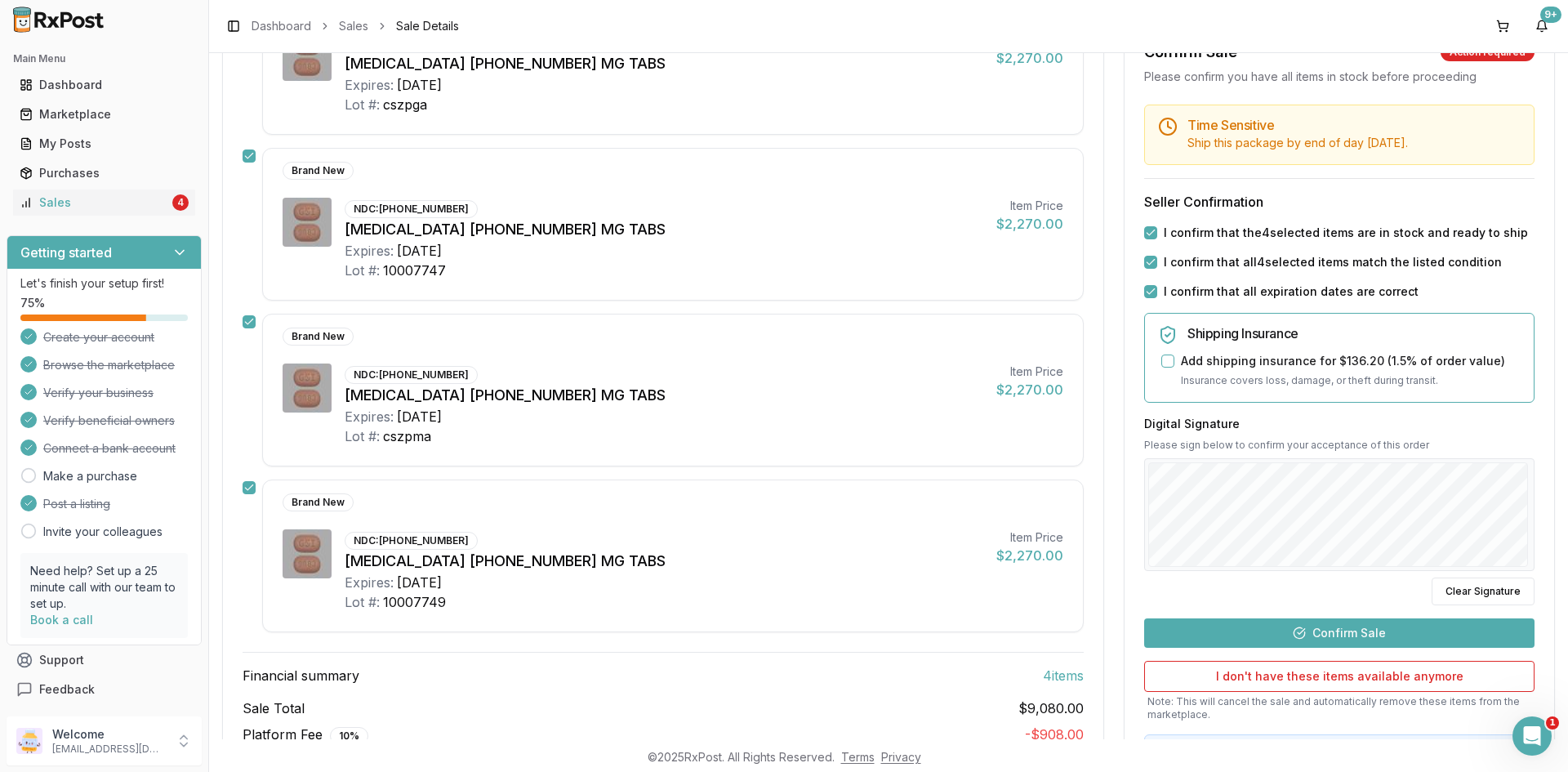
click at [1378, 635] on button "Confirm Sale" at bounding box center [1340, 632] width 390 height 29
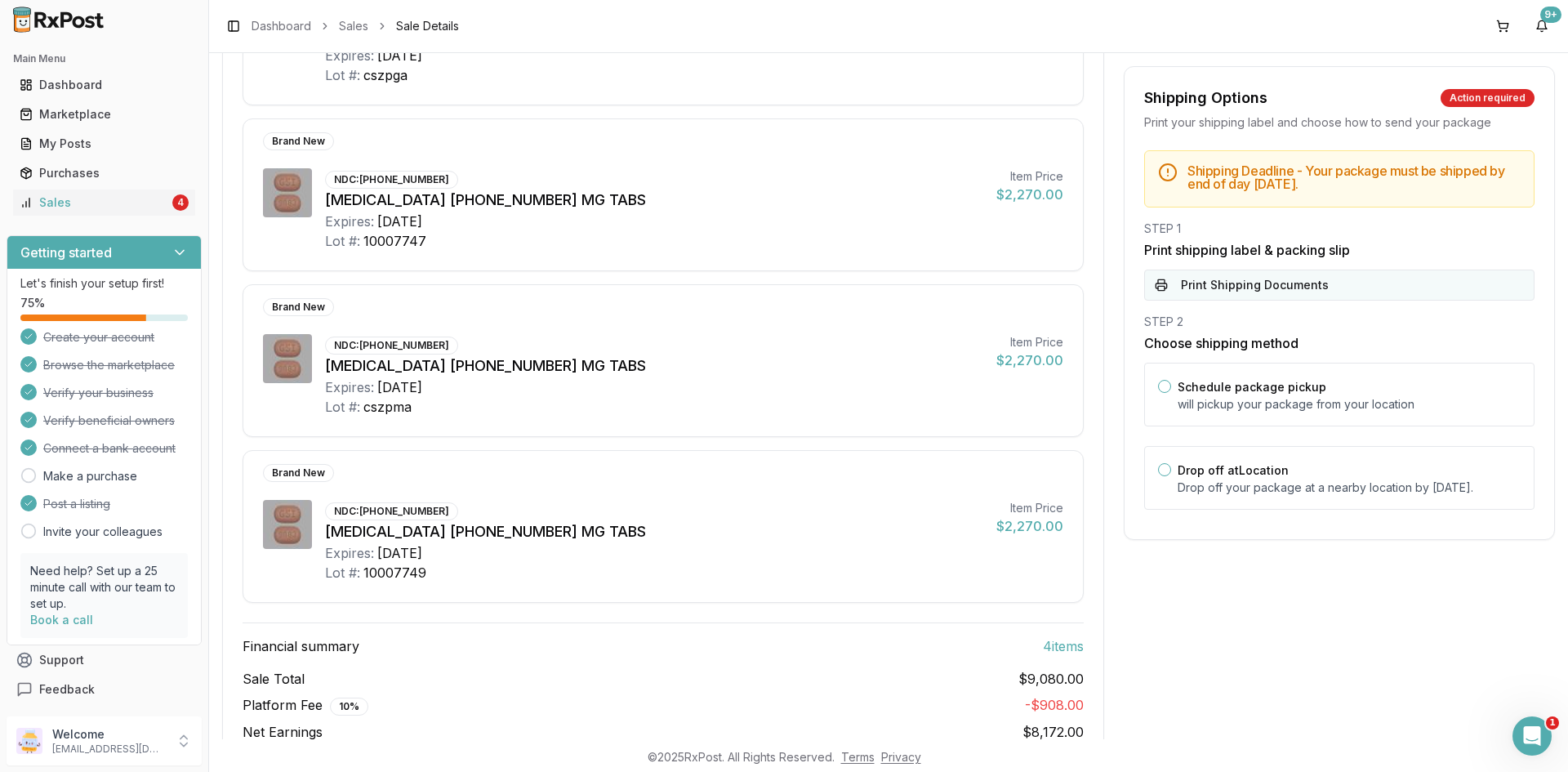
click at [1310, 288] on button "Print Shipping Documents" at bounding box center [1340, 285] width 390 height 31
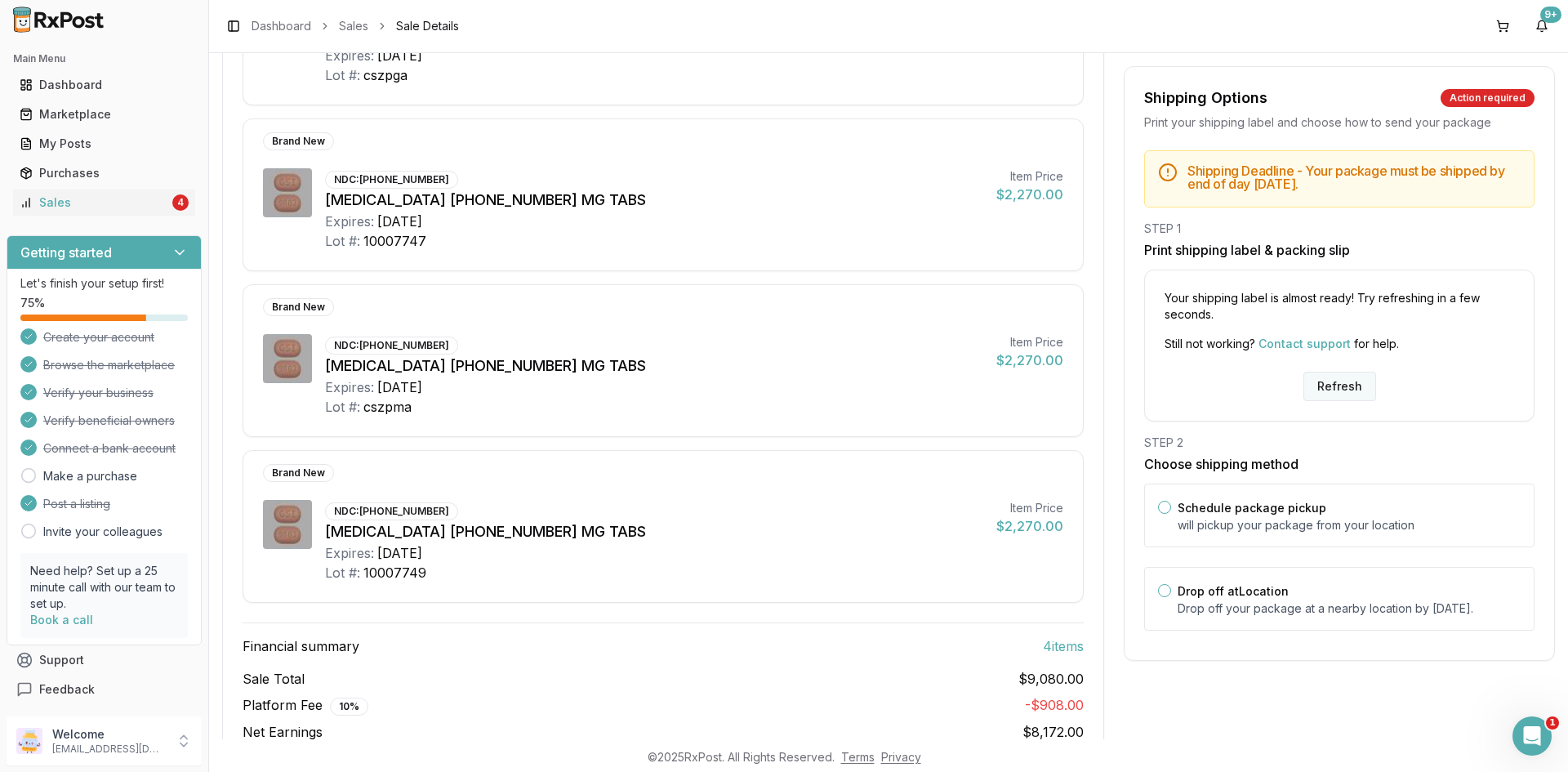
click at [1327, 386] on button "Refresh" at bounding box center [1340, 386] width 73 height 29
click at [1332, 382] on button "Refresh" at bounding box center [1340, 386] width 73 height 29
click at [1335, 387] on button "Refresh" at bounding box center [1340, 386] width 73 height 29
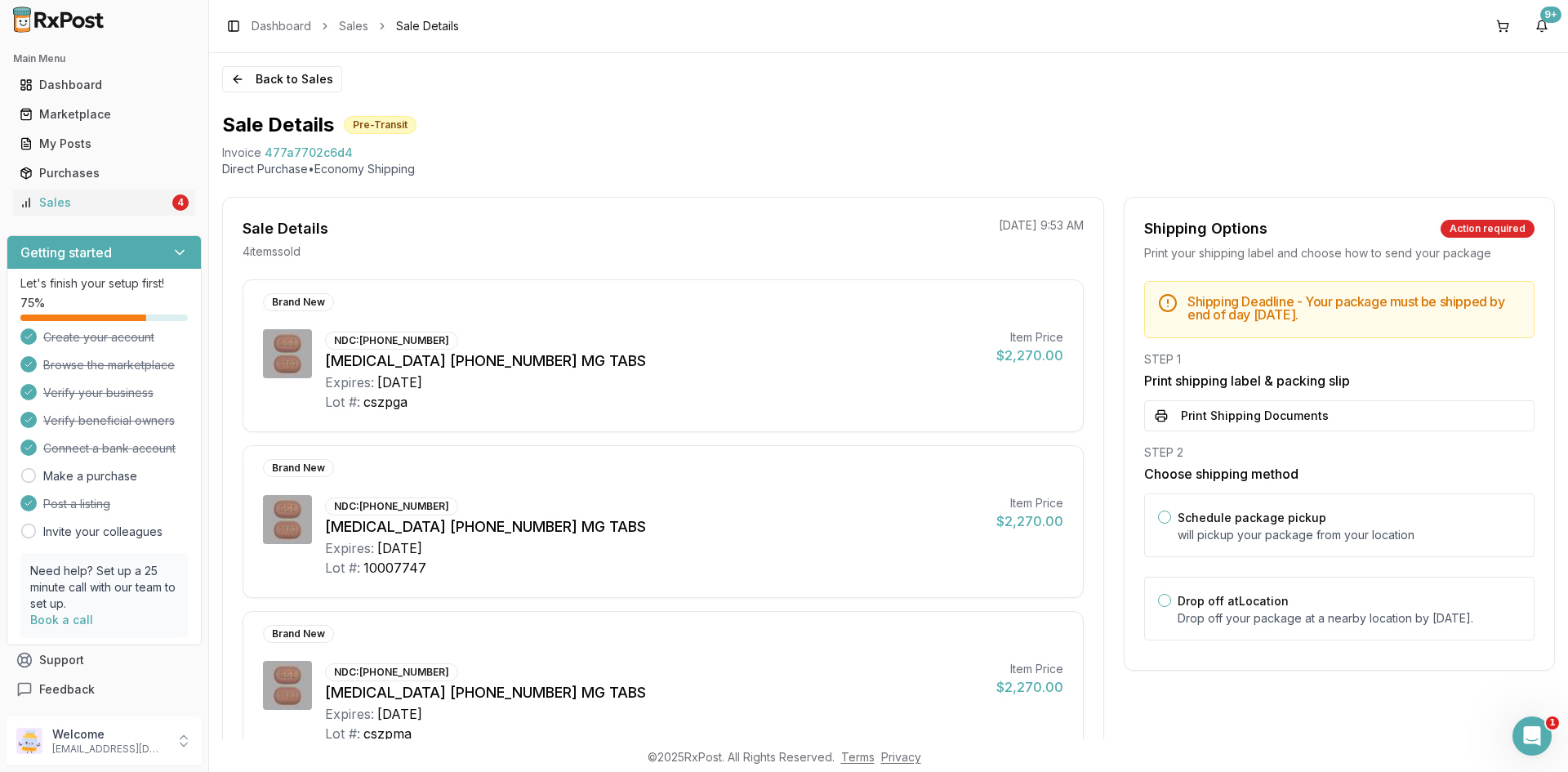
click at [1340, 416] on button "Print Shipping Documents" at bounding box center [1340, 416] width 390 height 31
click at [173, 199] on div "4" at bounding box center [181, 203] width 17 height 17
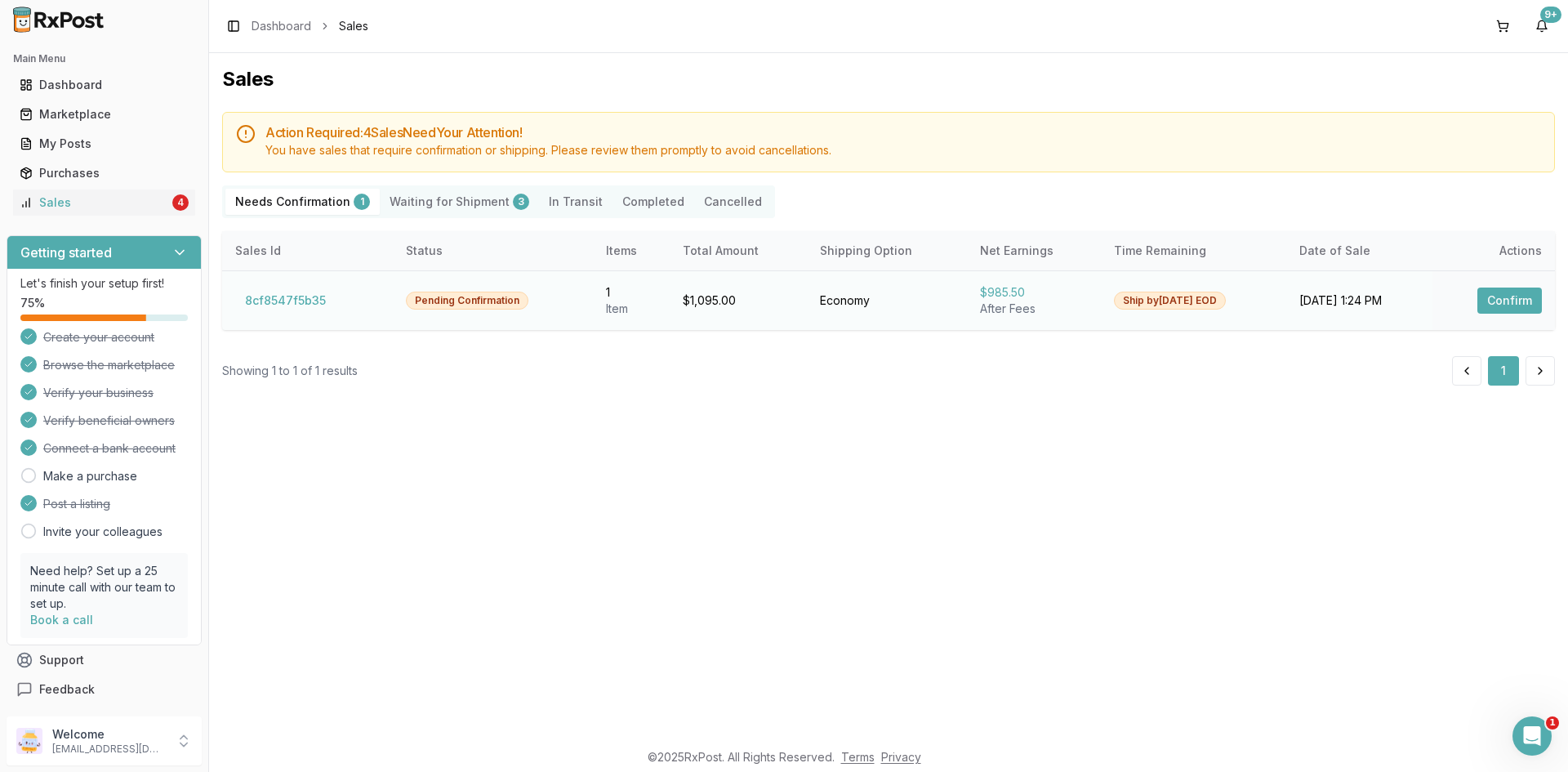
click at [1510, 300] on button "Confirm" at bounding box center [1510, 300] width 65 height 26
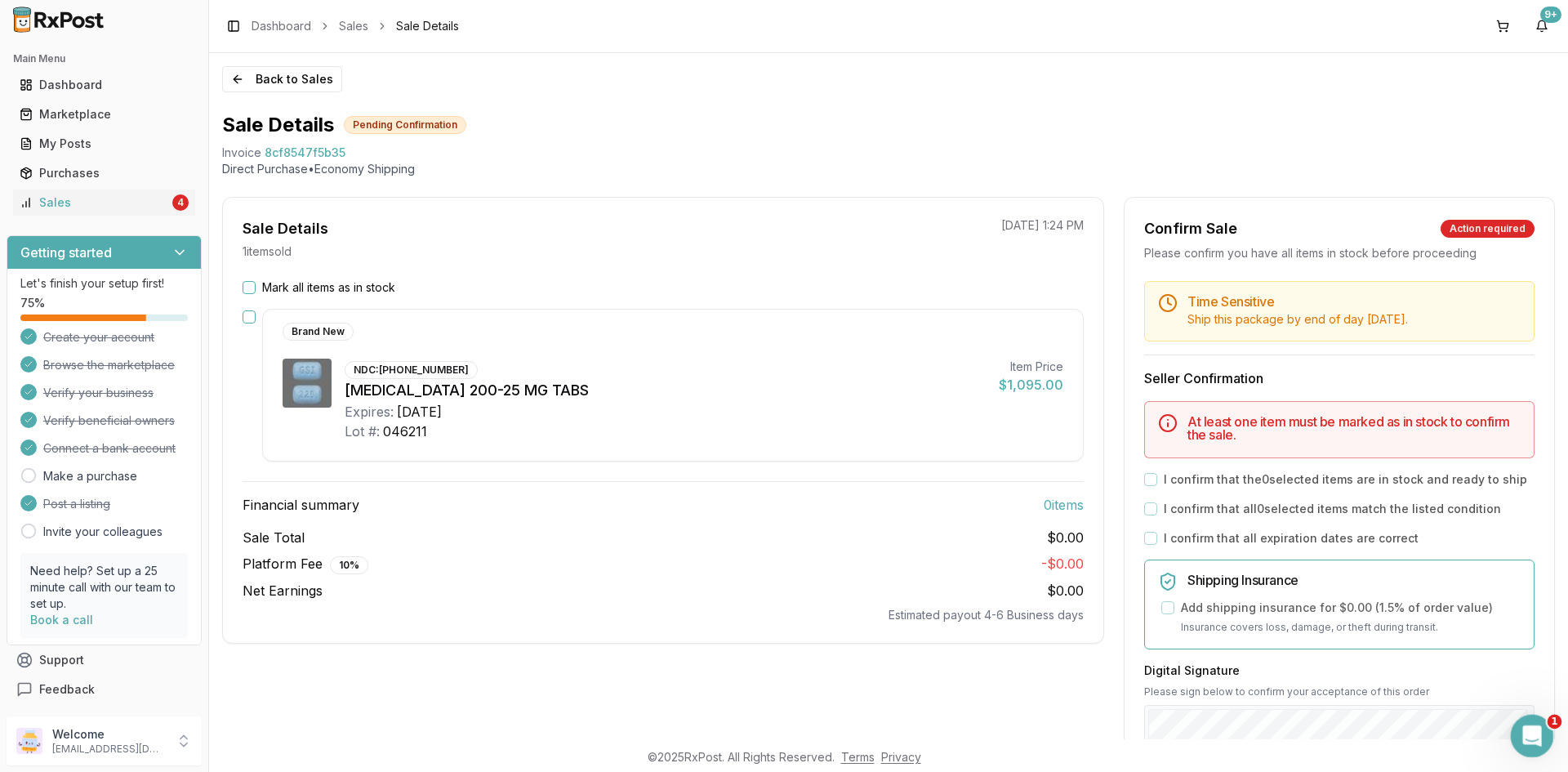
click at [1546, 734] on div "Open Intercom Messenger" at bounding box center [1530, 734] width 54 height 54
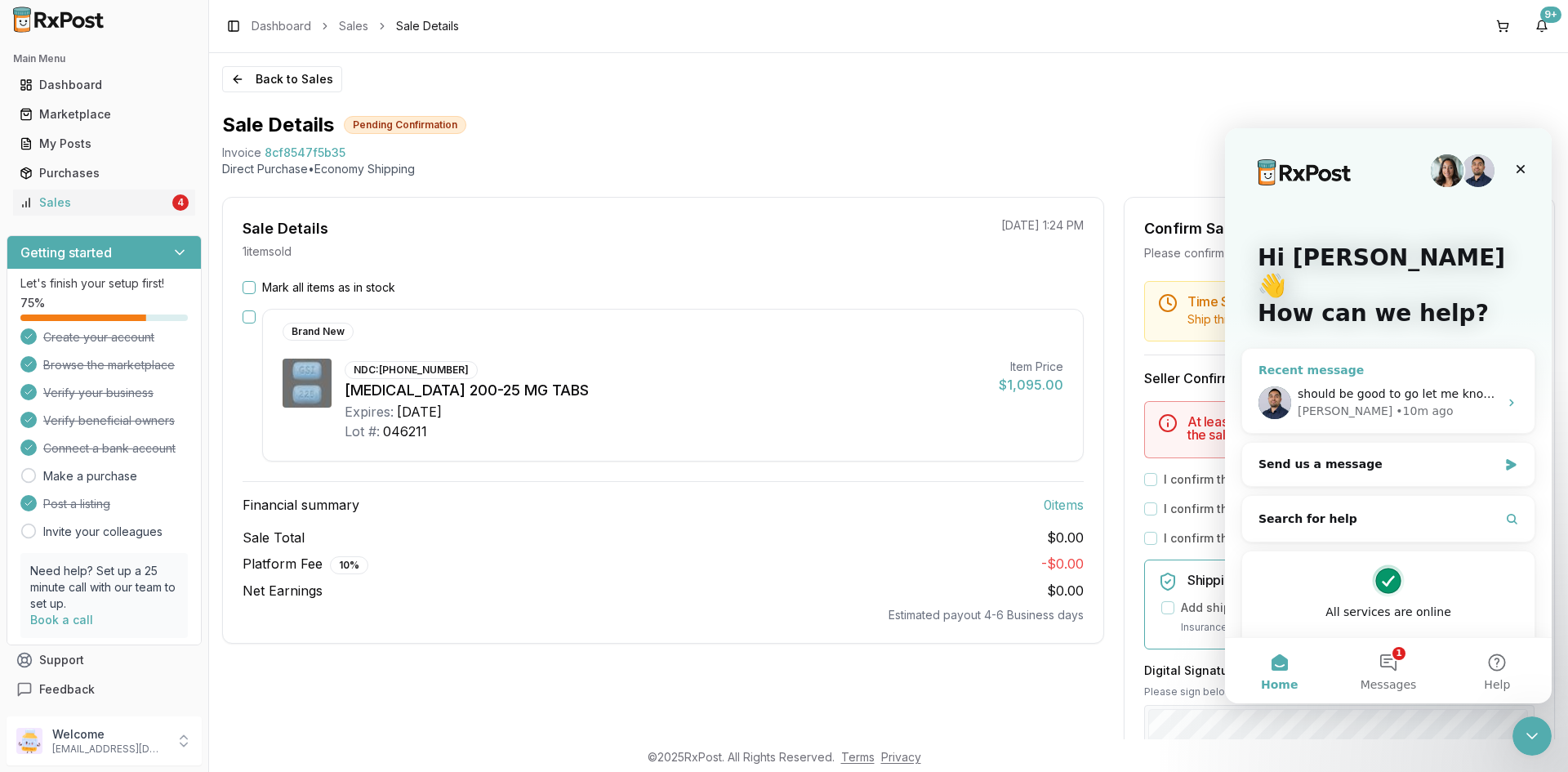
click at [1486, 403] on div "[PERSON_NAME] • 10m ago" at bounding box center [1399, 411] width 201 height 17
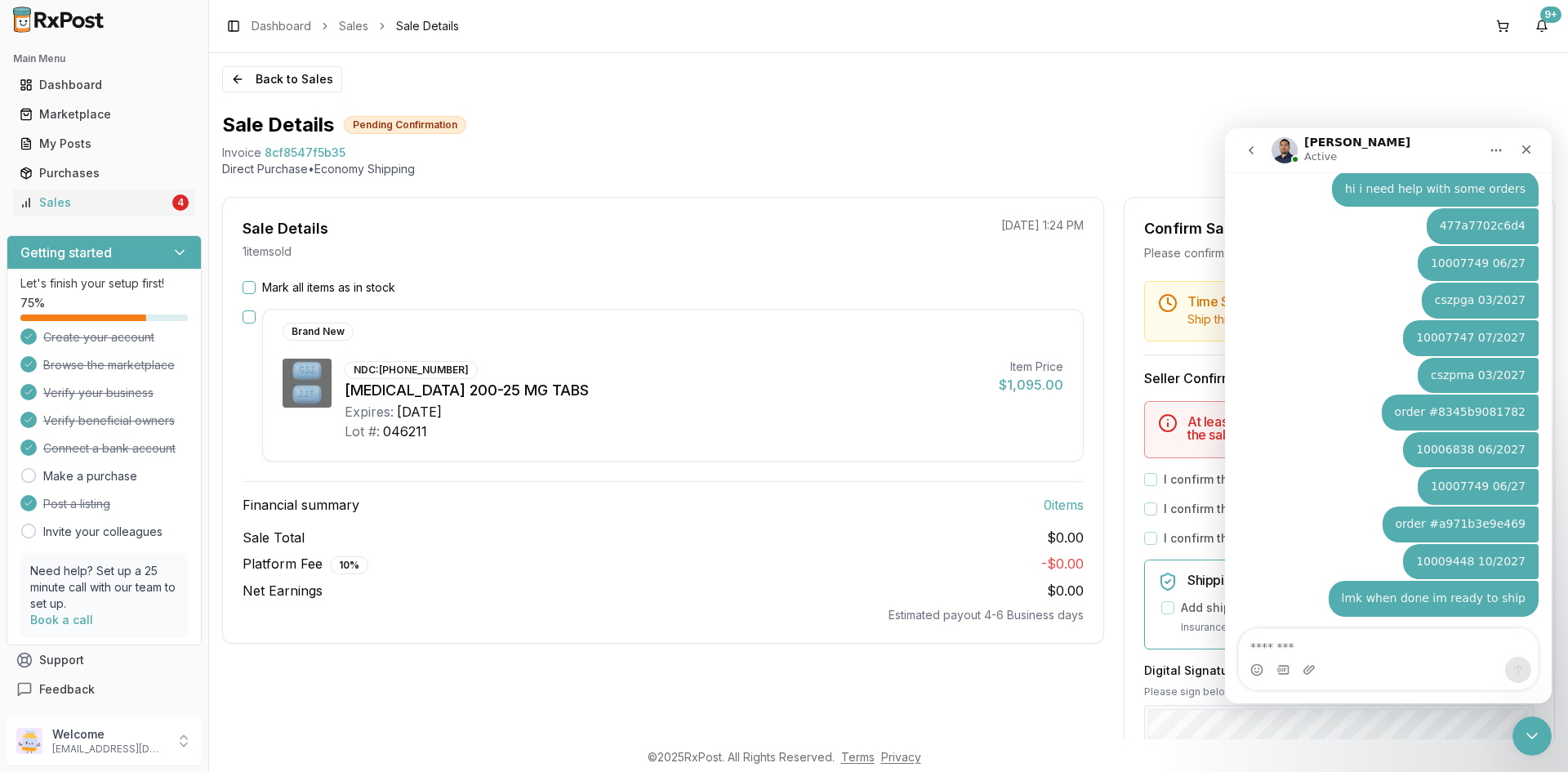
scroll to position [2280, 0]
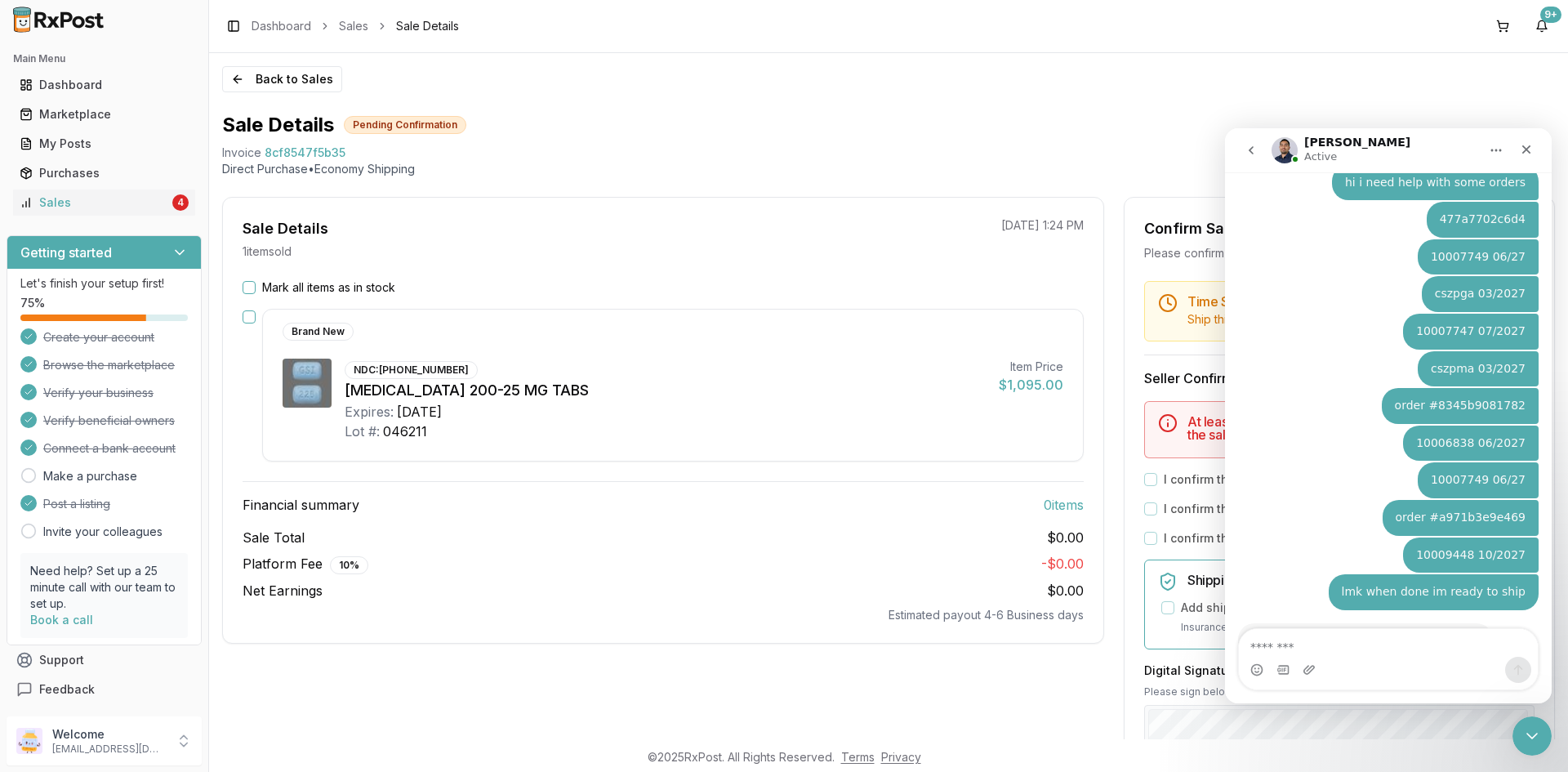
click at [292, 154] on span "8cf8547f5b35" at bounding box center [305, 153] width 81 height 17
click at [292, 154] on span "8cf8547f5b35" at bounding box center [305, 153] width 81 height 17
copy span "8cf8547f5b35"
click at [1269, 637] on textarea "Message…" at bounding box center [1389, 642] width 299 height 27
paste textarea "**********"
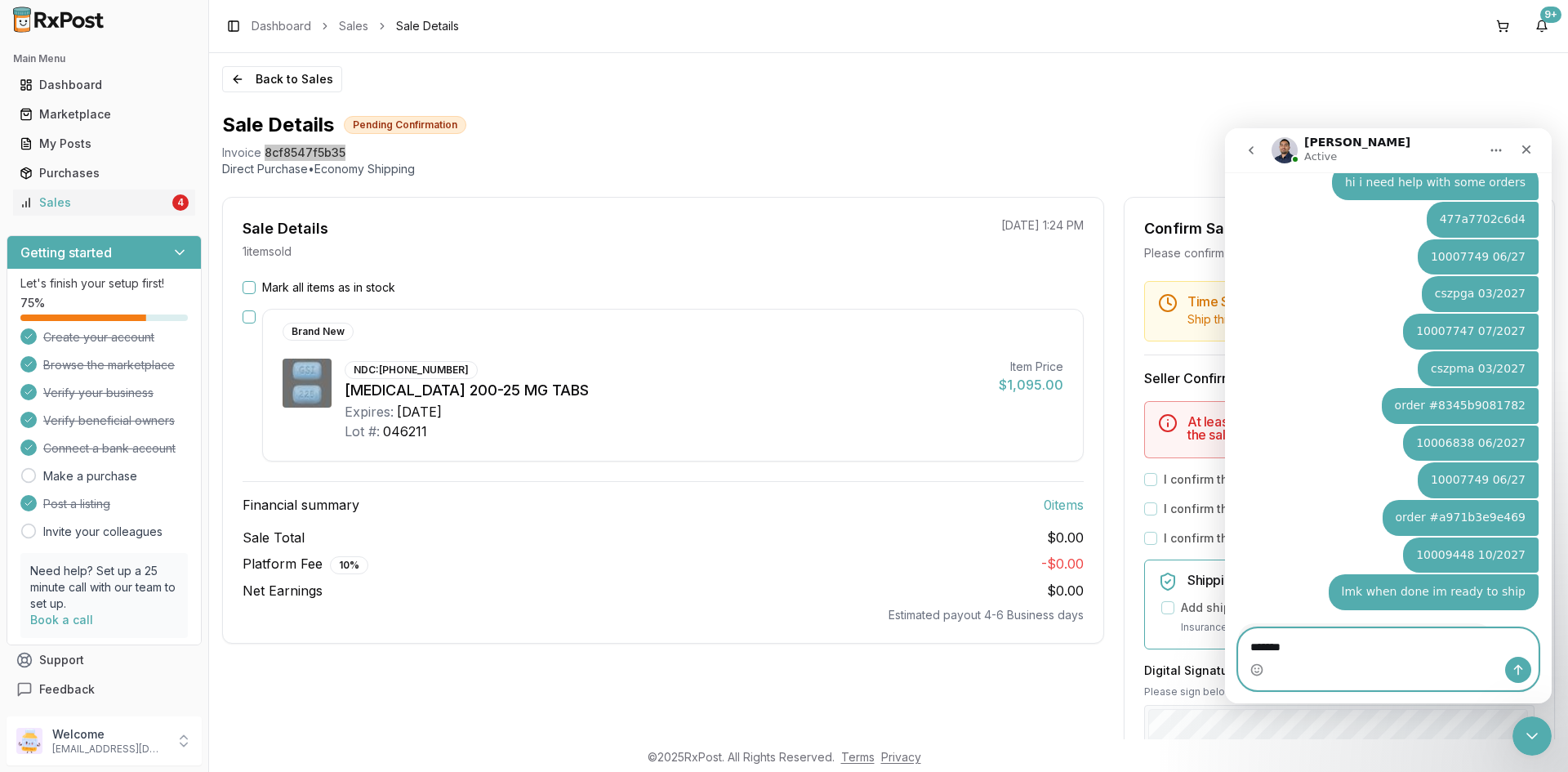
type textarea "**********"
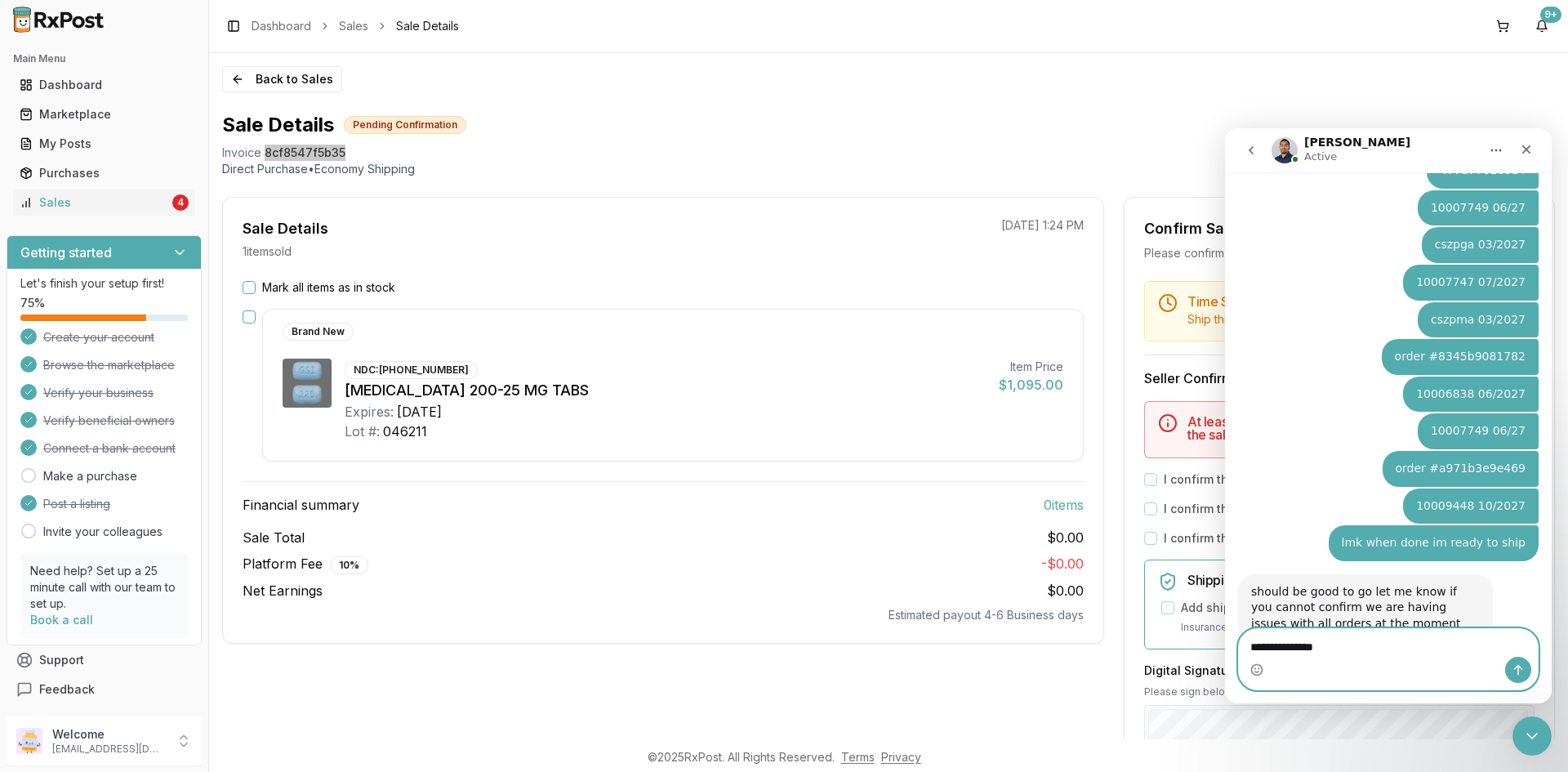
type textarea "**********"
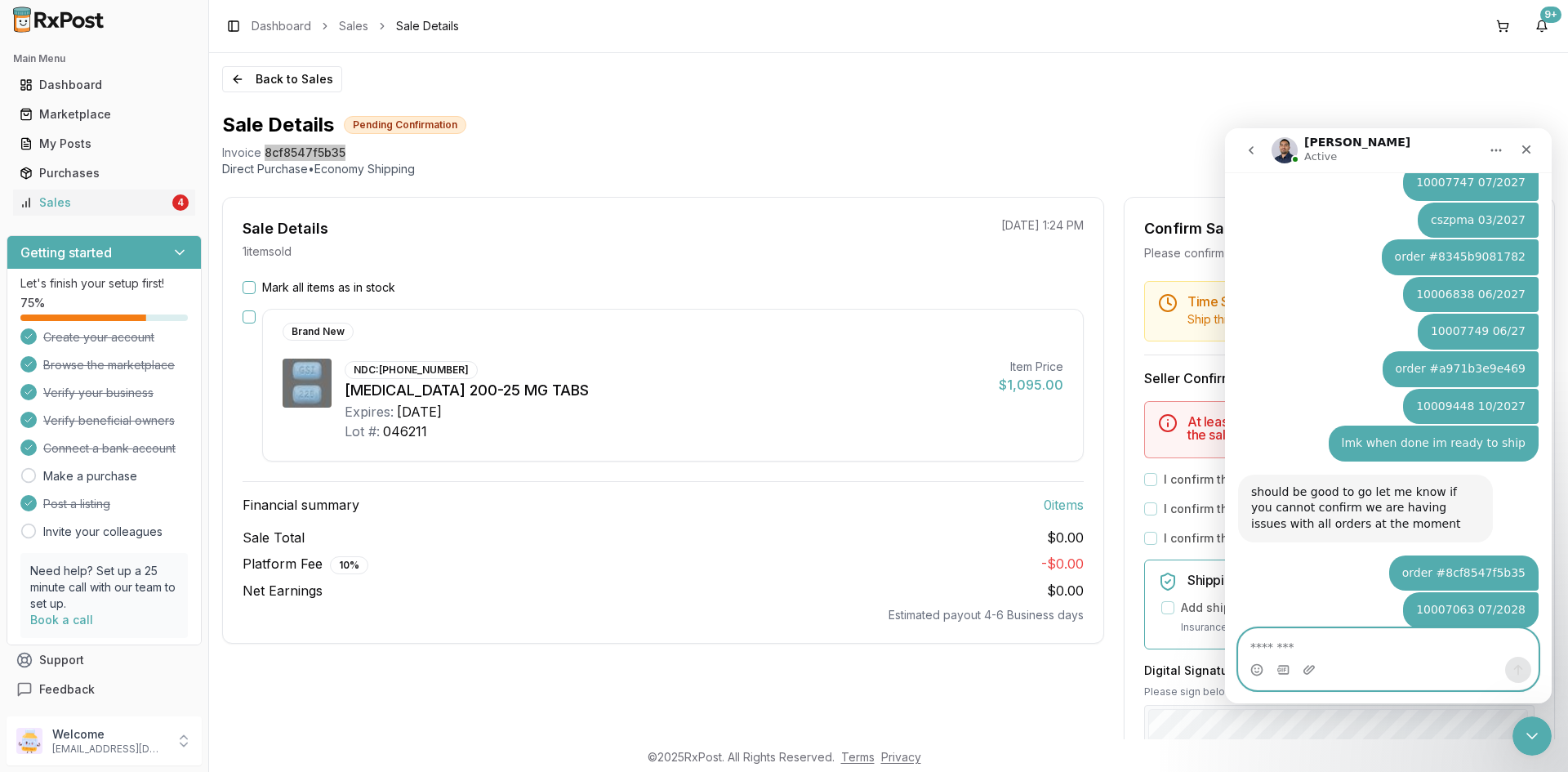
scroll to position [2415, 0]
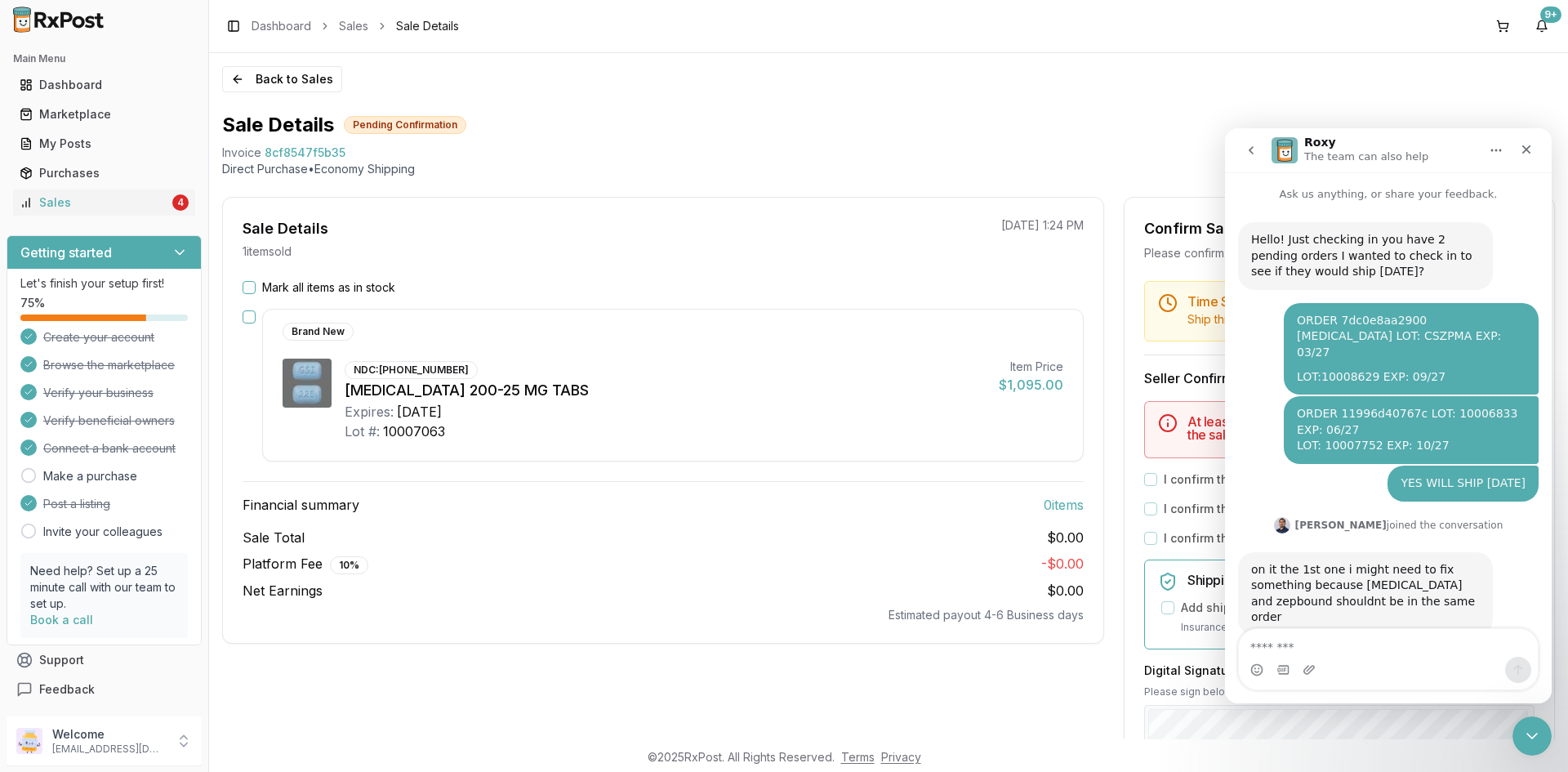
click at [247, 285] on button "Mark all items as in stock" at bounding box center [249, 288] width 13 height 13
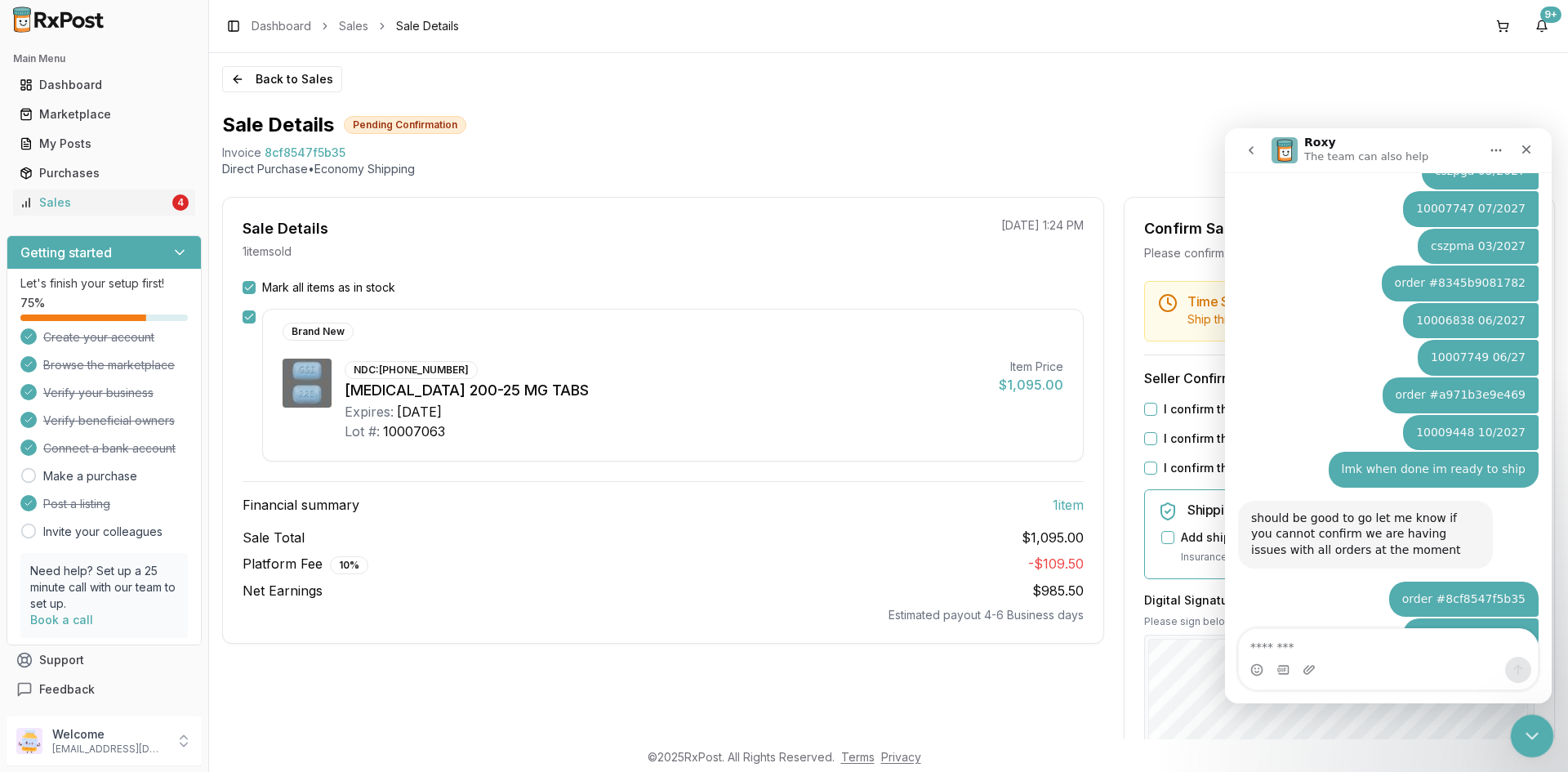
scroll to position [2415, 0]
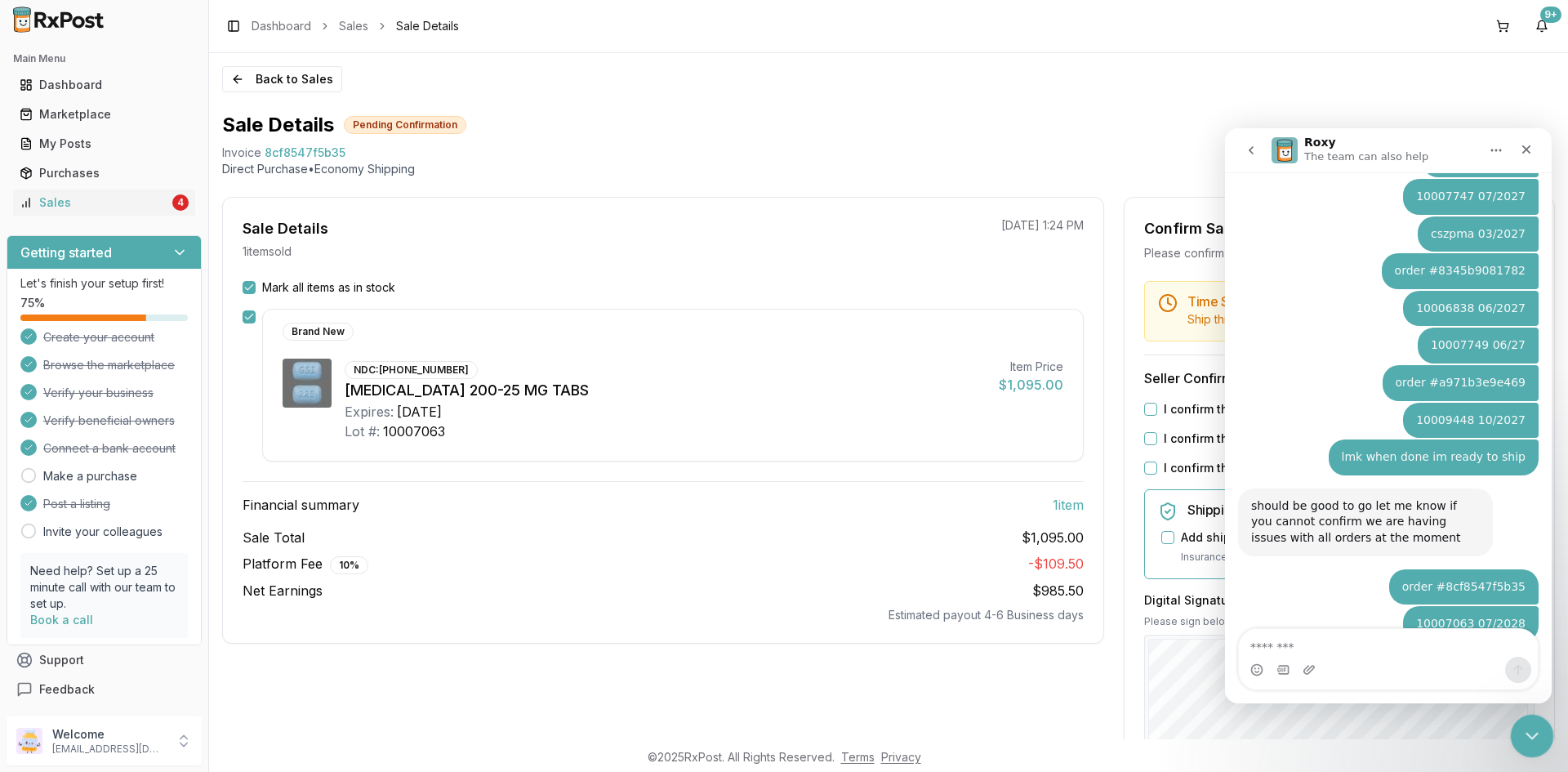
click at [1529, 738] on icon "Close Intercom Messenger" at bounding box center [1530, 734] width 20 height 20
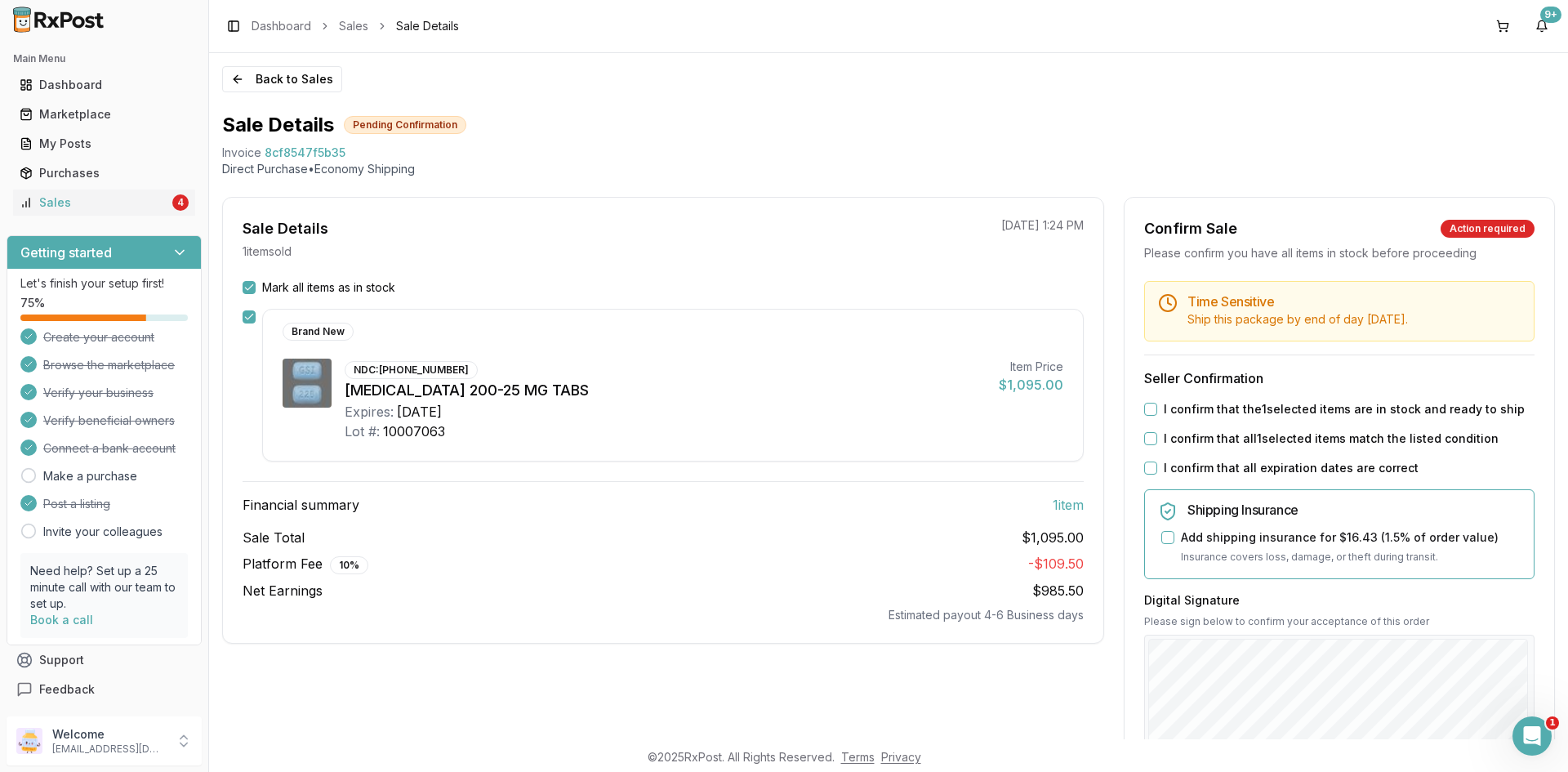
click at [1135, 426] on div "Time Sensitive Ship this package by end of day [DATE] . Seller Confirmation I c…" at bounding box center [1339, 626] width 429 height 691
click at [1144, 416] on button "I confirm that the 1 selected items are in stock and ready to ship" at bounding box center [1151, 410] width 13 height 13
click at [1148, 445] on button "I confirm that all 1 selected items match the listed condition" at bounding box center [1151, 439] width 13 height 13
click at [1146, 475] on button "I confirm that all expiration dates are correct" at bounding box center [1151, 469] width 13 height 13
click at [1268, 743] on body "Main Menu Dashboard Marketplace My Posts Purchases Sales 4 Getting started Let'…" at bounding box center [784, 386] width 1568 height 772
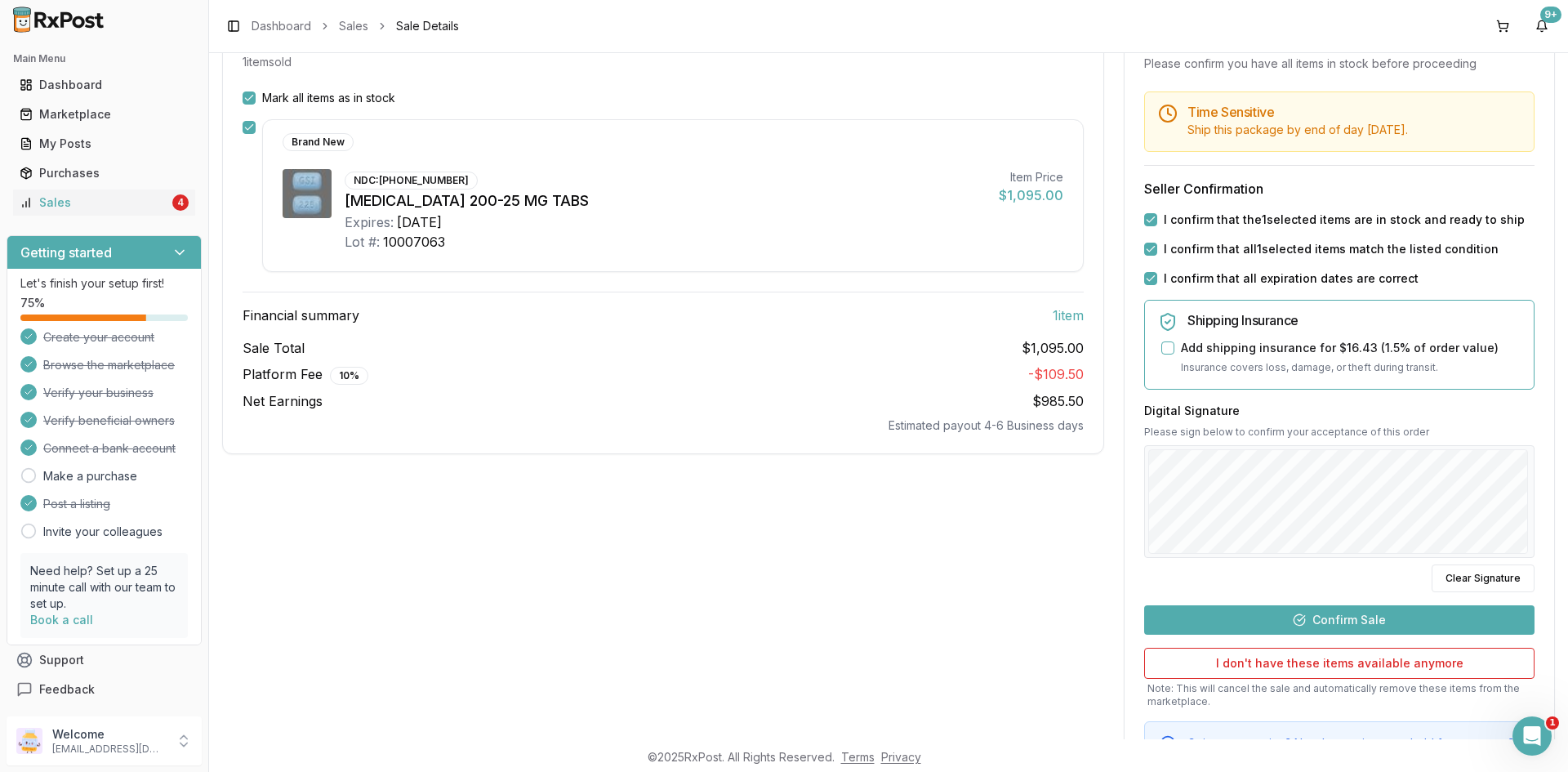
scroll to position [295, 0]
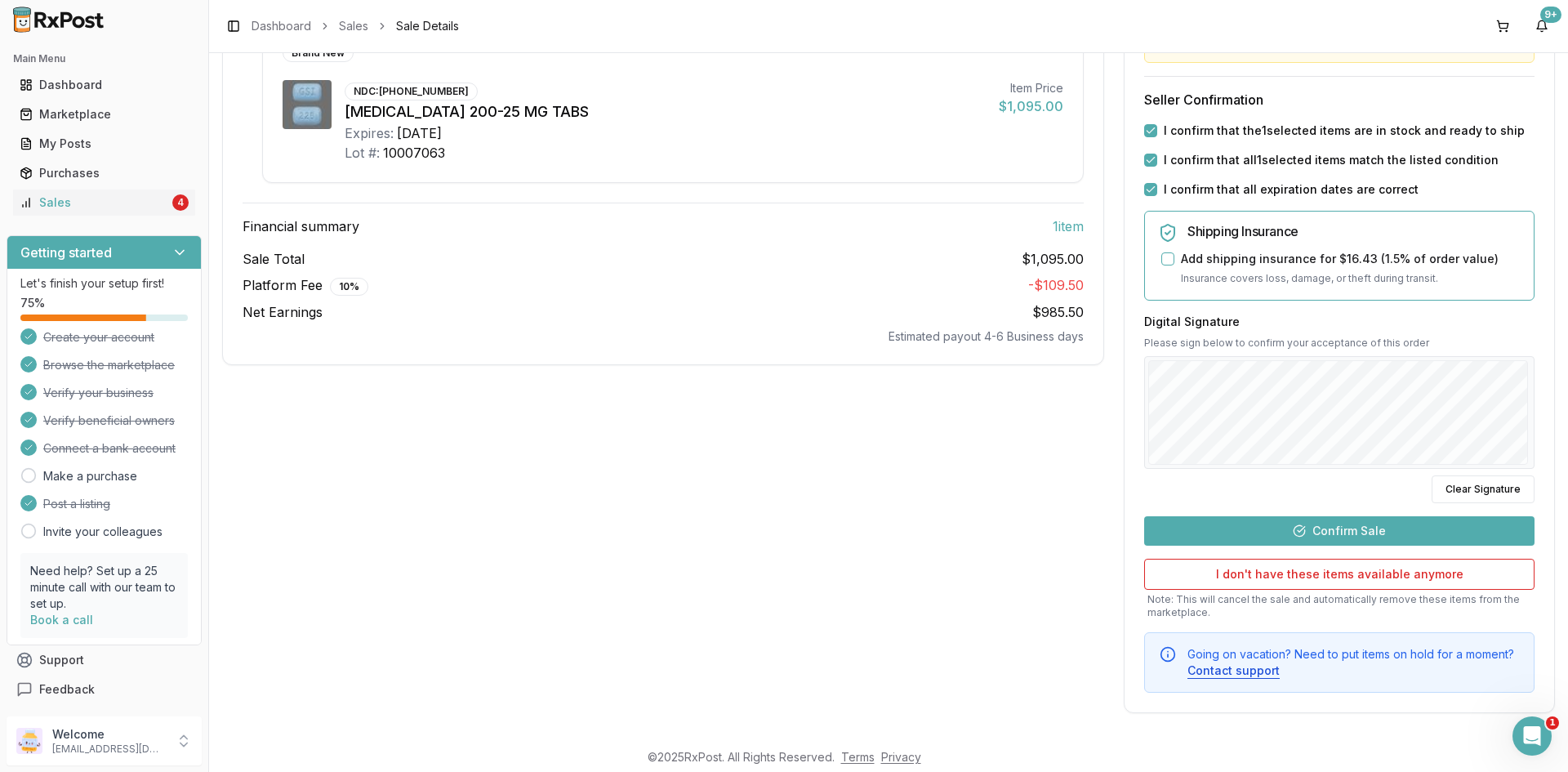
click at [1362, 529] on button "Confirm Sale" at bounding box center [1340, 531] width 390 height 29
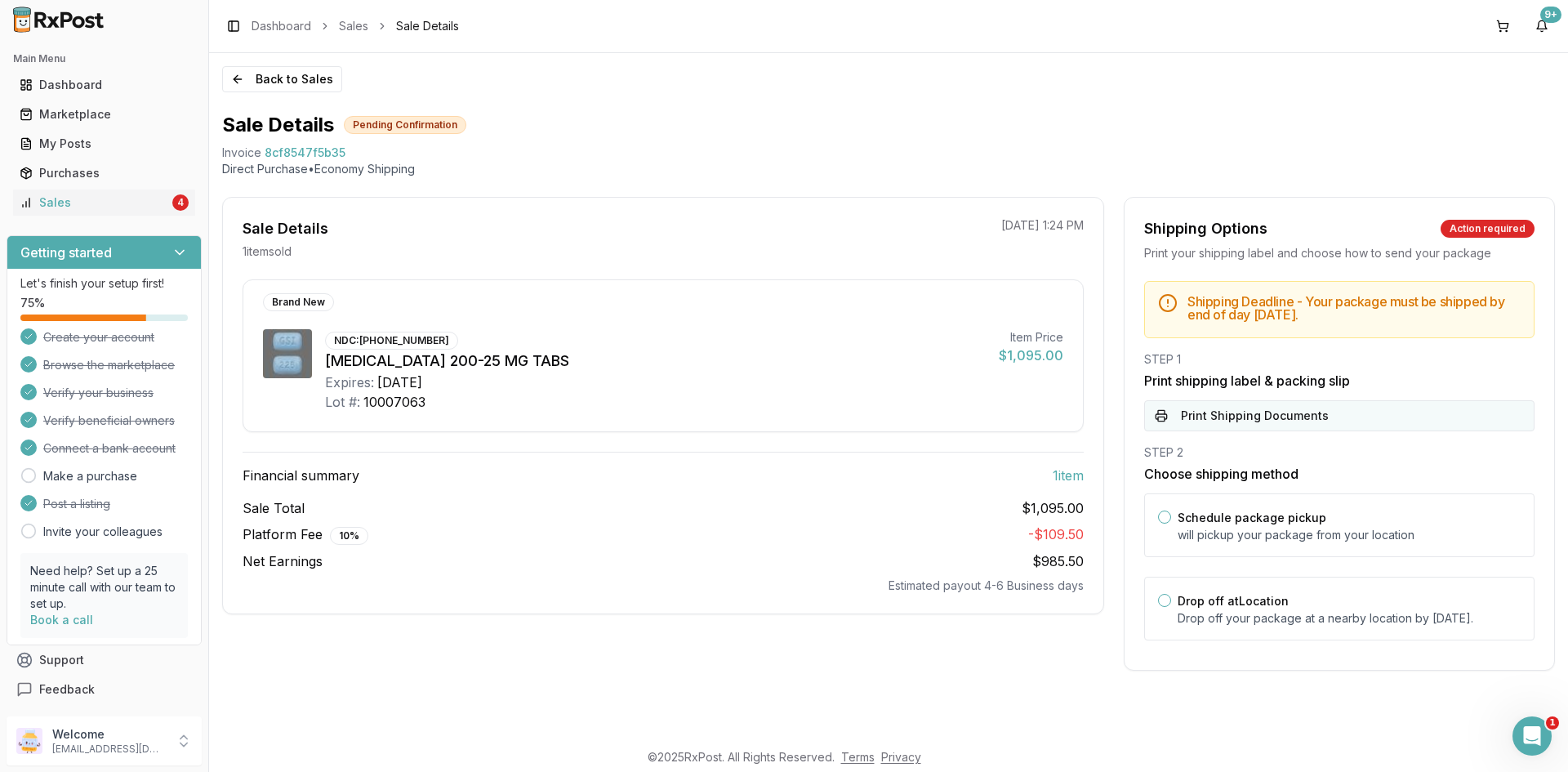
click at [1308, 425] on button "Print Shipping Documents" at bounding box center [1340, 416] width 390 height 31
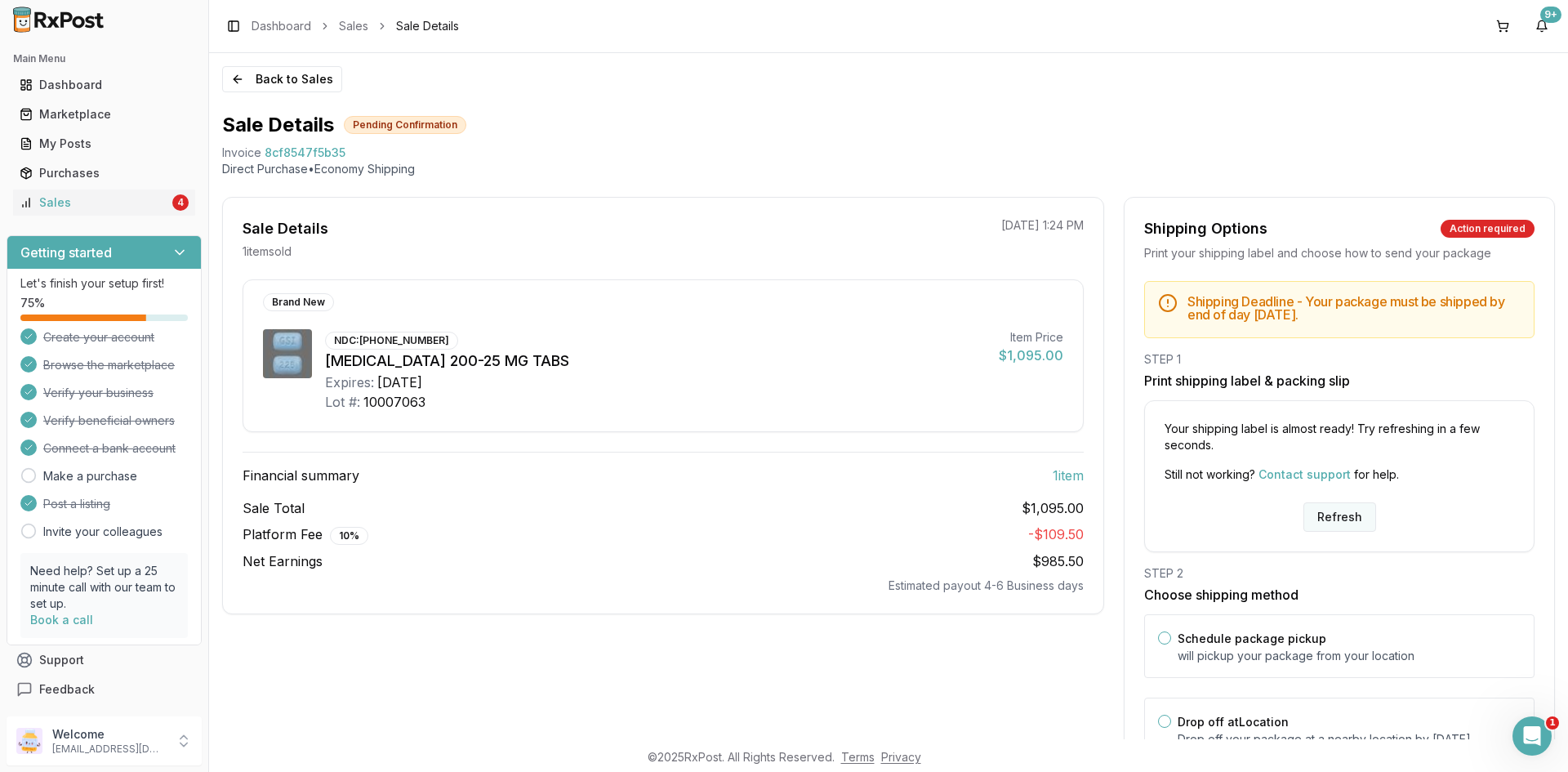
click at [1330, 517] on button "Refresh" at bounding box center [1340, 517] width 73 height 29
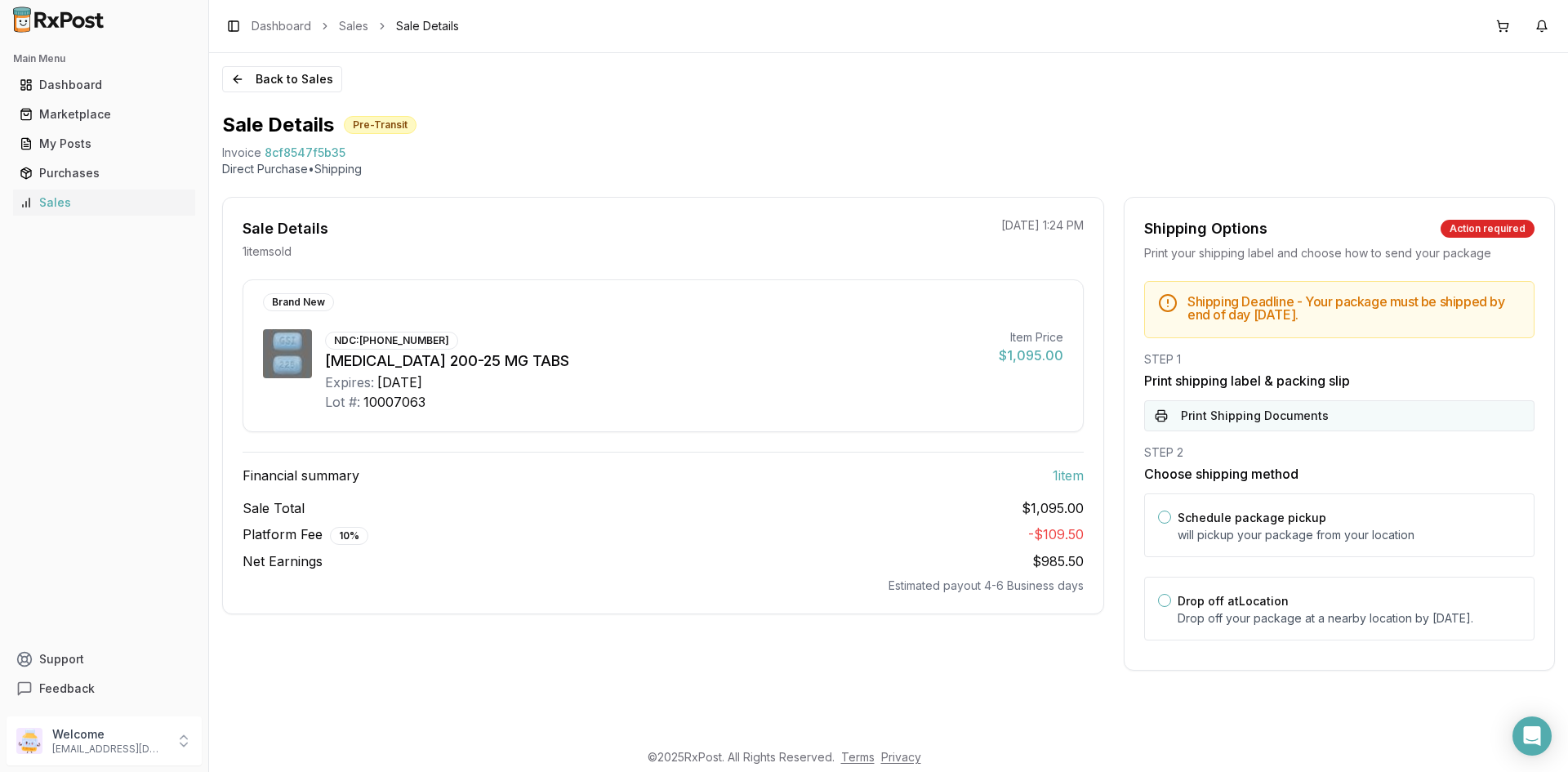
click at [1255, 420] on button "Print Shipping Documents" at bounding box center [1340, 416] width 390 height 31
